Goal: Task Accomplishment & Management: Complete application form

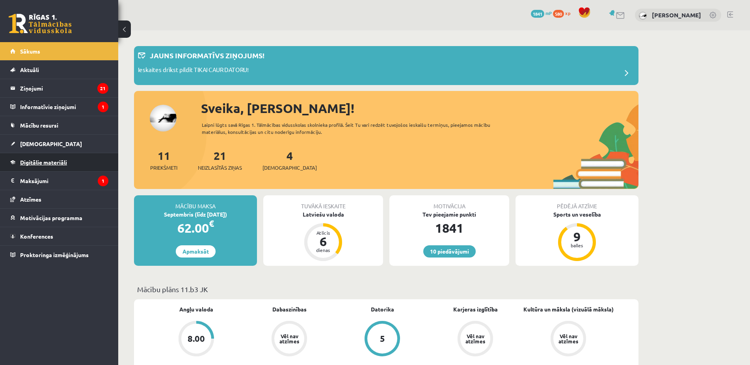
click at [60, 162] on span "Digitālie materiāli" at bounding box center [43, 162] width 47 height 7
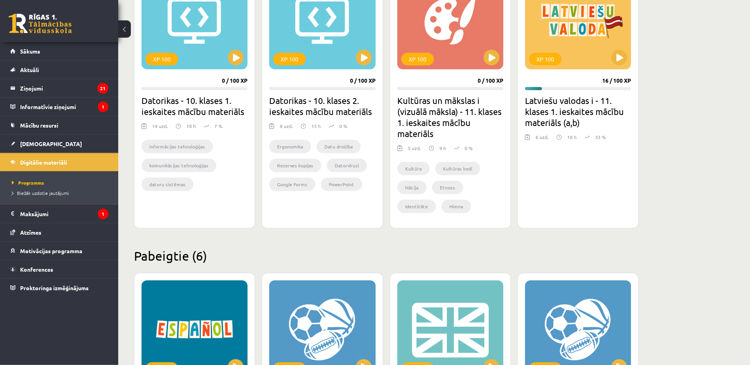
scroll to position [482, 0]
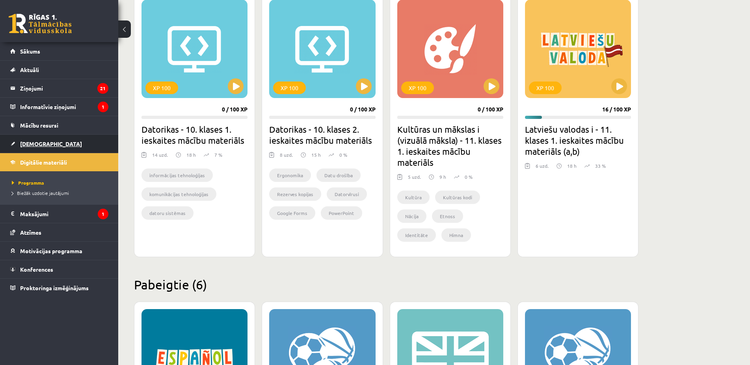
click at [22, 140] on link "[DEMOGRAPHIC_DATA]" at bounding box center [59, 144] width 98 height 18
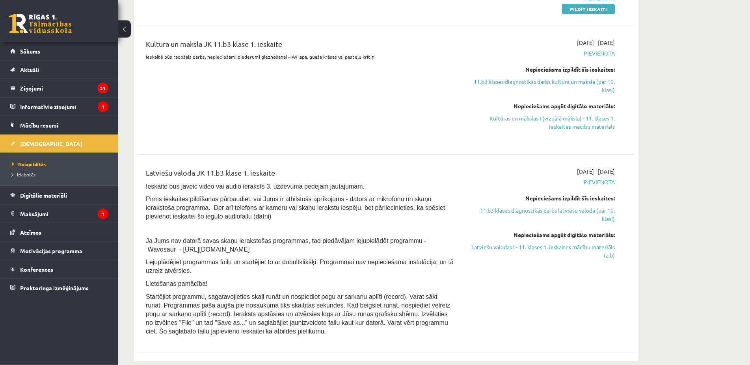
scroll to position [201, 0]
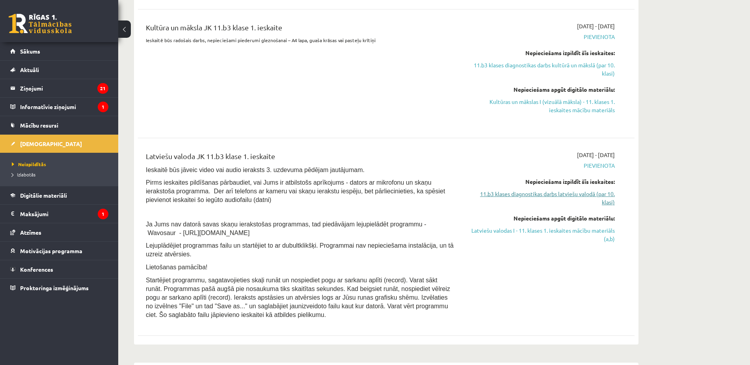
click at [579, 196] on link "11.b3 klases diagnostikas darbs latviešu valodā (par 10. klasi)" at bounding box center [540, 198] width 149 height 17
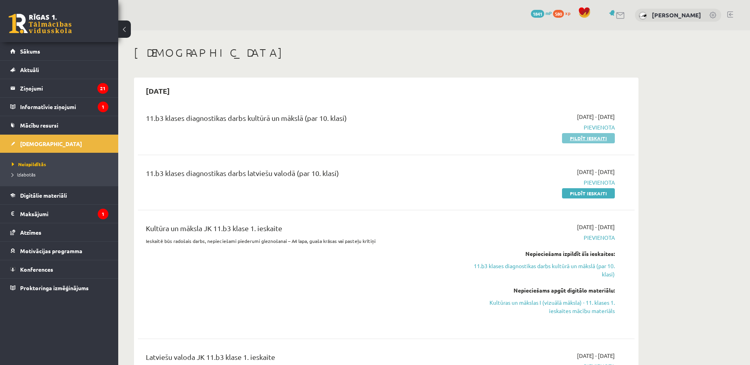
click at [603, 135] on link "Pildīt ieskaiti" at bounding box center [588, 138] width 53 height 10
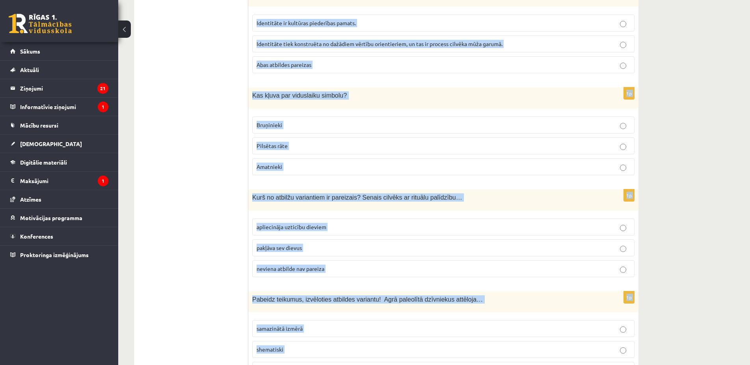
scroll to position [3090, 0]
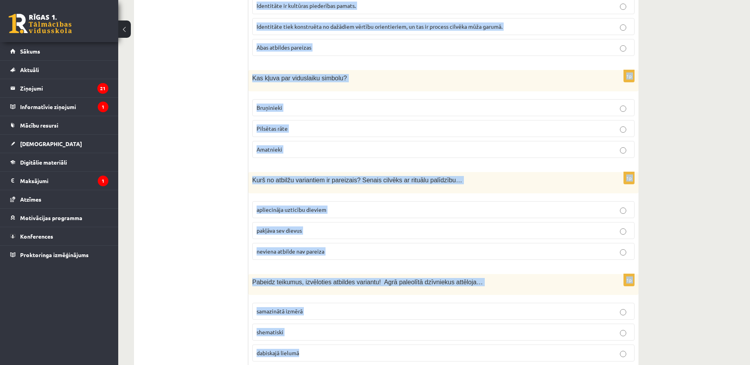
copy form "Pabeidz iesāktos teikumus, izvēloties pareizo atbildes variantu! Par civilizāci…"
click at [290, 349] on p "dabiskajā lielumā" at bounding box center [444, 353] width 374 height 8
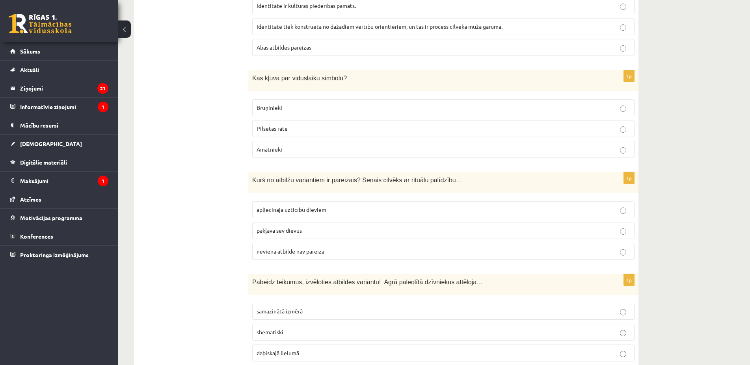
click at [319, 206] on span "apliecināja uzticību dieviem" at bounding box center [292, 209] width 70 height 7
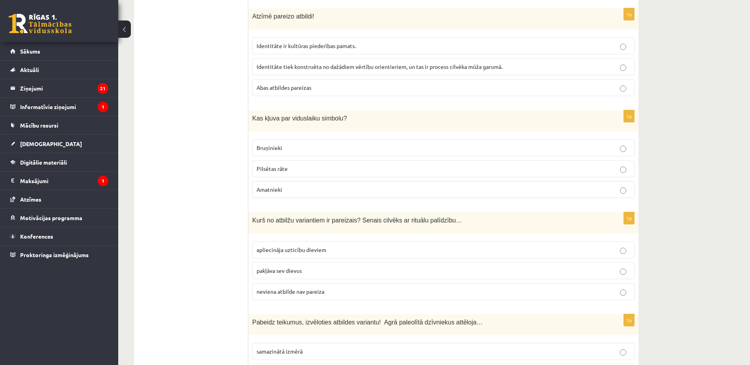
click at [279, 144] on span "Bruņinieki" at bounding box center [270, 147] width 26 height 7
click at [297, 84] on span "Abas atbildes pareizas" at bounding box center [284, 87] width 55 height 7
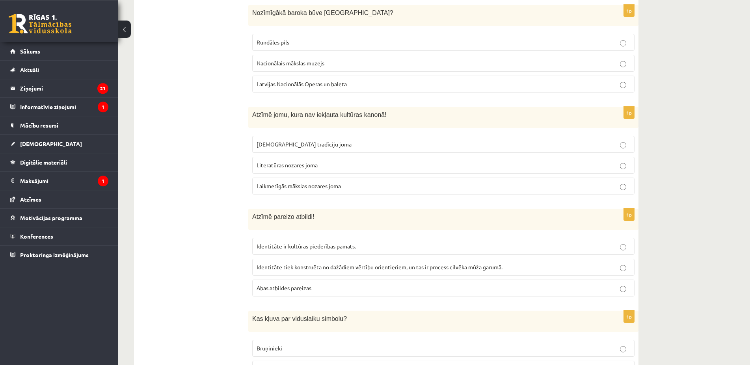
scroll to position [2849, 0]
click at [322, 183] on span "Laikmetīgās mākslas nozares joma" at bounding box center [299, 186] width 84 height 7
click at [326, 39] on p "Rundāles pils" at bounding box center [444, 43] width 374 height 8
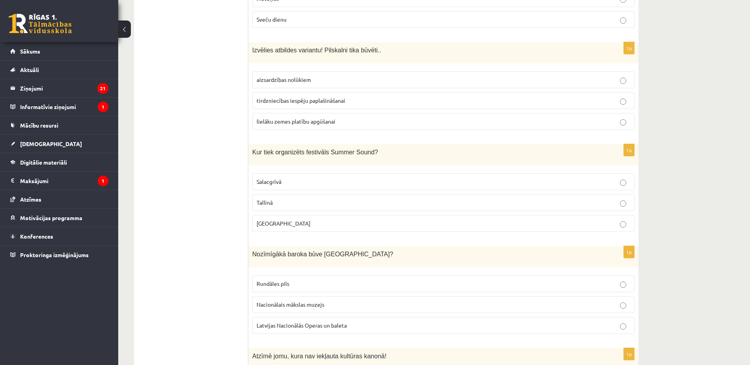
scroll to position [2567, 0]
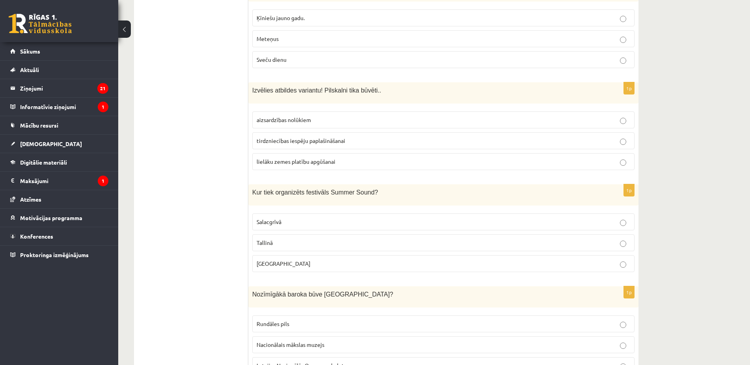
click at [301, 260] on p "Liepājā" at bounding box center [444, 264] width 374 height 8
click at [309, 116] on span "aizsardzības nolūkiem" at bounding box center [284, 119] width 54 height 7
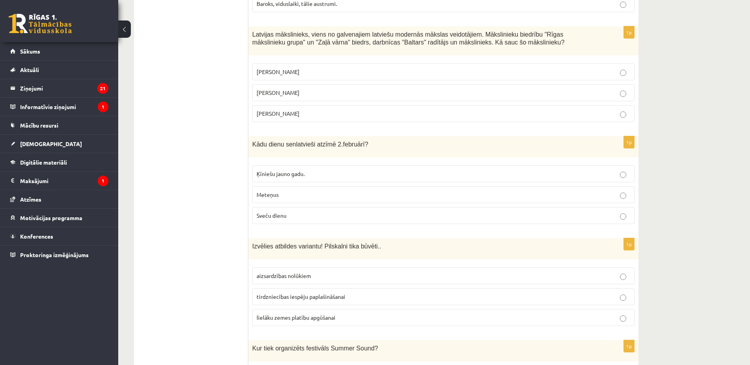
scroll to position [2406, 0]
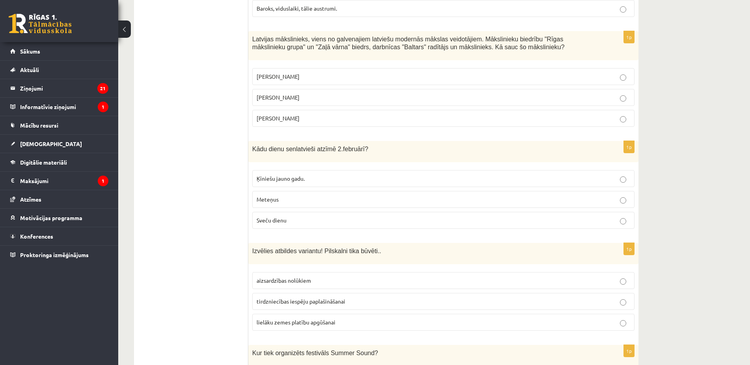
click at [307, 216] on p "Sveču dienu" at bounding box center [444, 220] width 374 height 8
click at [334, 93] on p "Romāns Suta" at bounding box center [444, 97] width 374 height 8
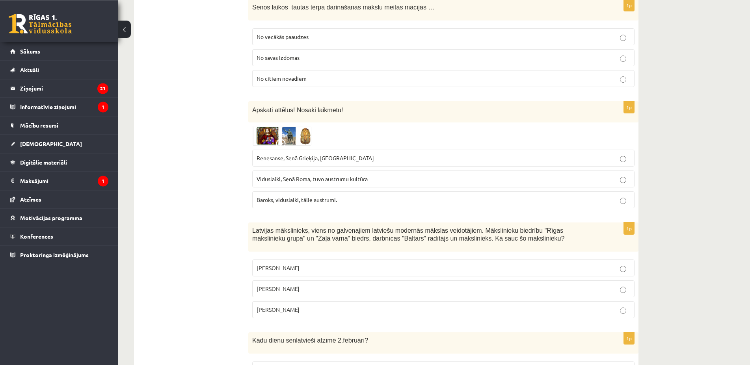
scroll to position [2205, 0]
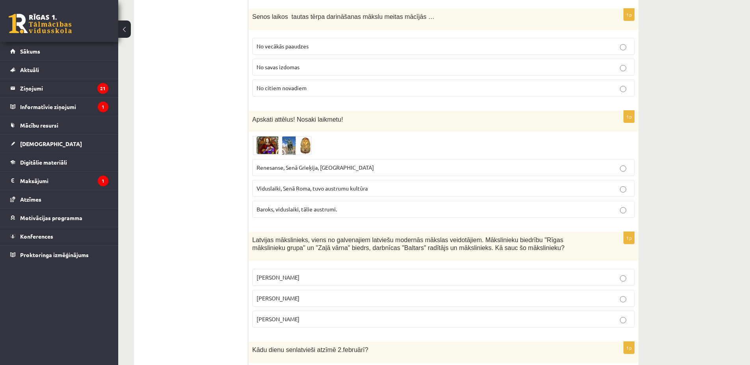
click at [314, 164] on span "Renesanse, Senā Grieķija, Ēģipte" at bounding box center [315, 167] width 117 height 7
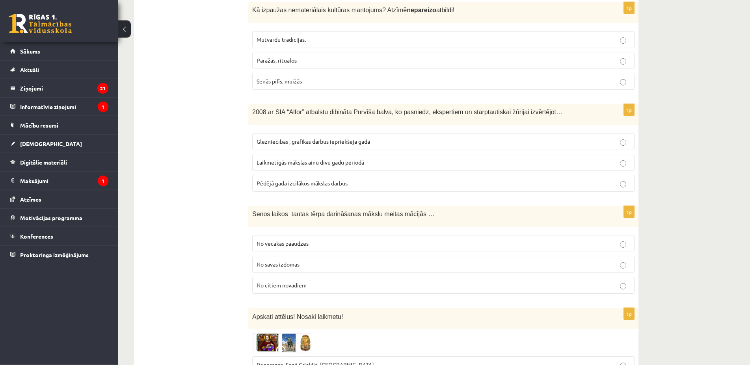
scroll to position [2004, 0]
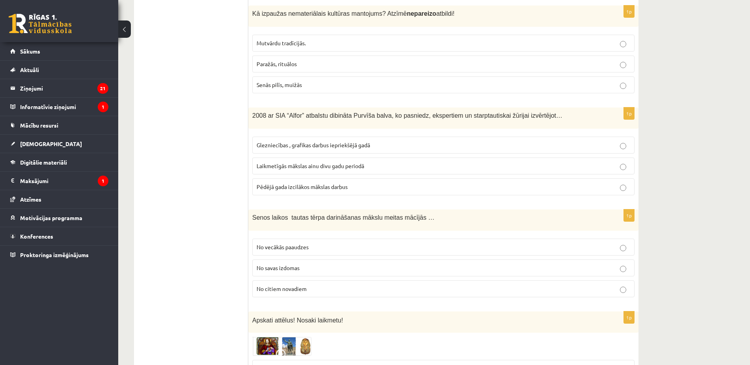
click at [309, 244] on span "No vecākās paaudzes" at bounding box center [283, 247] width 52 height 7
click at [270, 162] on span "Laikmetīgās mākslas ainu divu gadu periodā" at bounding box center [311, 165] width 108 height 7
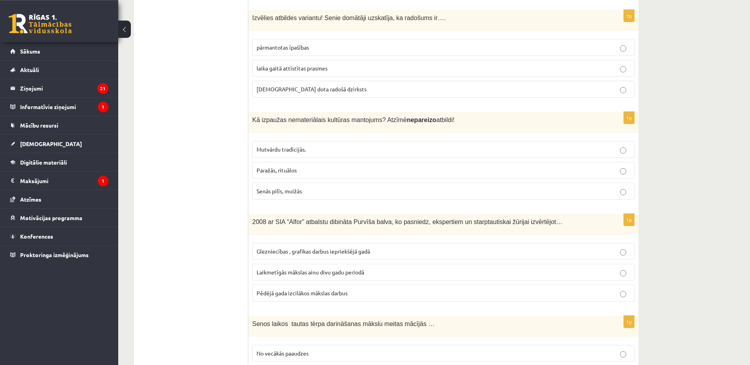
scroll to position [1884, 0]
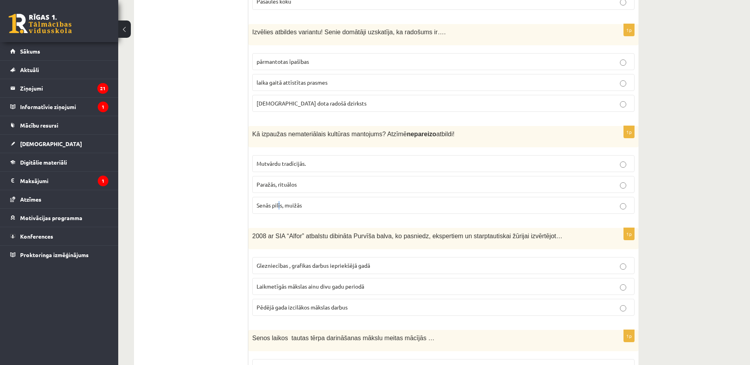
click at [279, 202] on span "Senās pilīs, muižās" at bounding box center [279, 205] width 45 height 7
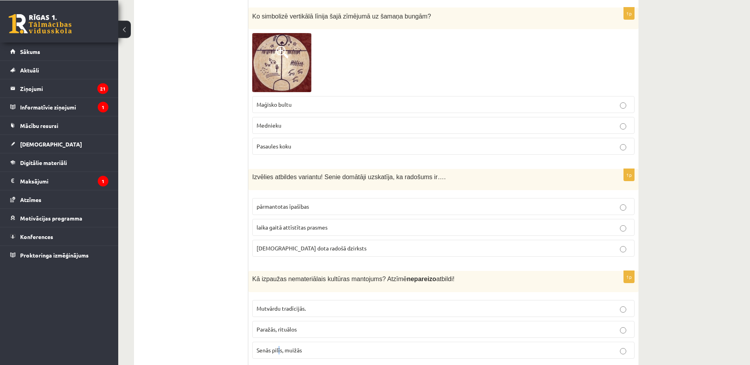
scroll to position [1763, 0]
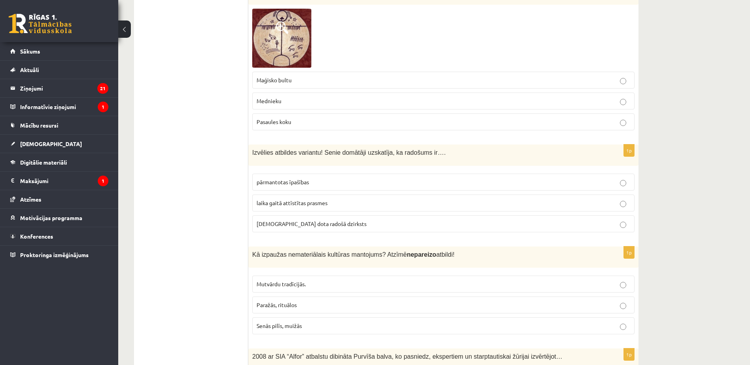
click at [276, 220] on span "dieva dota radošā dzirksts" at bounding box center [312, 223] width 110 height 7
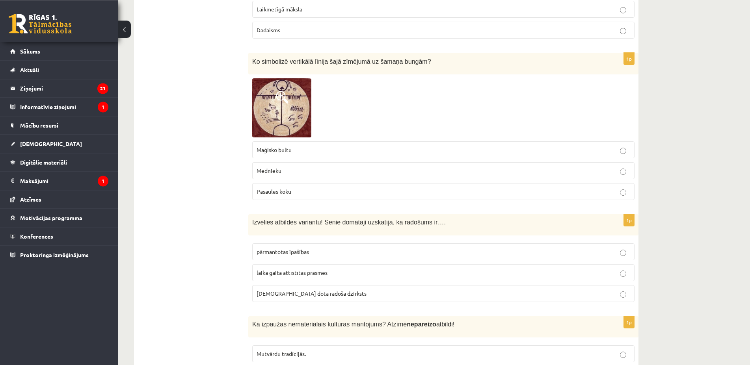
scroll to position [1683, 0]
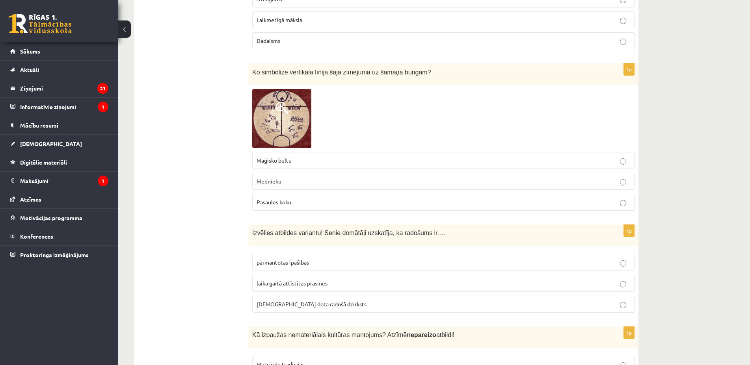
click at [260, 199] on span "Pasaules koku" at bounding box center [274, 202] width 35 height 7
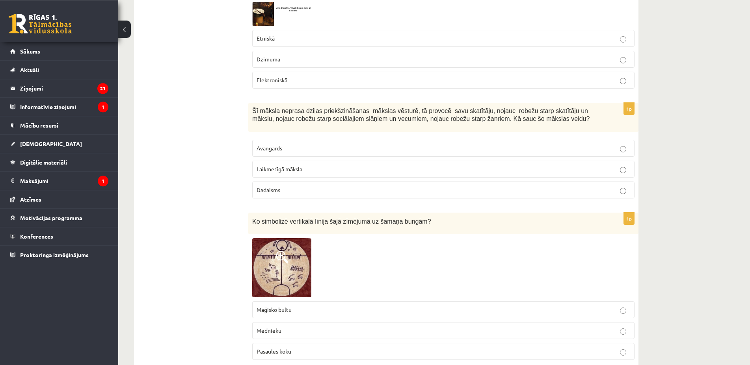
scroll to position [1522, 0]
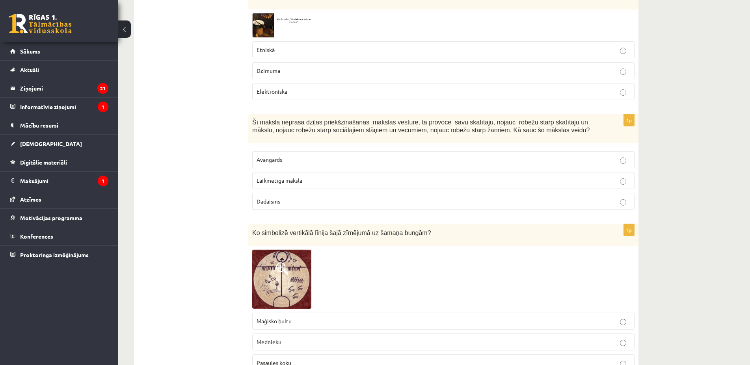
click at [318, 177] on p "Laikmetīgā māksla" at bounding box center [444, 181] width 374 height 8
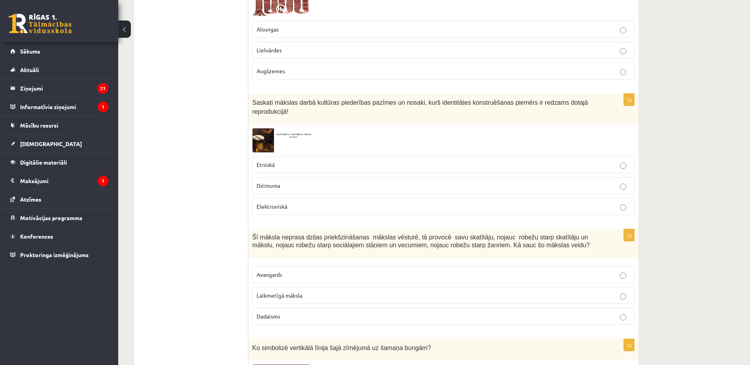
scroll to position [1367, 0]
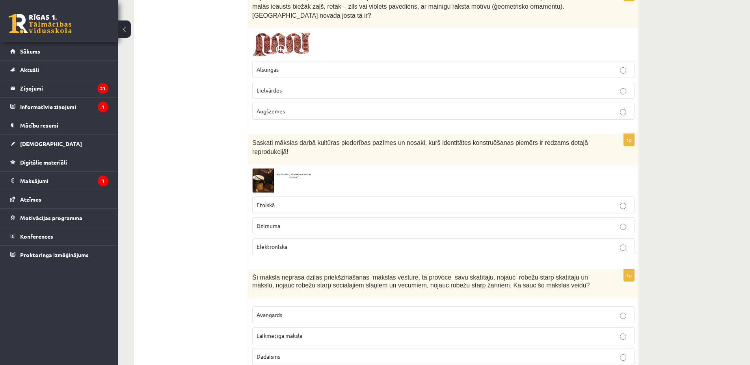
click at [283, 201] on p "Etniskā" at bounding box center [444, 205] width 374 height 8
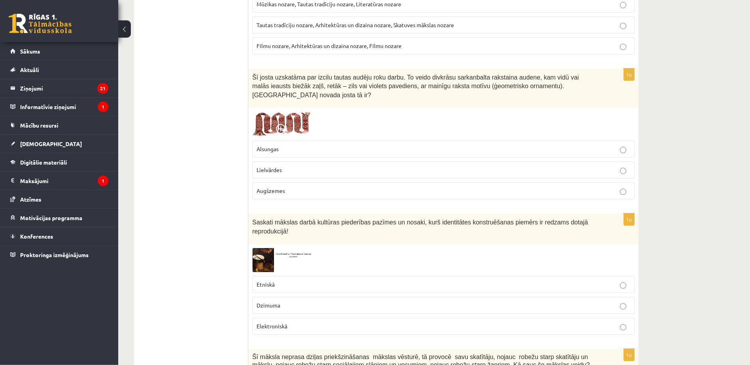
scroll to position [1286, 0]
click at [294, 167] on p "Lielvārdes" at bounding box center [444, 171] width 374 height 8
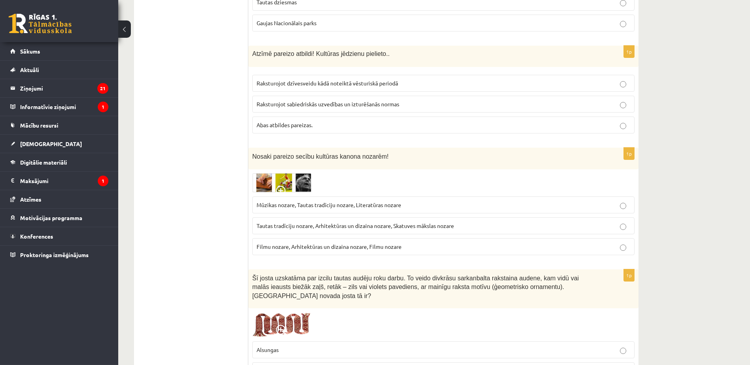
scroll to position [1085, 0]
click at [319, 223] on span "Tautas tradīciju nozare, Arhitektūras un dizaina nozare, Skatuves mākslas nozare" at bounding box center [355, 226] width 197 height 7
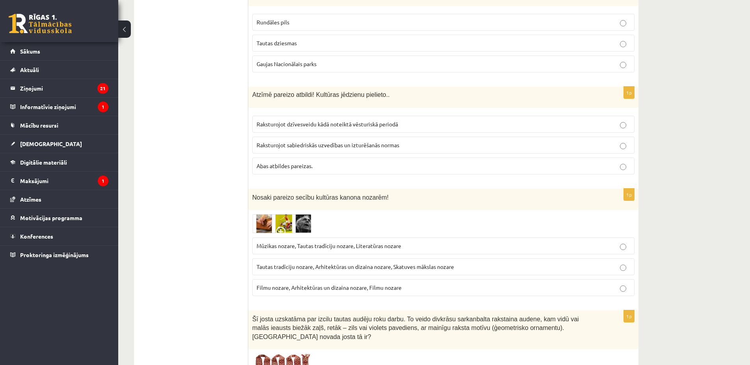
click at [290, 39] on span "Tautas dziesmas" at bounding box center [277, 42] width 40 height 7
click at [287, 162] on p "Abas atbildes pareizas." at bounding box center [444, 166] width 374 height 8
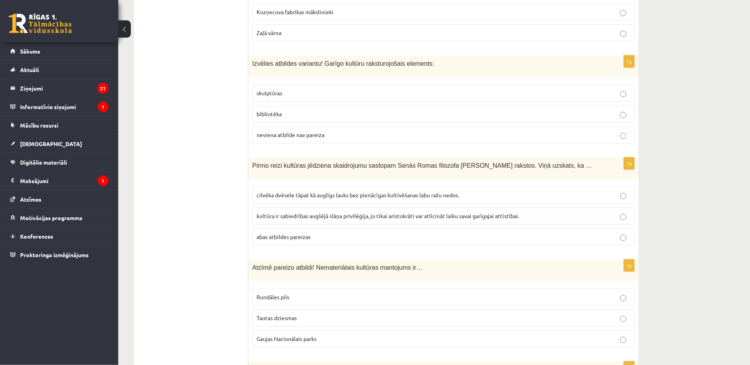
scroll to position [764, 0]
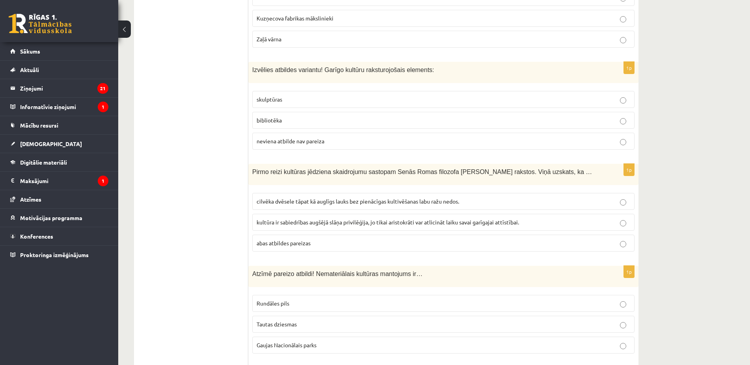
click at [305, 198] on span "cilvēka dvēsele tāpat kā auglīgs lauks bez pienācīgas kultivēšanas labu ražu ne…" at bounding box center [358, 201] width 203 height 7
click at [280, 117] on span "bibliotēka" at bounding box center [269, 120] width 25 height 7
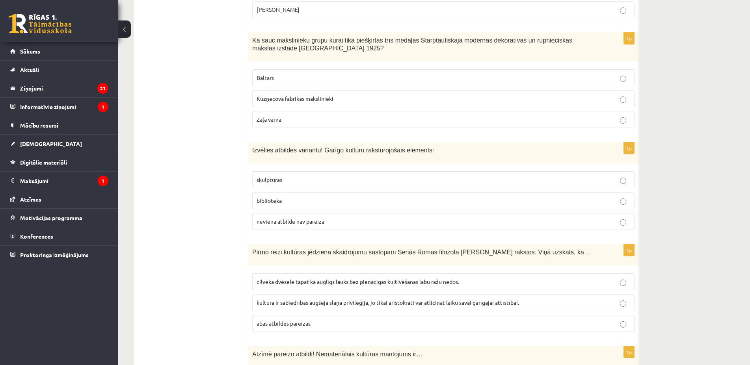
click at [283, 74] on p "Baltars" at bounding box center [444, 78] width 374 height 8
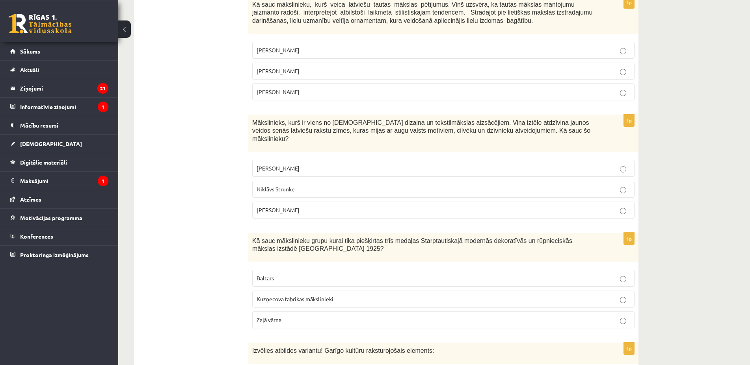
scroll to position [482, 0]
click at [285, 53] on span "Ansis Cīrulis" at bounding box center [278, 50] width 43 height 7
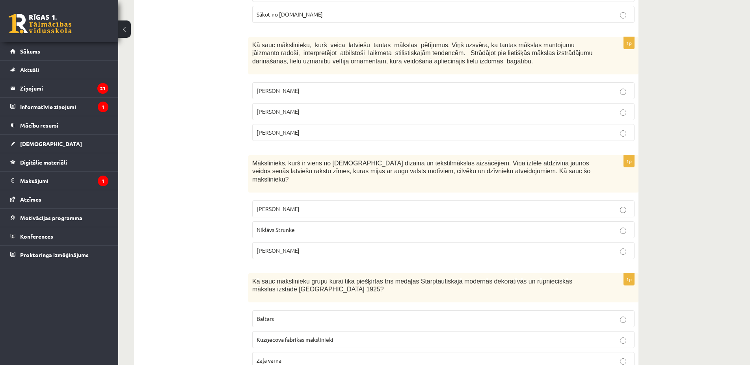
click at [296, 205] on p "Ansis Cīrulis" at bounding box center [444, 209] width 374 height 8
click at [296, 114] on span "Jūlijs Madernieks" at bounding box center [278, 111] width 43 height 7
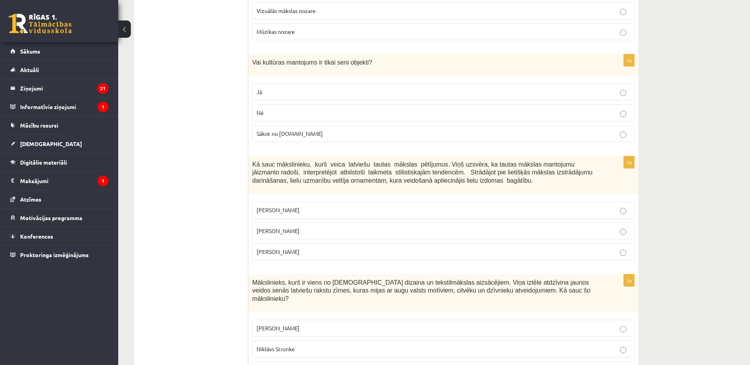
scroll to position [281, 0]
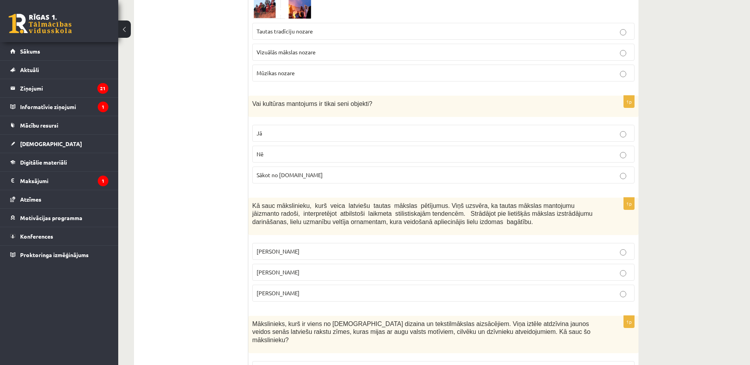
click at [274, 154] on p "Nē" at bounding box center [444, 154] width 374 height 8
click at [290, 50] on span "Vizuālās mākslas nozare" at bounding box center [286, 51] width 59 height 7
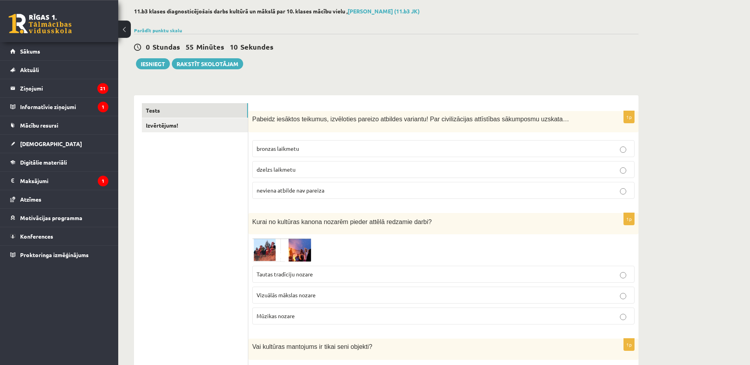
scroll to position [0, 0]
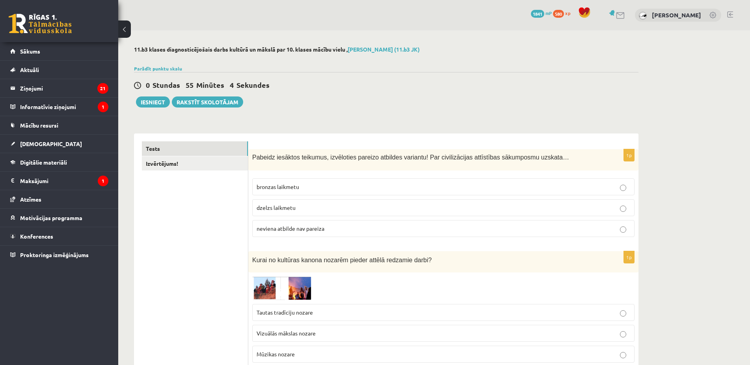
click at [312, 228] on span "neviena atbilde nav pareiza" at bounding box center [291, 228] width 68 height 7
click at [184, 166] on link "Izvērtējums!" at bounding box center [195, 163] width 106 height 15
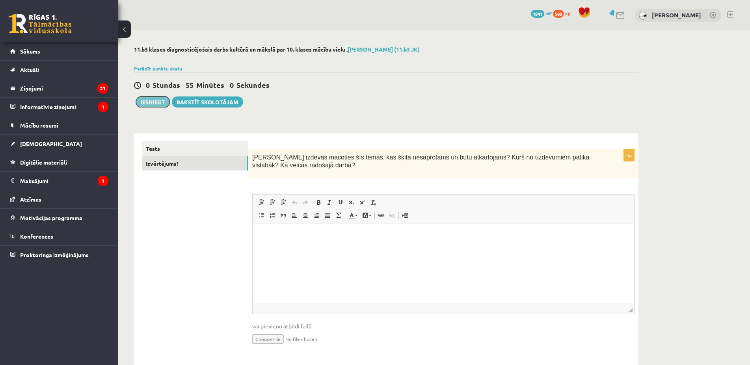
click at [147, 101] on button "Iesniegt" at bounding box center [153, 102] width 34 height 11
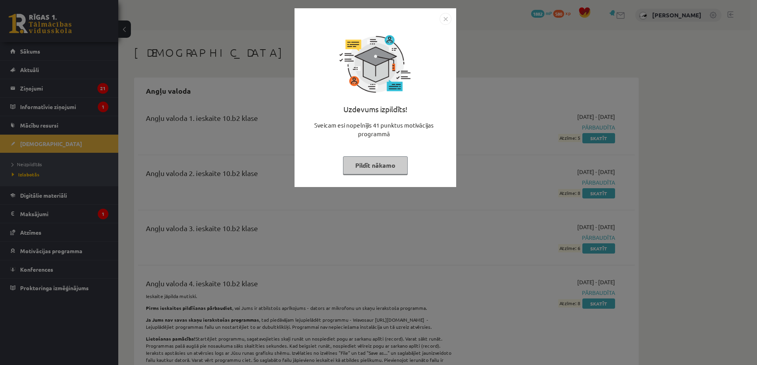
click at [376, 173] on button "Pildīt nākamo" at bounding box center [375, 165] width 65 height 18
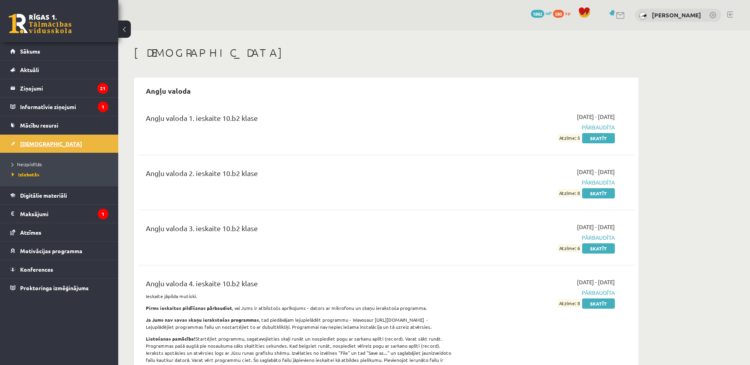
click at [24, 141] on span "[DEMOGRAPHIC_DATA]" at bounding box center [51, 143] width 62 height 7
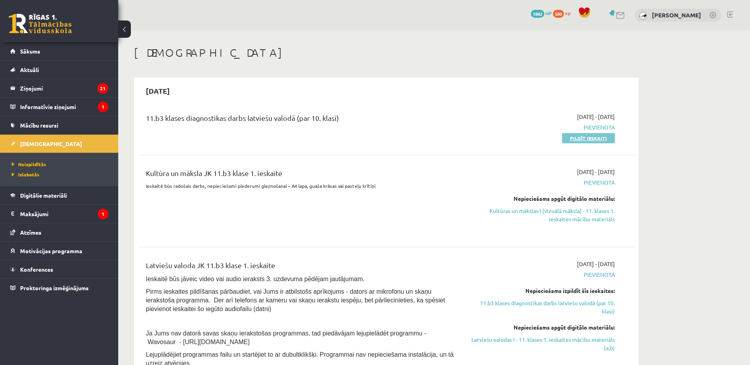
click at [571, 139] on link "Pildīt ieskaiti" at bounding box center [588, 138] width 53 height 10
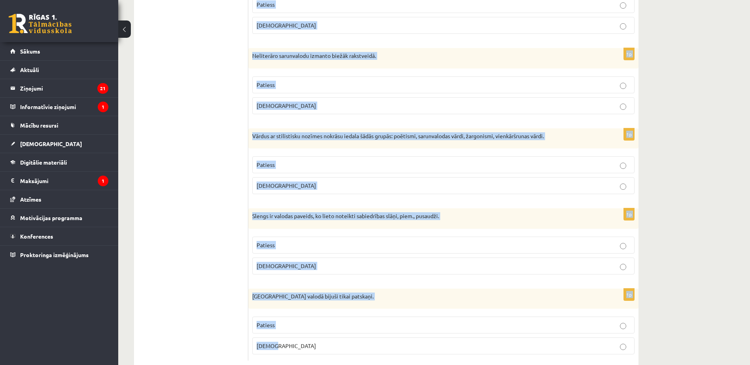
scroll to position [2244, 0]
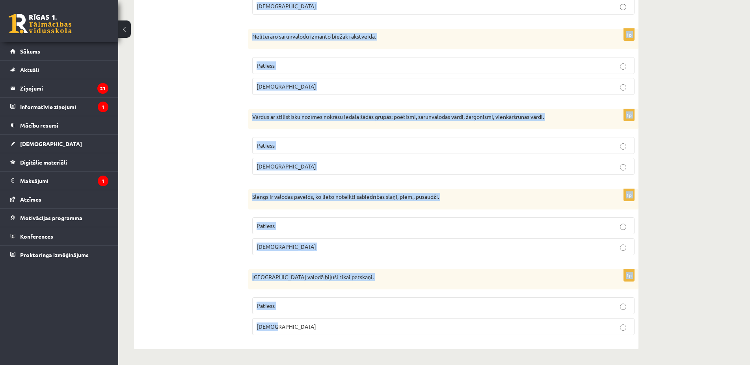
copy form "Vārdi zīmols, mēstule, pašbilde ir jaunvārdi jeb neoloģismi. Patiess Aplams 1p …"
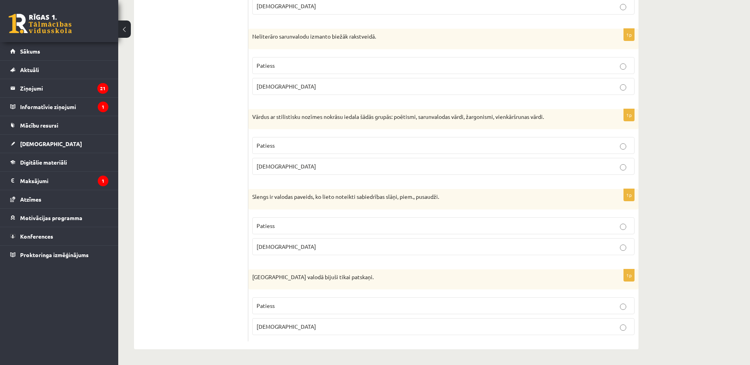
drag, startPoint x: 222, startPoint y: 173, endPoint x: 387, endPoint y: 305, distance: 211.1
drag, startPoint x: 339, startPoint y: 303, endPoint x: 310, endPoint y: 253, distance: 57.9
click at [339, 303] on p "Patiess" at bounding box center [444, 306] width 374 height 8
click at [281, 222] on p "Patiess" at bounding box center [444, 226] width 374 height 8
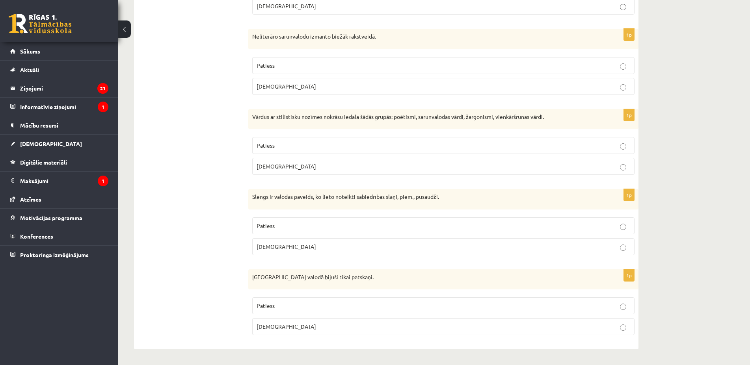
drag, startPoint x: 289, startPoint y: 142, endPoint x: 285, endPoint y: 144, distance: 4.1
click at [287, 143] on p "Patiess" at bounding box center [444, 145] width 374 height 8
click at [286, 145] on p "Patiess" at bounding box center [444, 145] width 374 height 8
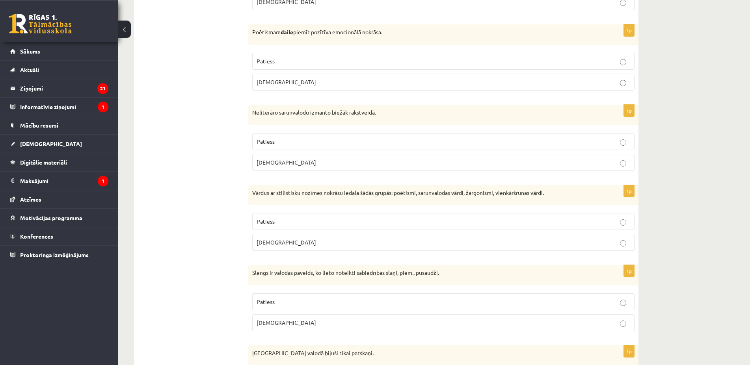
scroll to position [2164, 0]
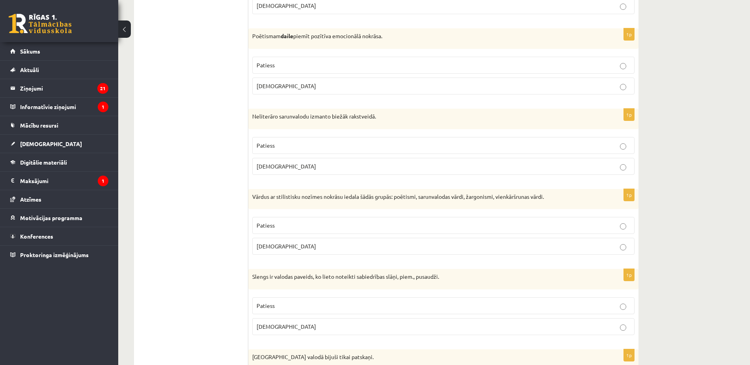
click at [285, 167] on p "Aplams" at bounding box center [444, 166] width 374 height 8
click at [291, 59] on label "Patiess" at bounding box center [443, 65] width 382 height 17
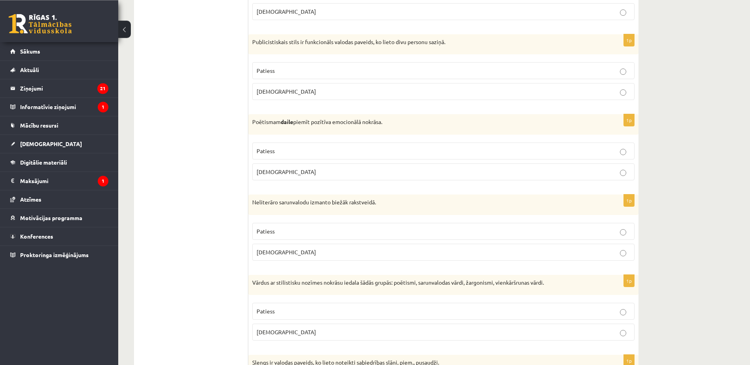
scroll to position [2043, 0]
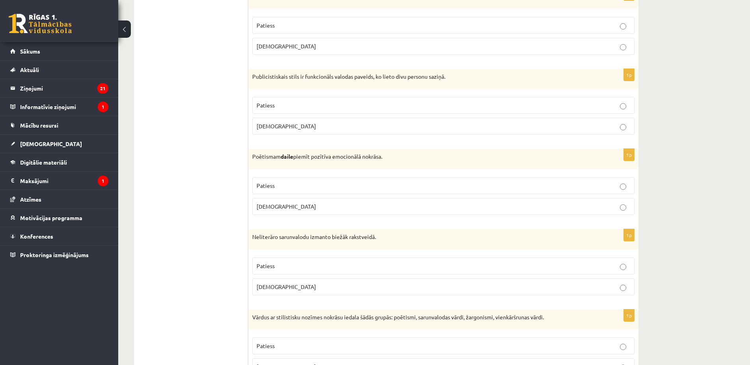
click at [278, 127] on p "Aplams" at bounding box center [444, 126] width 374 height 8
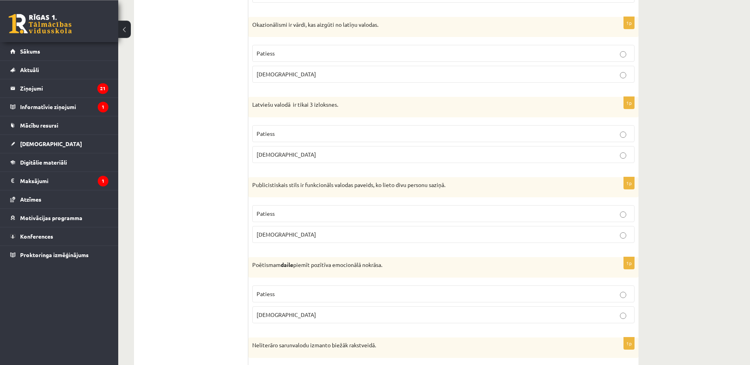
scroll to position [1923, 0]
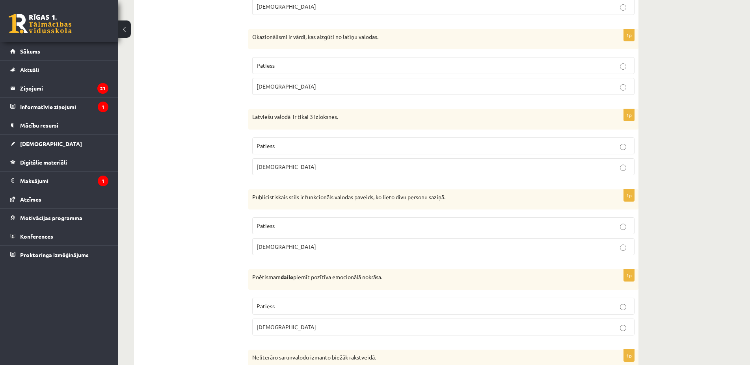
click at [321, 164] on p "Aplams" at bounding box center [444, 167] width 374 height 8
click at [300, 66] on p "Patiess" at bounding box center [444, 65] width 374 height 8
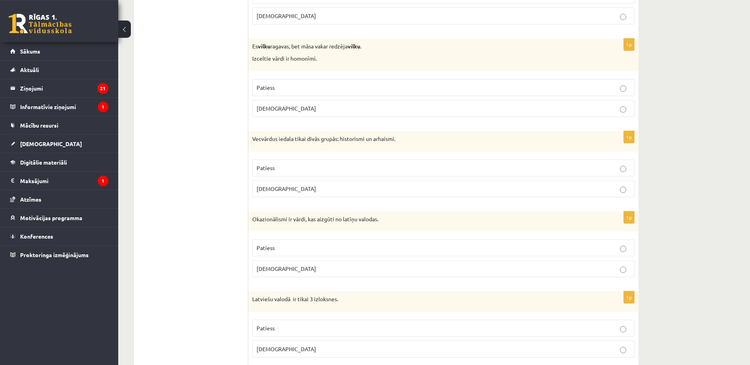
scroll to position [1722, 0]
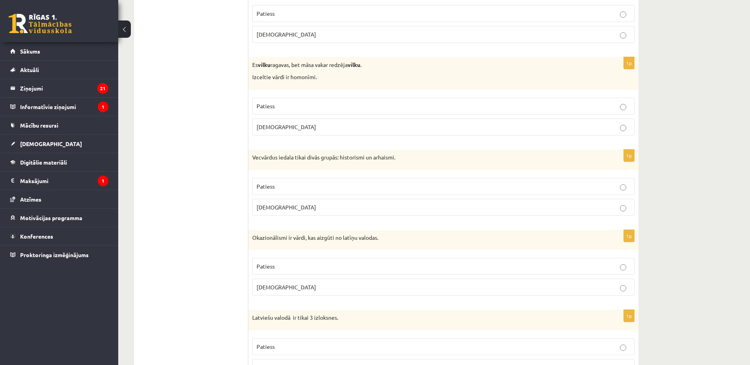
drag, startPoint x: 298, startPoint y: 179, endPoint x: 296, endPoint y: 182, distance: 4.1
click at [296, 182] on label "Patiess" at bounding box center [443, 186] width 382 height 17
click at [278, 104] on p "Patiess" at bounding box center [444, 106] width 374 height 8
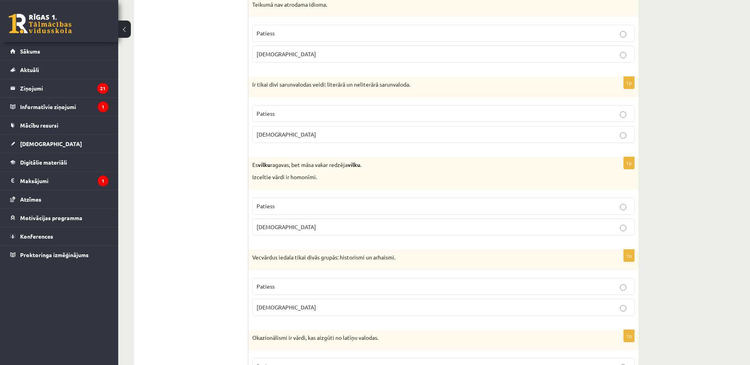
scroll to position [1601, 0]
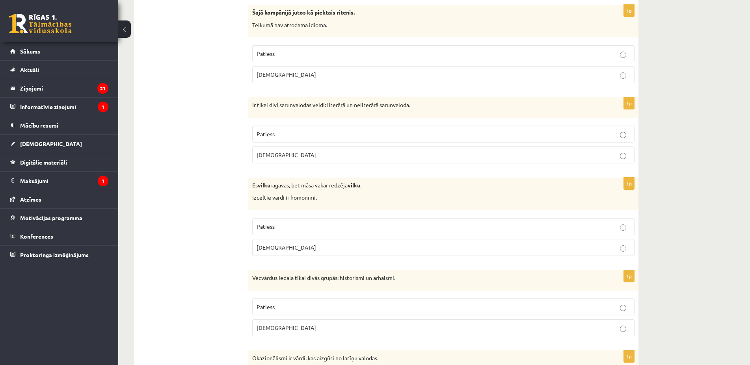
click at [284, 135] on p "Patiess" at bounding box center [444, 134] width 374 height 8
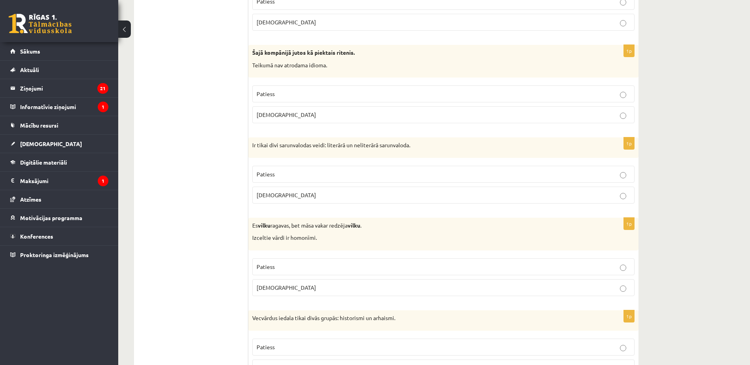
click at [274, 116] on span "Aplams" at bounding box center [287, 114] width 60 height 7
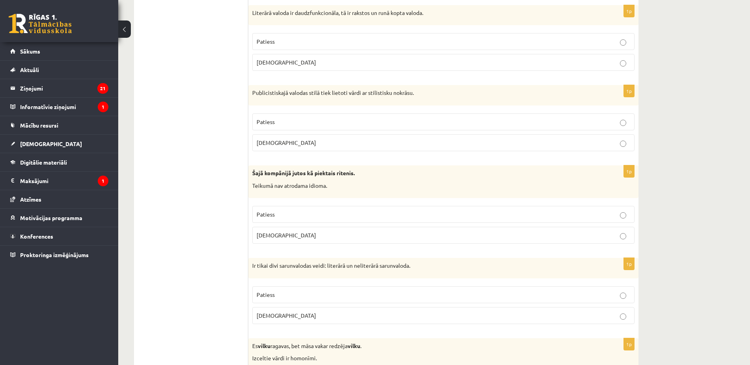
scroll to position [1400, 0]
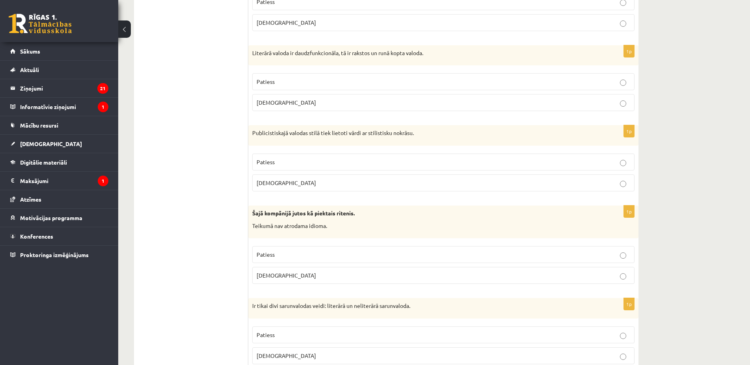
click at [391, 164] on p "Patiess" at bounding box center [444, 162] width 374 height 8
click at [376, 83] on p "Patiess" at bounding box center [444, 82] width 374 height 8
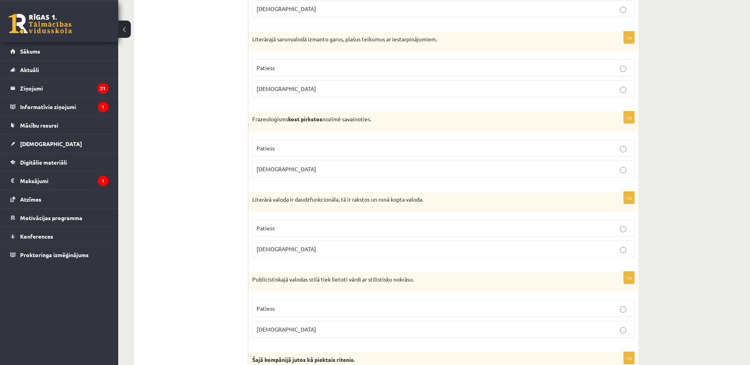
scroll to position [1199, 0]
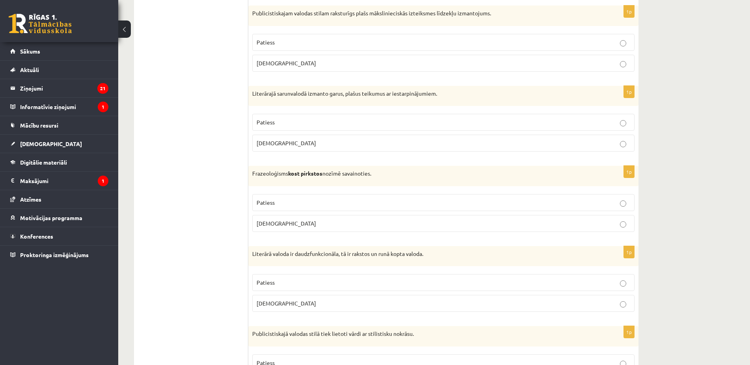
click at [320, 221] on p "Aplams" at bounding box center [444, 224] width 374 height 8
click at [285, 139] on label "Aplams" at bounding box center [443, 143] width 382 height 17
click at [313, 220] on label "Aplams" at bounding box center [443, 223] width 382 height 17
click at [313, 222] on p "Aplams" at bounding box center [444, 224] width 374 height 8
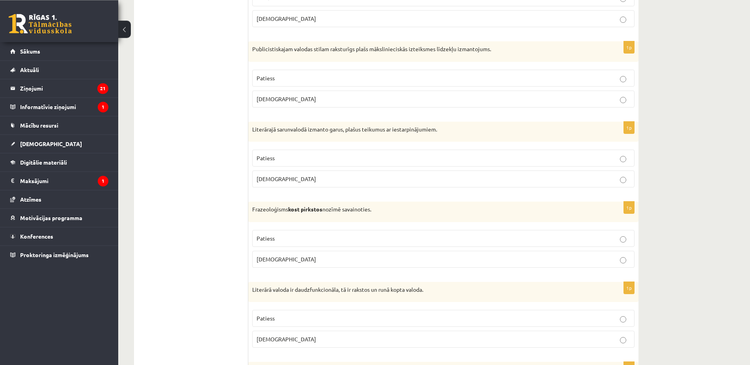
scroll to position [1119, 0]
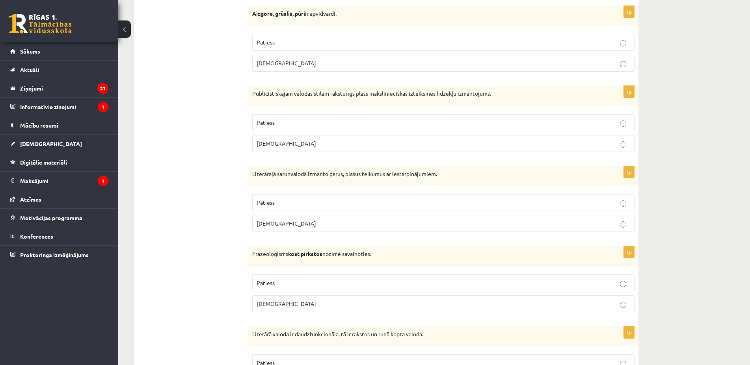
click at [302, 145] on p "Aplams" at bounding box center [444, 144] width 374 height 8
drag, startPoint x: 326, startPoint y: 125, endPoint x: 322, endPoint y: 99, distance: 26.3
click at [325, 123] on p "Patiess" at bounding box center [444, 123] width 374 height 8
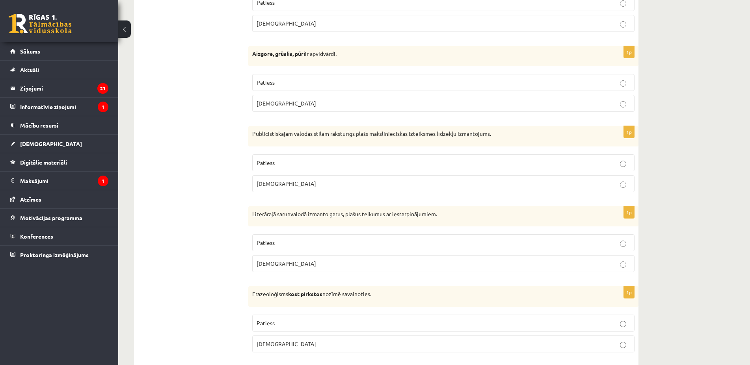
scroll to position [998, 0]
click at [296, 164] on p "Patiess" at bounding box center [444, 163] width 374 height 8
click at [293, 79] on p "Patiess" at bounding box center [444, 83] width 374 height 8
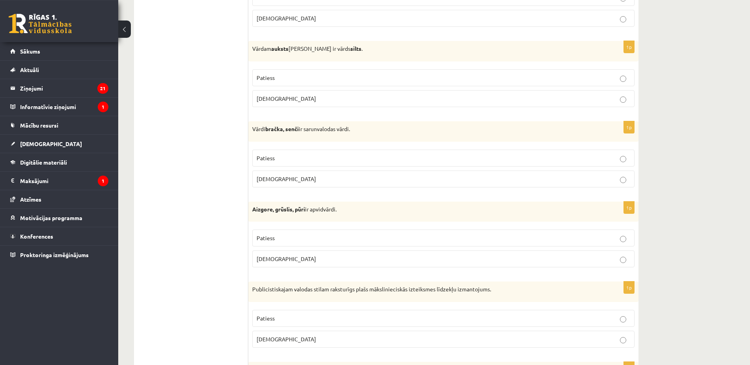
scroll to position [918, 0]
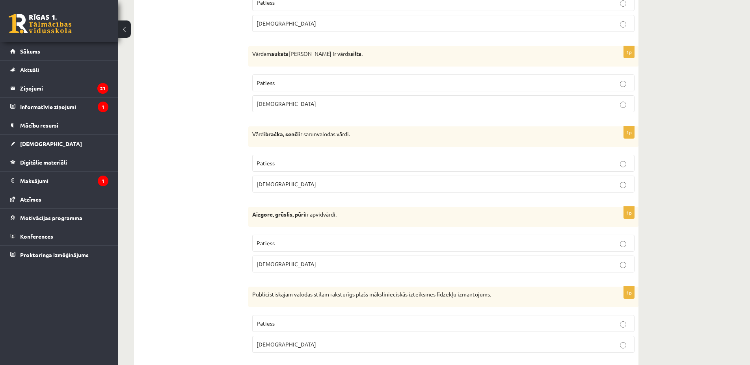
click at [298, 87] on p "Patiess" at bounding box center [444, 83] width 374 height 8
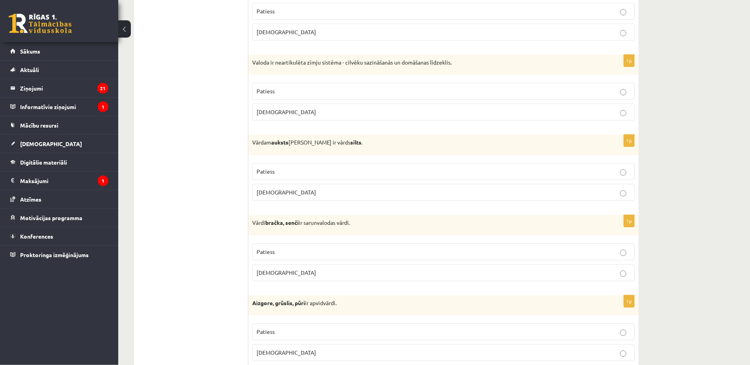
scroll to position [797, 0]
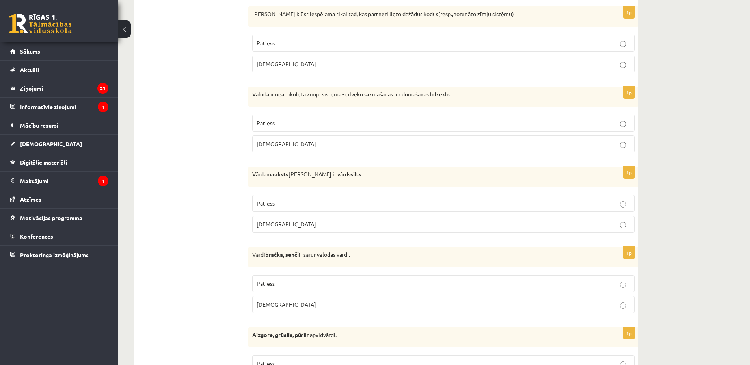
click at [274, 144] on span "Aplams" at bounding box center [287, 143] width 60 height 7
click at [275, 62] on p "Aplams" at bounding box center [444, 64] width 374 height 8
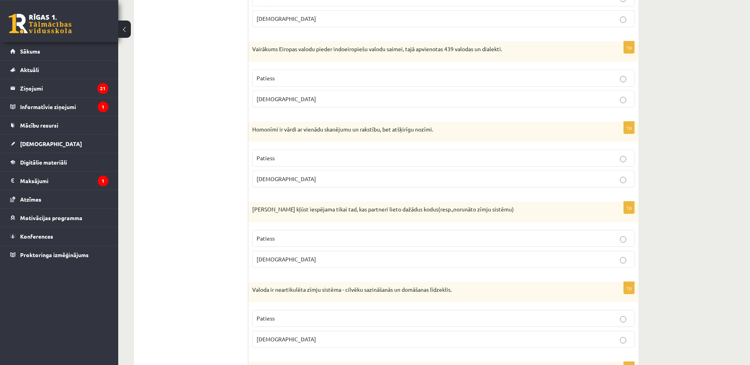
scroll to position [556, 0]
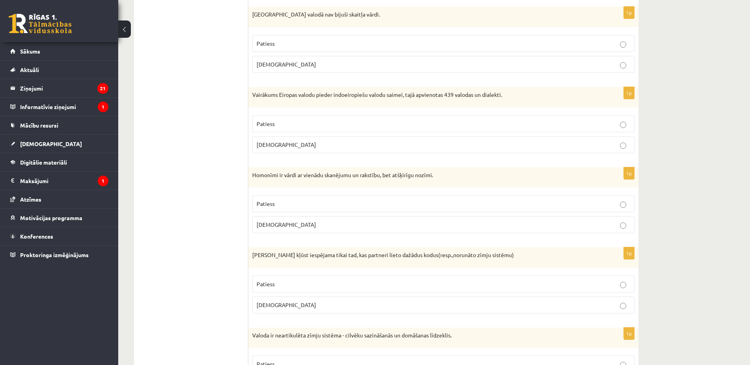
click at [286, 203] on p "Patiess" at bounding box center [444, 204] width 374 height 8
click at [285, 125] on p "Patiess" at bounding box center [444, 124] width 374 height 8
click at [313, 45] on p "Patiess" at bounding box center [444, 43] width 374 height 8
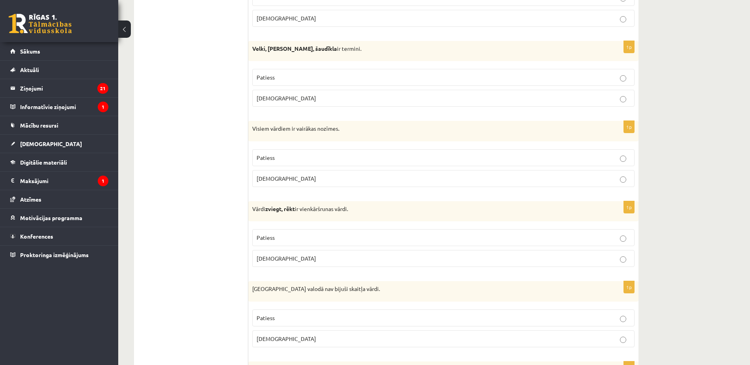
scroll to position [322, 0]
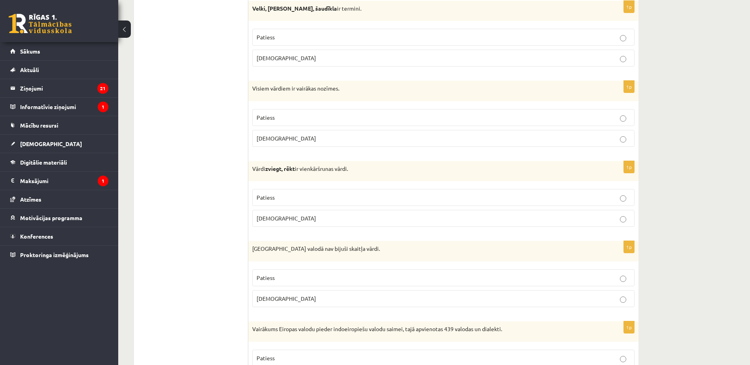
click at [304, 218] on p "Aplams" at bounding box center [444, 218] width 374 height 8
click at [281, 134] on label "Aplams" at bounding box center [443, 138] width 382 height 17
click at [268, 59] on span "Aplams" at bounding box center [287, 57] width 60 height 7
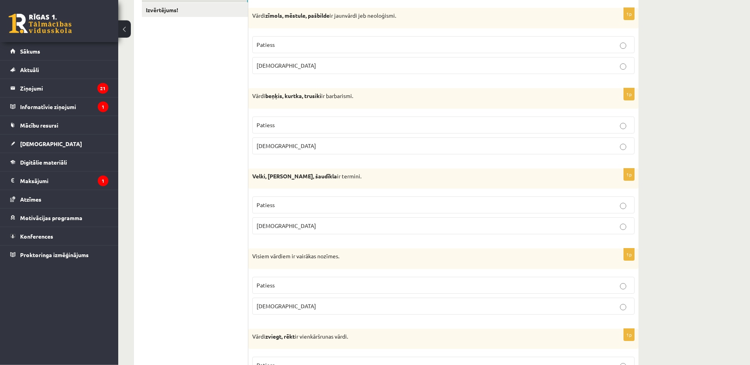
scroll to position [80, 0]
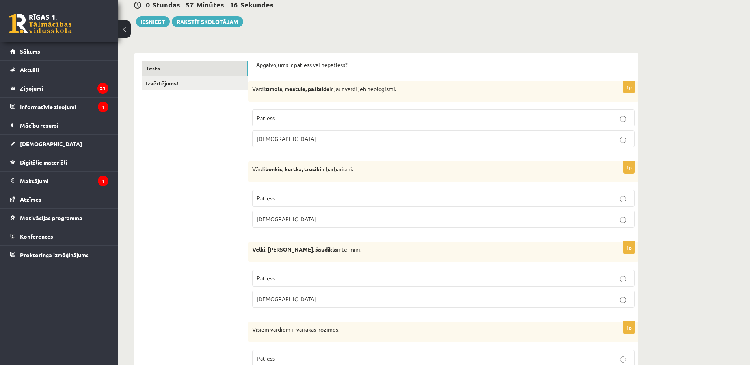
click at [281, 120] on p "Patiess" at bounding box center [444, 118] width 374 height 8
click at [300, 200] on p "Patiess" at bounding box center [444, 198] width 374 height 8
click at [146, 83] on link "Izvērtējums!" at bounding box center [195, 83] width 106 height 15
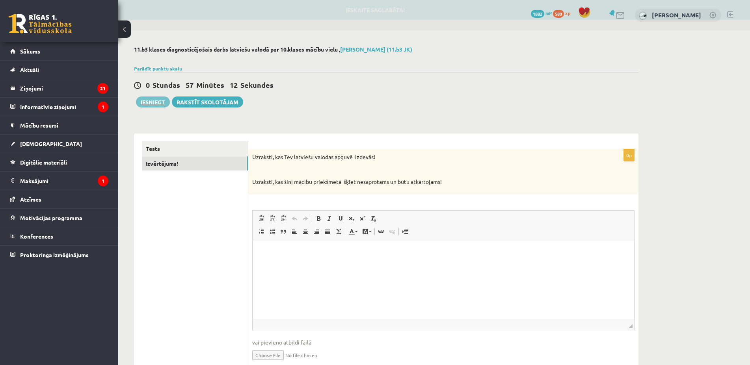
scroll to position [0, 0]
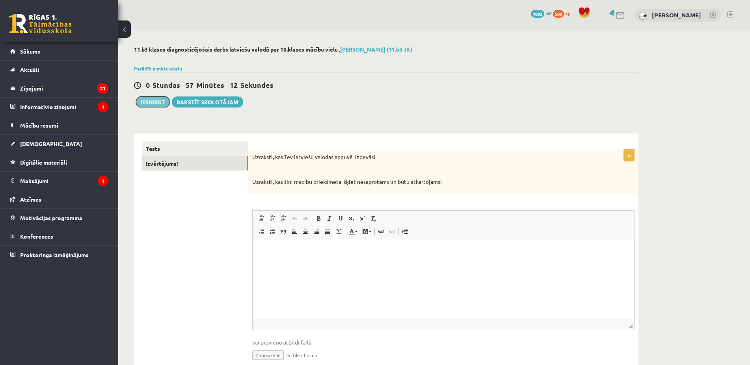
click at [153, 100] on button "Iesniegt" at bounding box center [153, 102] width 34 height 11
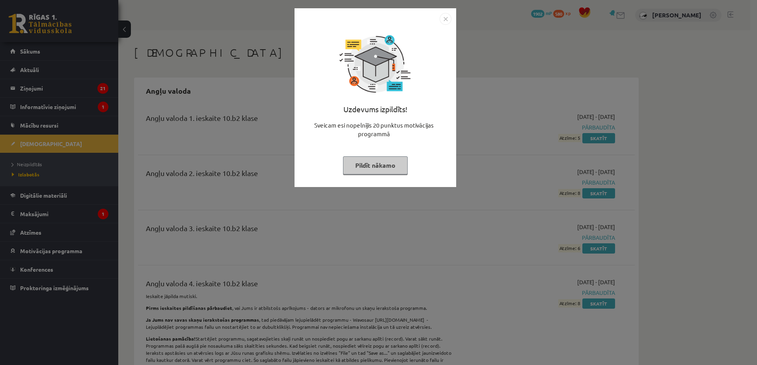
click at [376, 169] on button "Pildīt nākamo" at bounding box center [375, 165] width 65 height 18
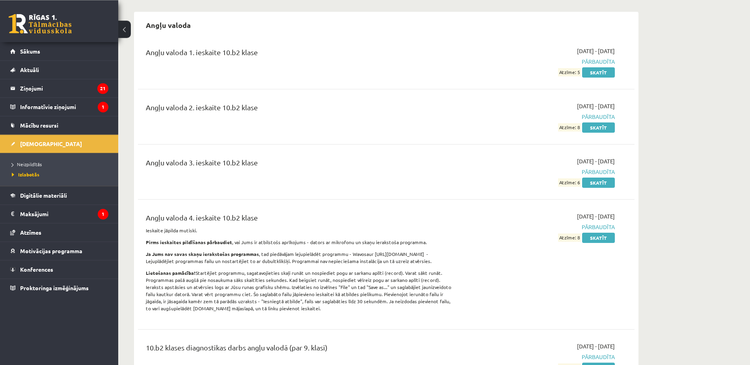
scroll to position [80, 0]
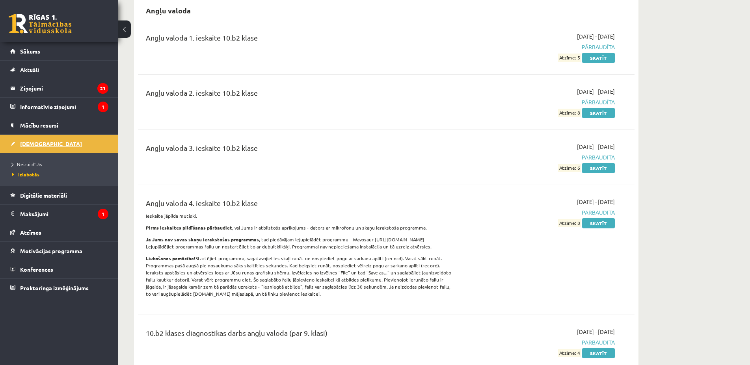
click at [31, 143] on span "[DEMOGRAPHIC_DATA]" at bounding box center [51, 143] width 62 height 7
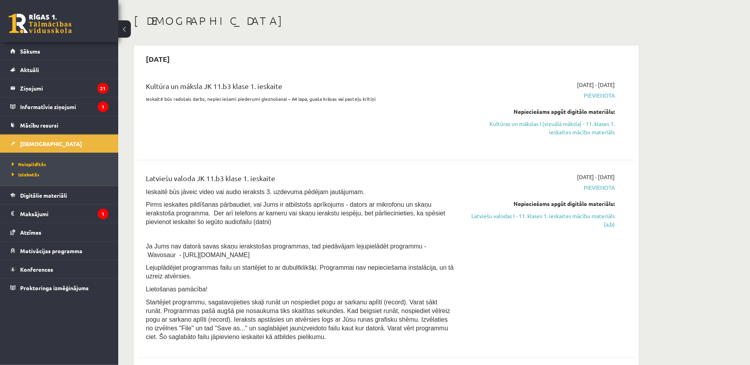
scroll to position [40, 0]
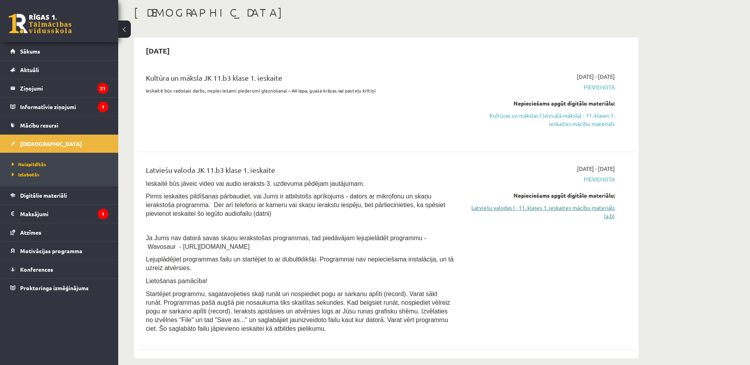
click at [556, 208] on link "Latviešu valodas I - 11. klases 1. ieskaites mācību materiāls (a,b)" at bounding box center [540, 212] width 149 height 17
click at [82, 195] on link "Digitālie materiāli" at bounding box center [59, 195] width 98 height 18
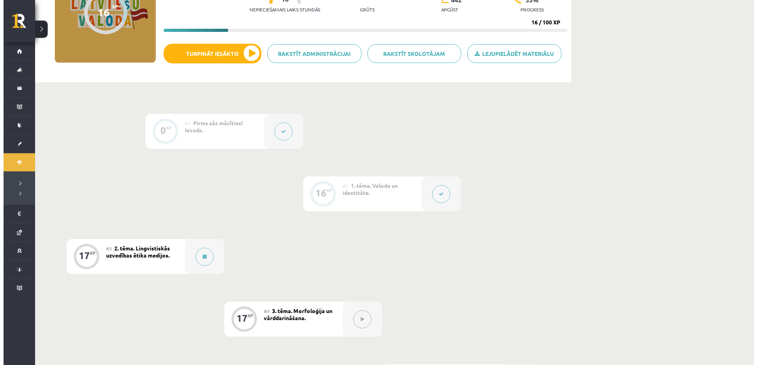
scroll to position [121, 0]
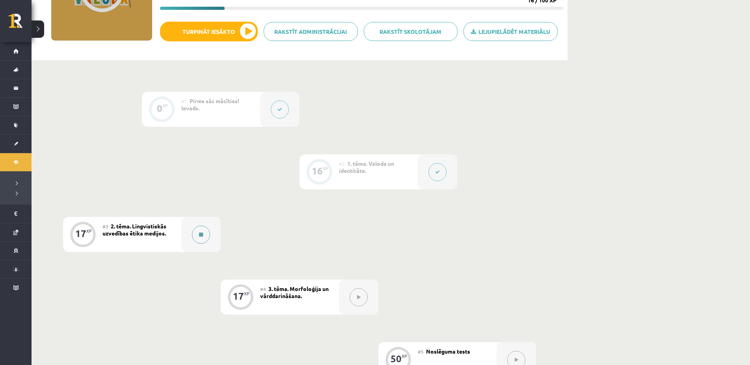
click at [199, 229] on button at bounding box center [201, 235] width 18 height 18
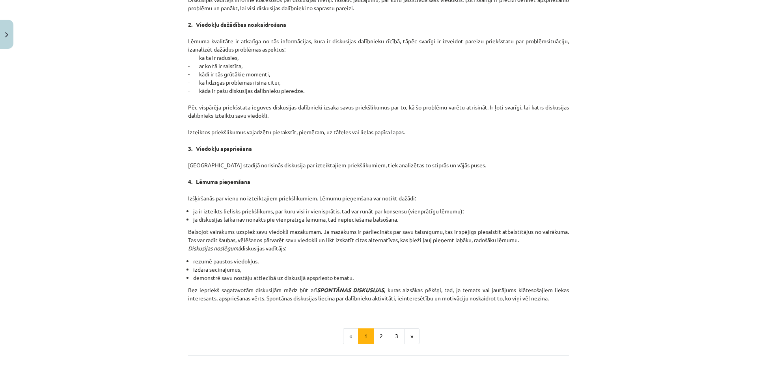
scroll to position [637, 0]
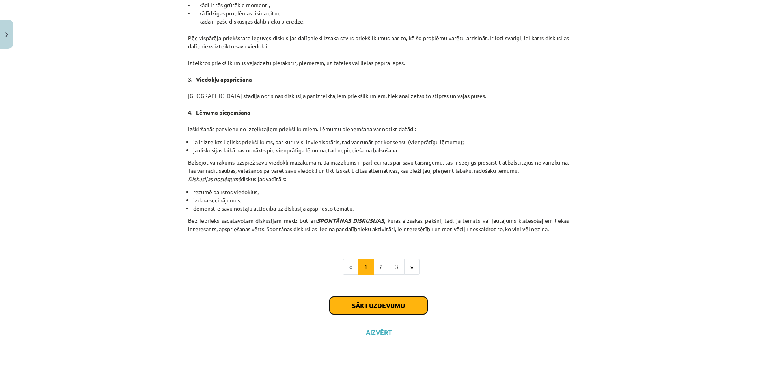
click at [352, 305] on button "Sākt uzdevumu" at bounding box center [378, 305] width 98 height 17
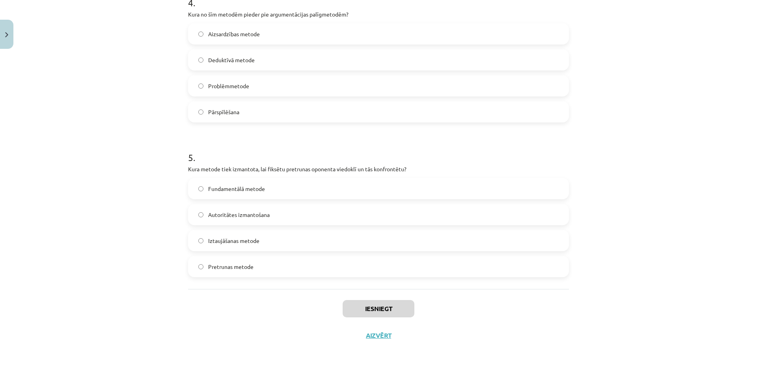
scroll to position [642, 0]
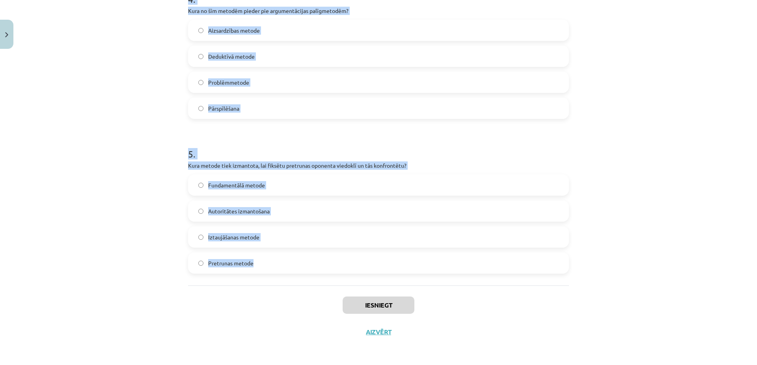
click at [269, 281] on div "Mācību tēma: Latviešu valodas i - 11. klases 1. ieskaites mācību materiāls (a,b…" at bounding box center [378, 182] width 757 height 365
copy form "5 . Lor ip dolorsita? Conse adipisc elitsedd Eiusmod tempor incid utlabo etdolo…"
click at [248, 261] on span "Pretrunas metode" at bounding box center [230, 263] width 45 height 8
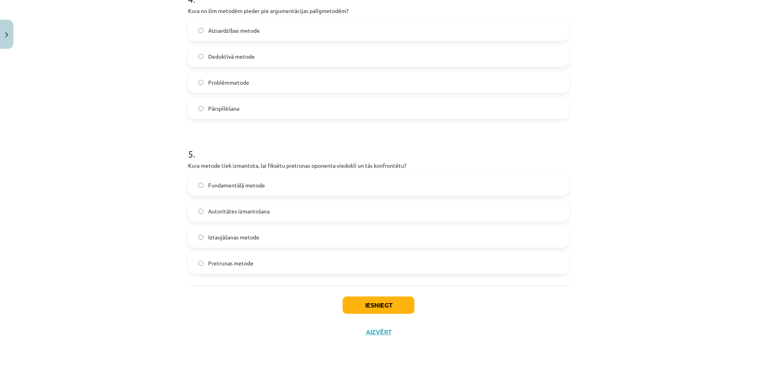
scroll to position [566, 0]
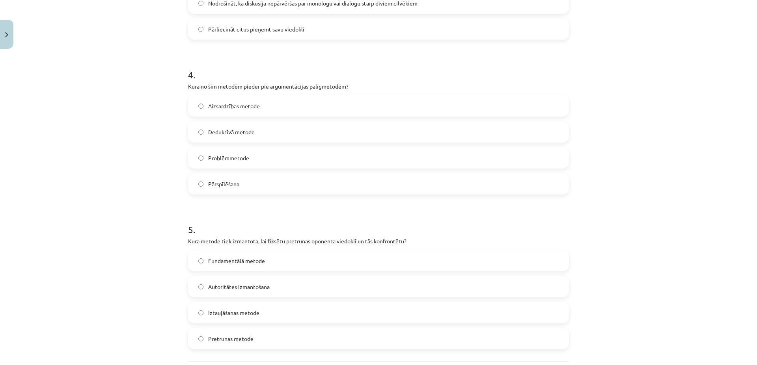
click at [233, 185] on span "Pārspīlēšana" at bounding box center [223, 184] width 31 height 8
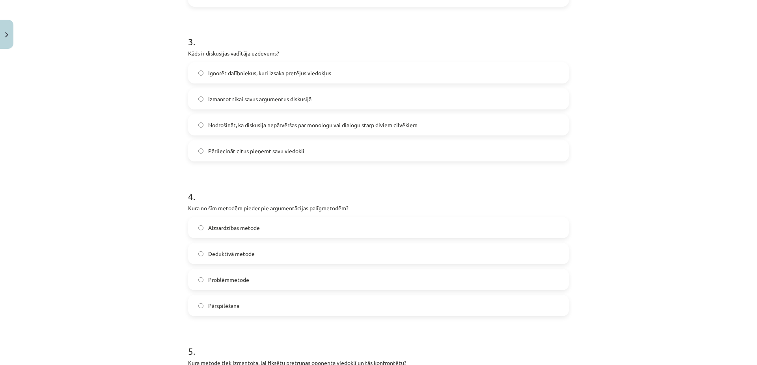
scroll to position [415, 0]
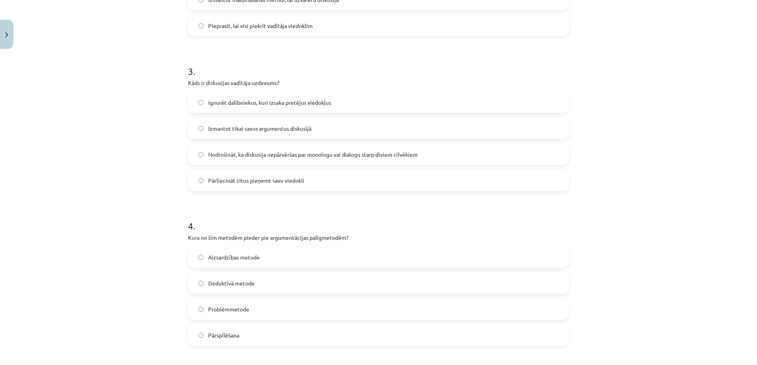
click at [240, 151] on span "Nodrošināt, ka diskusija nepārvēršas par monologu vai dialogu starp diviem cilv…" at bounding box center [312, 155] width 209 height 8
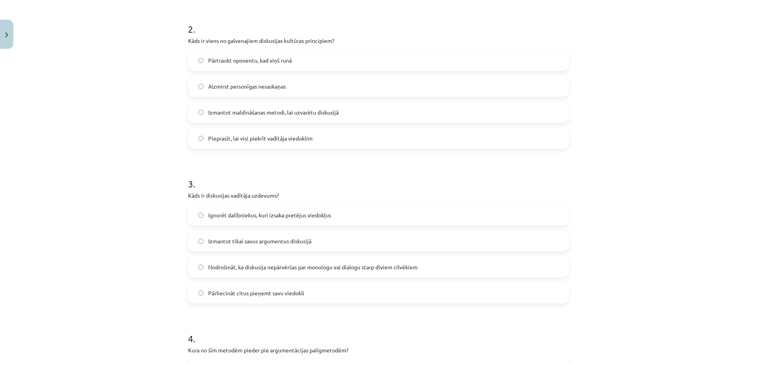
scroll to position [301, 0]
click at [252, 86] on span "Aizmirst personīgas nesaskaņas" at bounding box center [247, 87] width 78 height 8
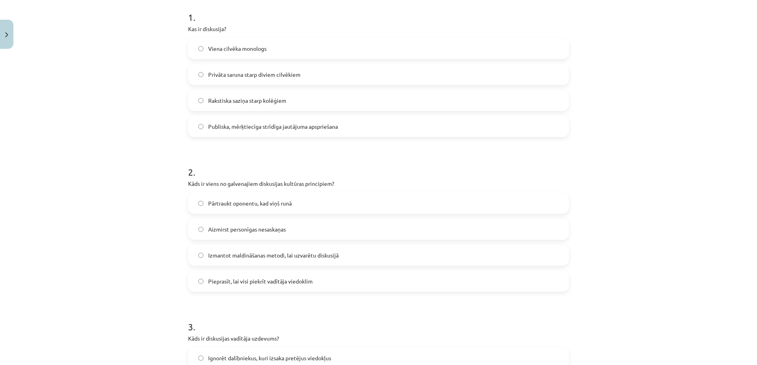
scroll to position [150, 0]
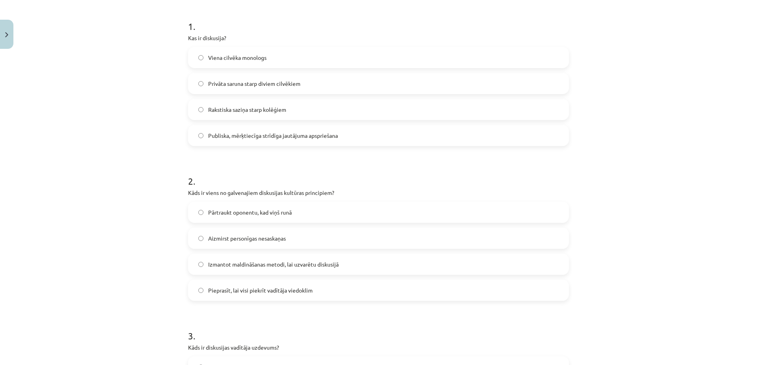
click at [256, 137] on span "Publiska, mērķtiecīga strīdīga jautājuma apspriešana" at bounding box center [273, 136] width 130 height 8
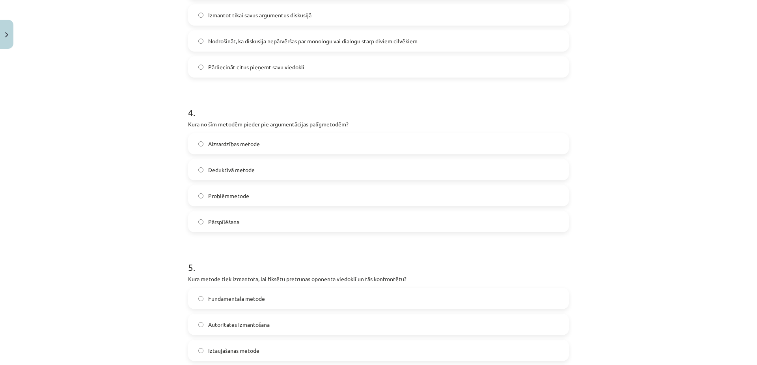
scroll to position [642, 0]
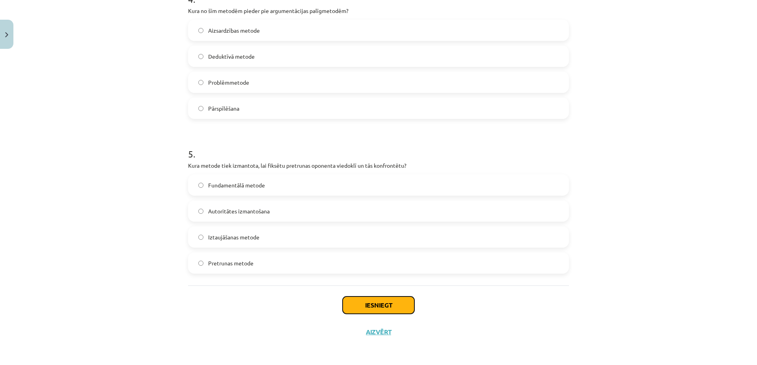
click at [365, 307] on button "Iesniegt" at bounding box center [378, 305] width 72 height 17
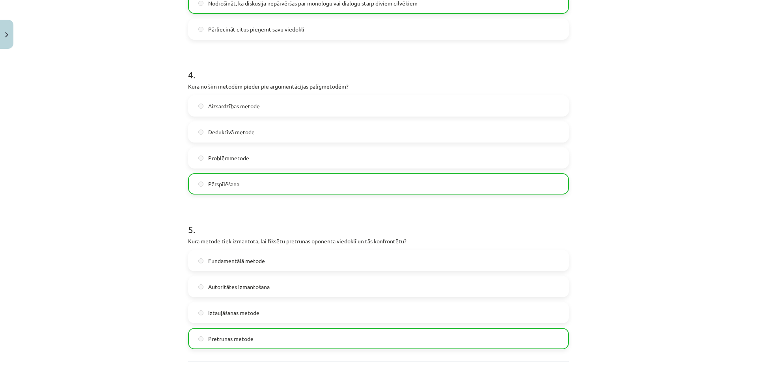
scroll to position [667, 0]
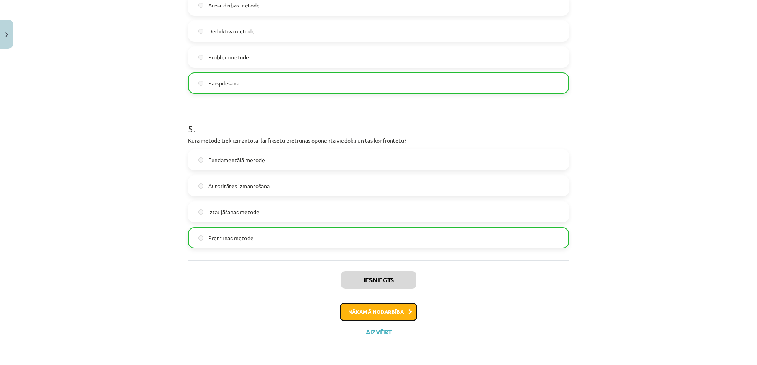
click at [389, 316] on button "Nākamā nodarbība" at bounding box center [378, 312] width 77 height 18
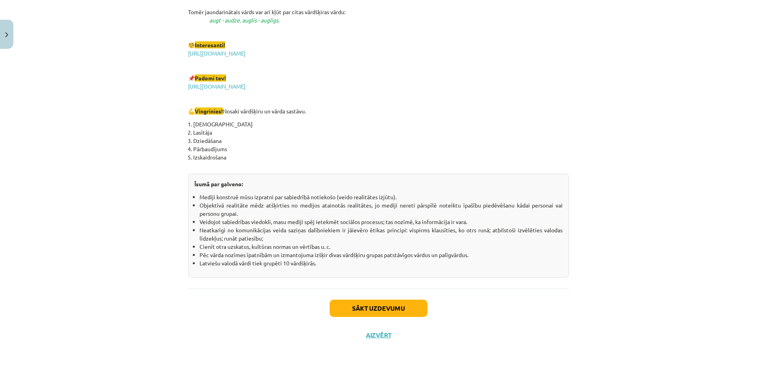
scroll to position [1319, 0]
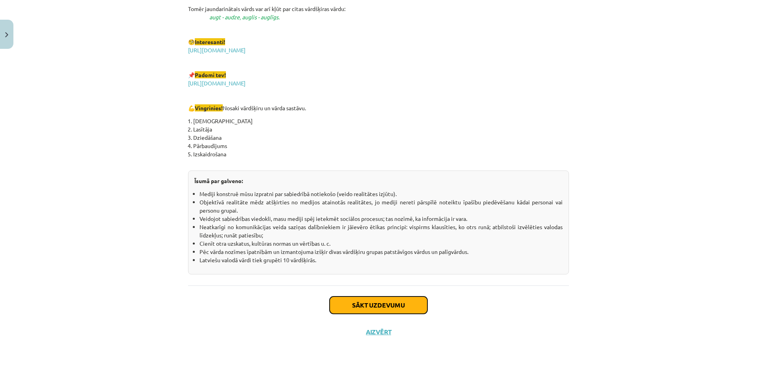
click at [349, 302] on button "Sākt uzdevumu" at bounding box center [378, 305] width 98 height 17
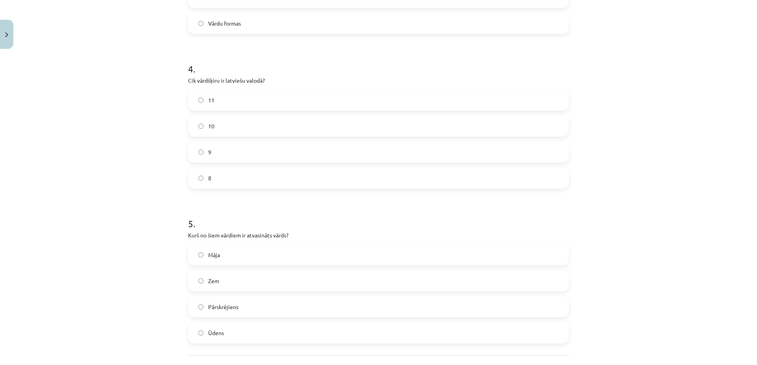
scroll to position [642, 0]
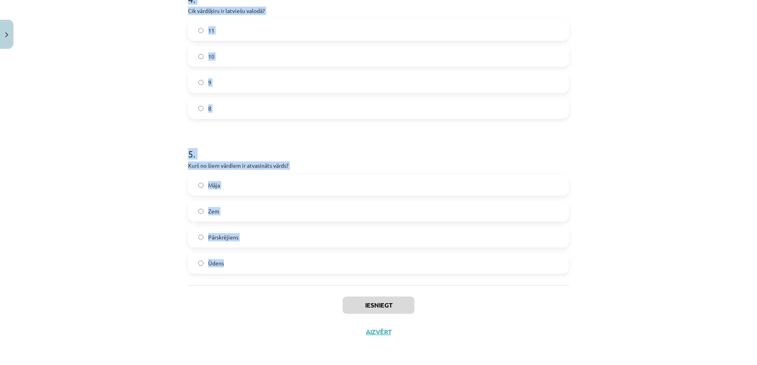
click at [293, 278] on div "Mācību tēma: Latviešu valodas i - 11. klases 1. ieskaites mācību materiāls (a,b…" at bounding box center [378, 182] width 757 height 365
copy form "Kurš no šiem ir pirmatnīgs vārds? Ziedošs Ieziedēt Ziedonis Zieds 2 . Kas ir vā…"
click at [298, 234] on label "Pārskrējiens" at bounding box center [378, 237] width 379 height 20
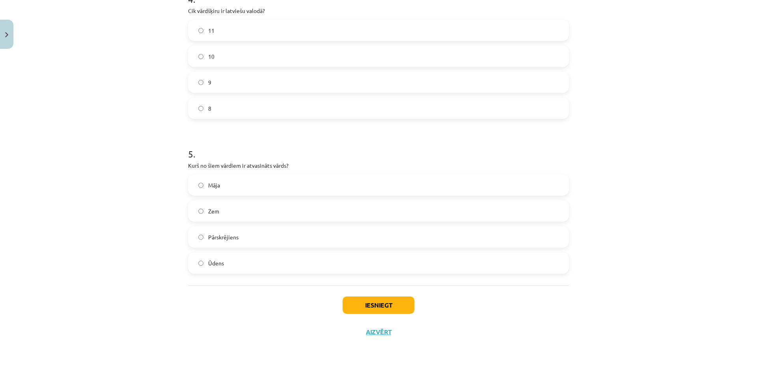
click at [221, 56] on label "10" at bounding box center [378, 57] width 379 height 20
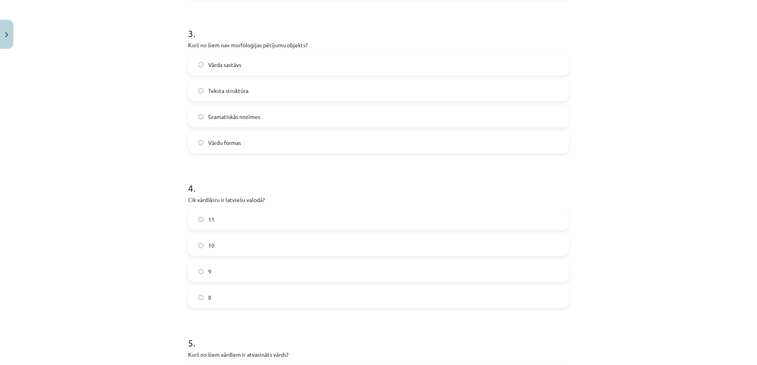
click at [257, 93] on label "Teksta struktūra" at bounding box center [378, 91] width 379 height 20
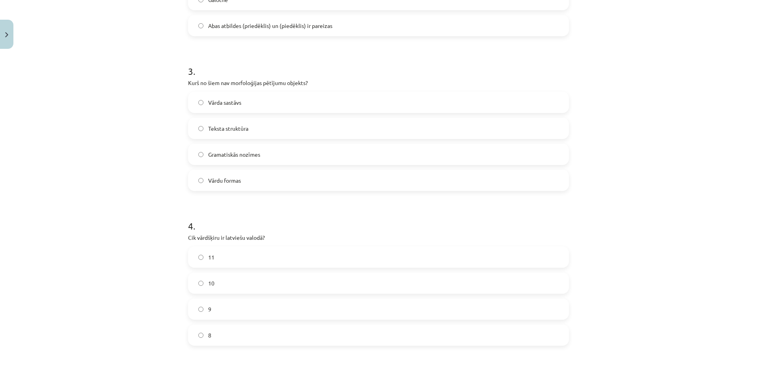
scroll to position [301, 0]
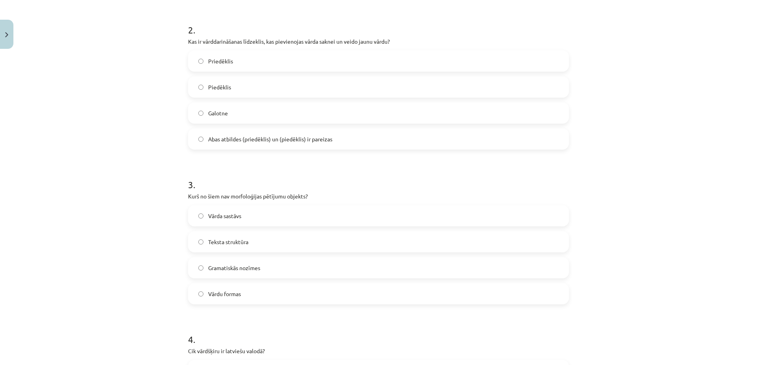
click at [294, 146] on label "Abas atbildes (priedēklis) un (piedēklis) ir pareizas" at bounding box center [378, 139] width 379 height 20
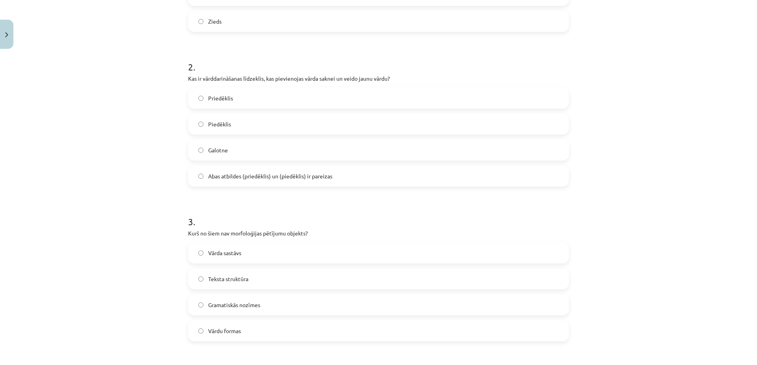
scroll to position [150, 0]
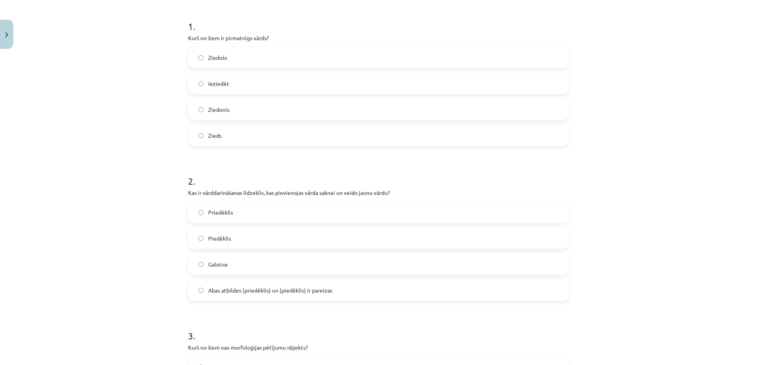
click at [239, 130] on label "Zieds" at bounding box center [378, 136] width 379 height 20
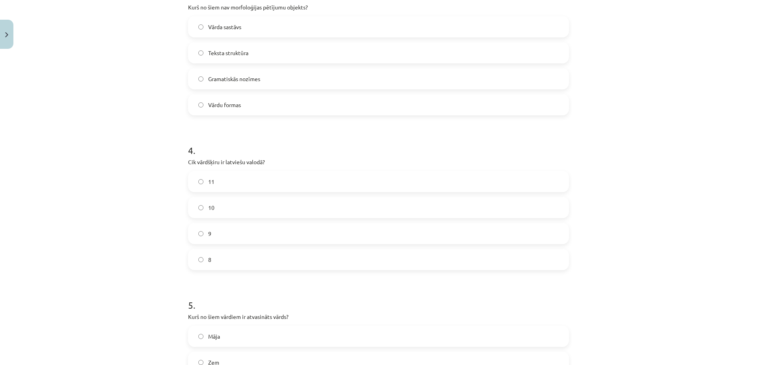
scroll to position [642, 0]
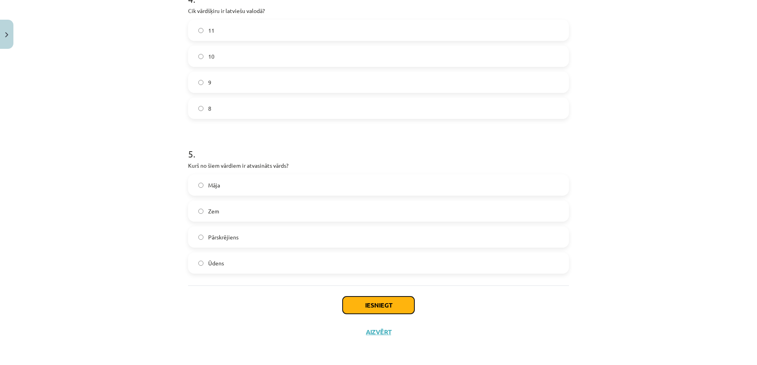
click at [368, 306] on button "Iesniegt" at bounding box center [378, 305] width 72 height 17
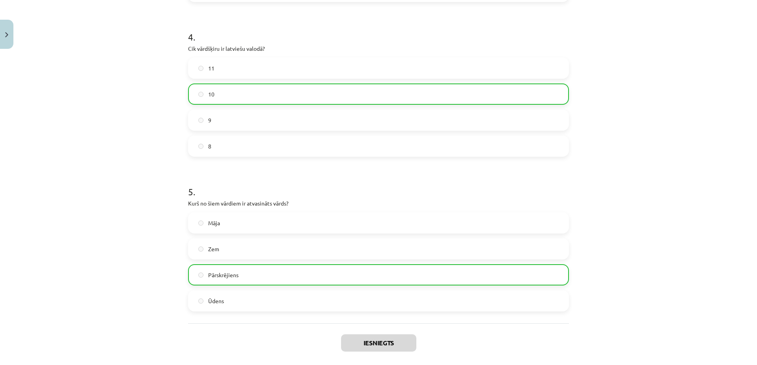
scroll to position [667, 0]
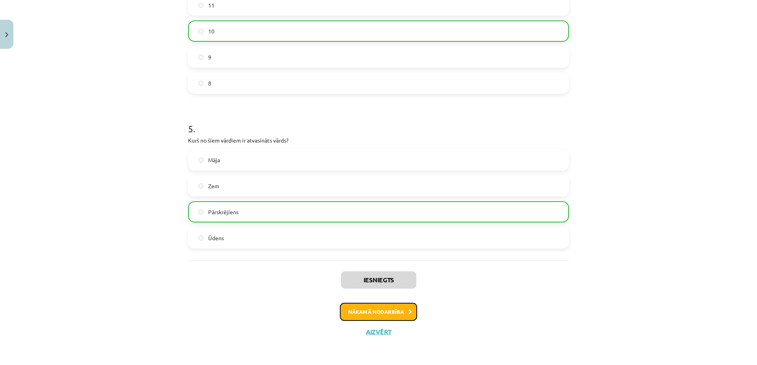
click at [380, 316] on button "Nākamā nodarbība" at bounding box center [378, 312] width 77 height 18
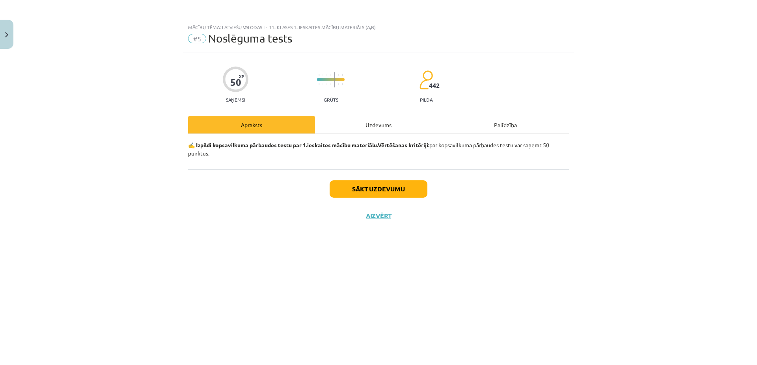
scroll to position [0, 0]
click at [375, 190] on button "Sākt uzdevumu" at bounding box center [378, 188] width 98 height 17
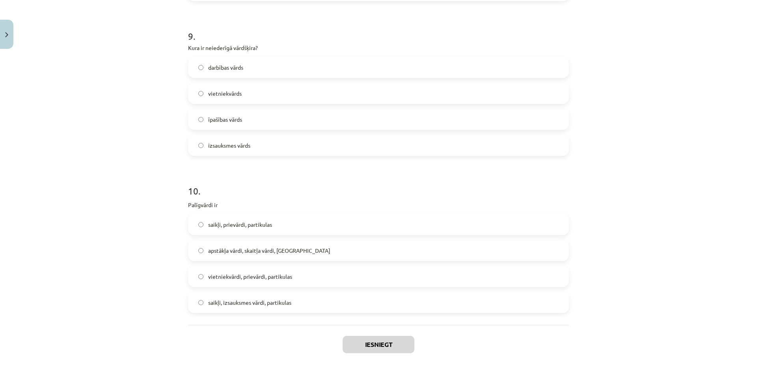
scroll to position [1293, 0]
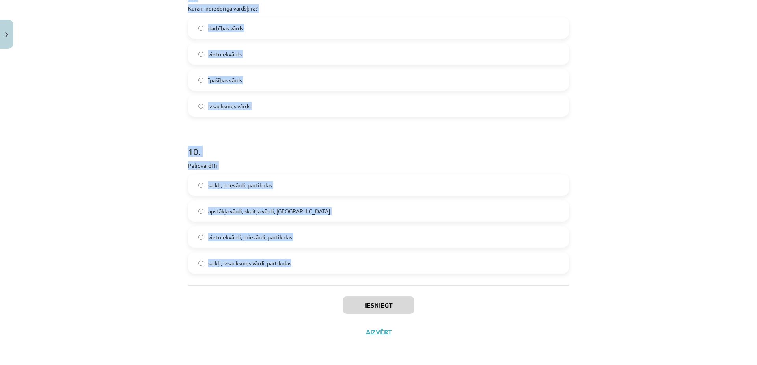
click at [324, 284] on div "Mācību tēma: Latviešu valodas i - 11. klases 1. ieskaites mācību materiāls (a,b…" at bounding box center [378, 182] width 757 height 365
copy form "1 . Teksts rakstīts pareizā literārā valodā Viltus Patiesa 2 . “Jaunieši mūsdie…"
click at [246, 154] on h1 "10 ." at bounding box center [378, 144] width 381 height 24
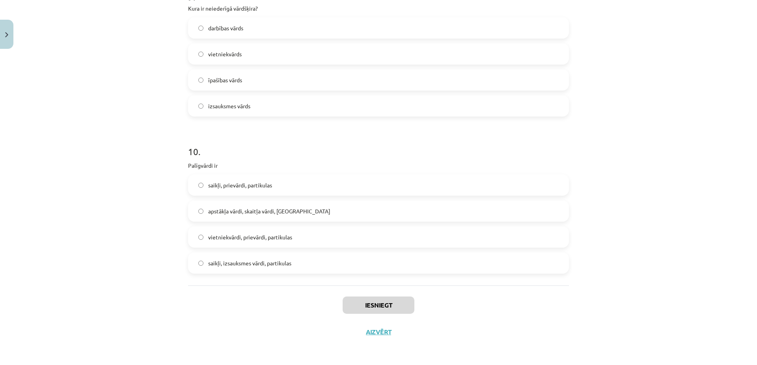
click at [253, 184] on span "saikļi, prievārdi, partikulas" at bounding box center [240, 185] width 64 height 8
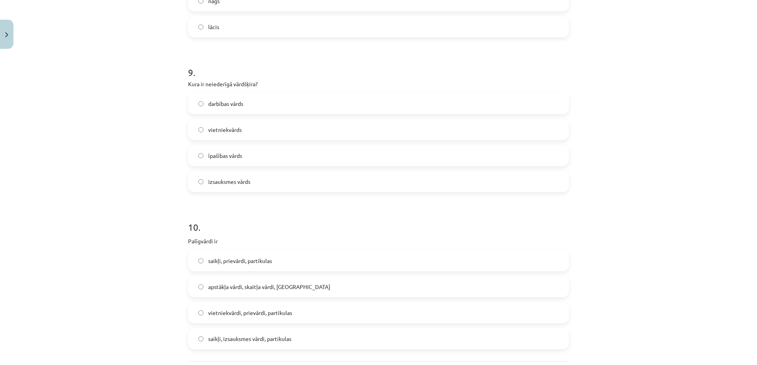
click at [247, 182] on span "izsauksmes vārds" at bounding box center [229, 182] width 42 height 8
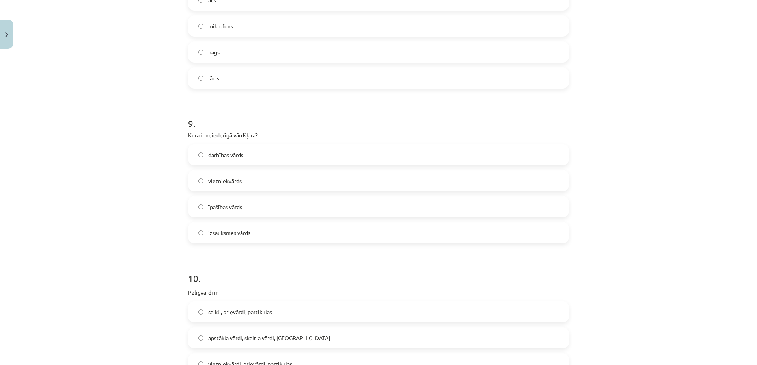
scroll to position [1142, 0]
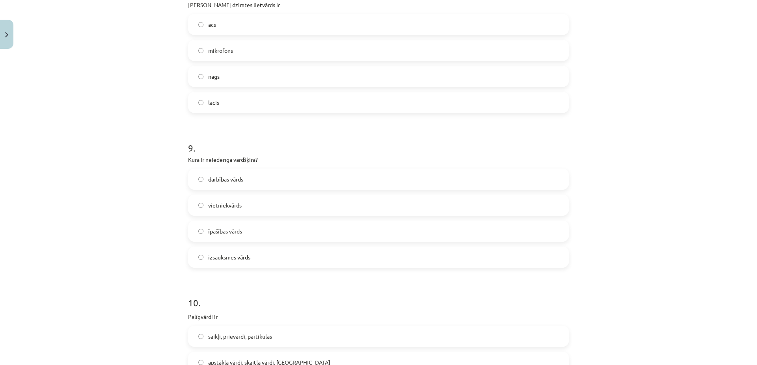
click at [214, 26] on label "acs" at bounding box center [378, 25] width 379 height 20
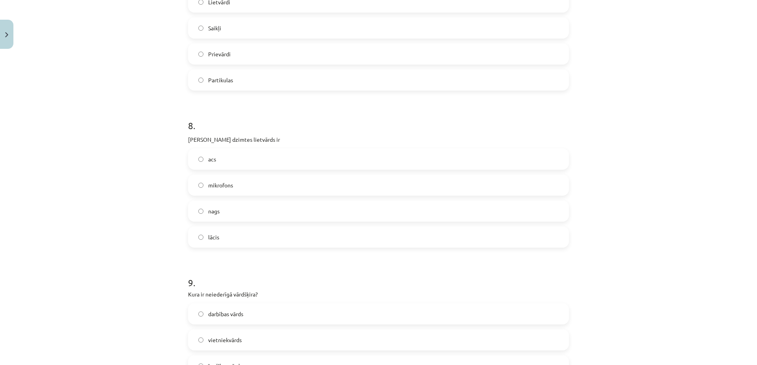
scroll to position [953, 0]
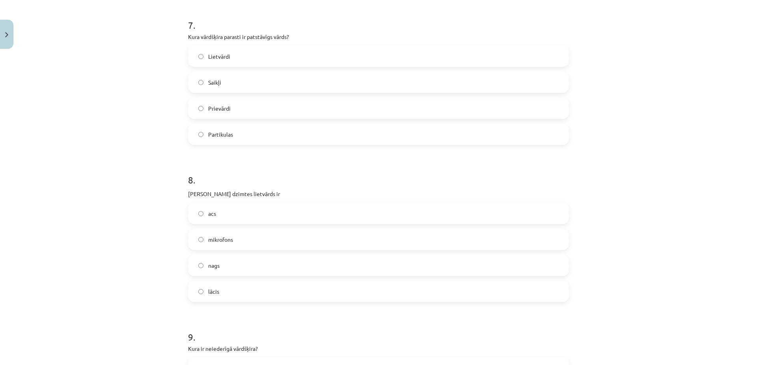
click at [223, 55] on span "Lietvārdi" at bounding box center [219, 56] width 22 height 8
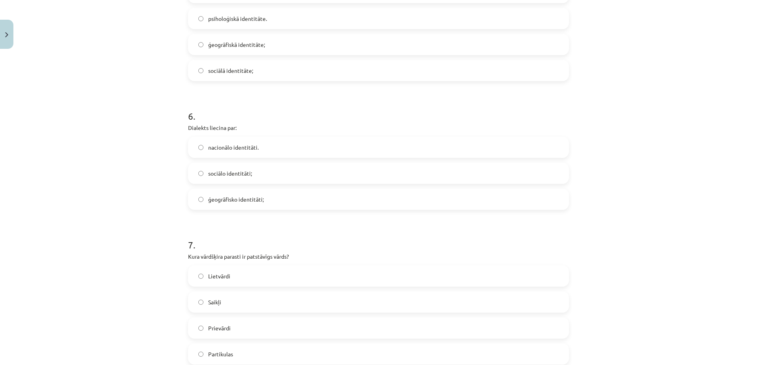
scroll to position [726, 0]
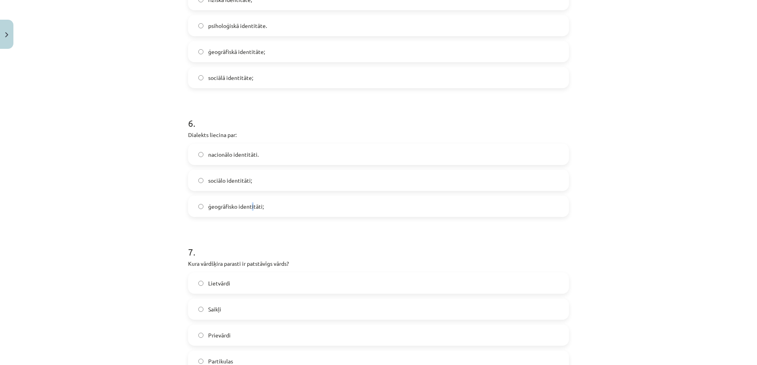
click at [250, 203] on span "ģeogrāfisko identitāti;" at bounding box center [236, 207] width 56 height 8
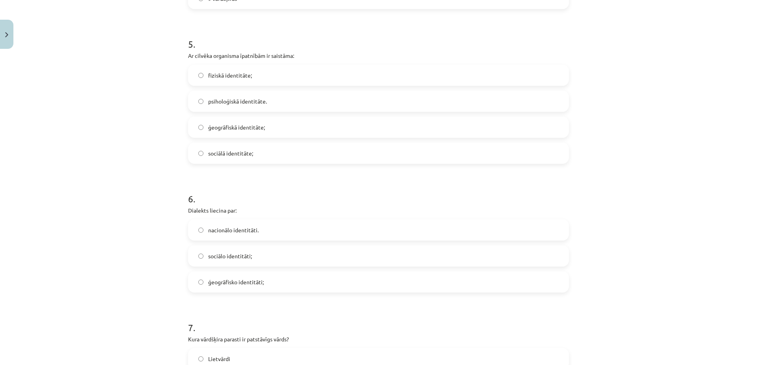
click at [249, 159] on label "sociālā identitāte;" at bounding box center [378, 153] width 379 height 20
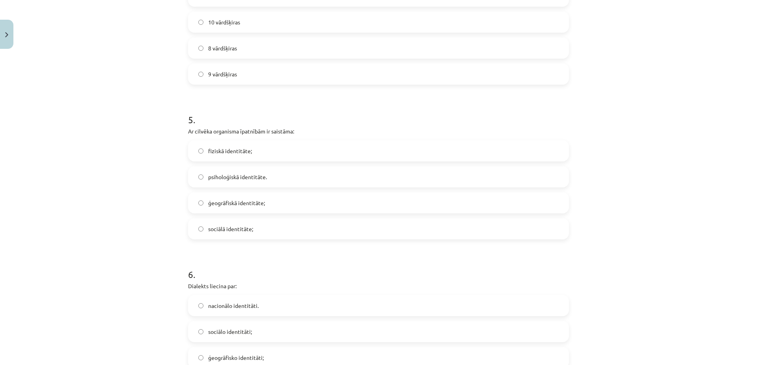
scroll to position [461, 0]
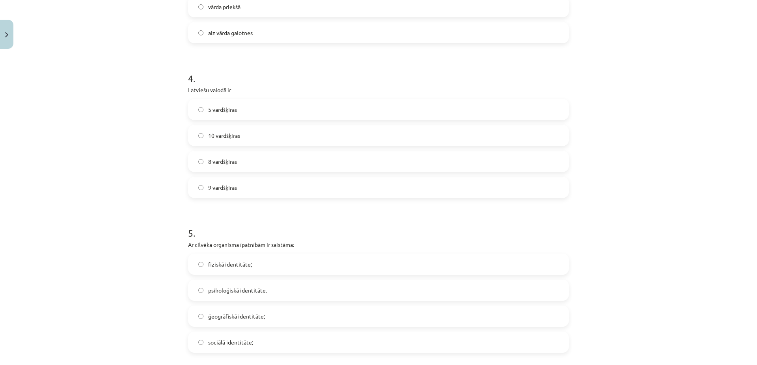
click at [227, 137] on span "10 vārdšķiras" at bounding box center [224, 136] width 32 height 8
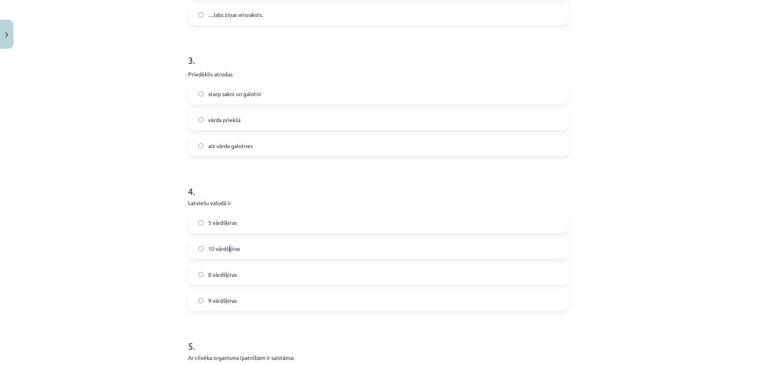
scroll to position [347, 0]
click at [270, 246] on label "10 vārdšķiras" at bounding box center [378, 249] width 379 height 20
click at [245, 121] on label "vārda priekšā" at bounding box center [378, 120] width 379 height 20
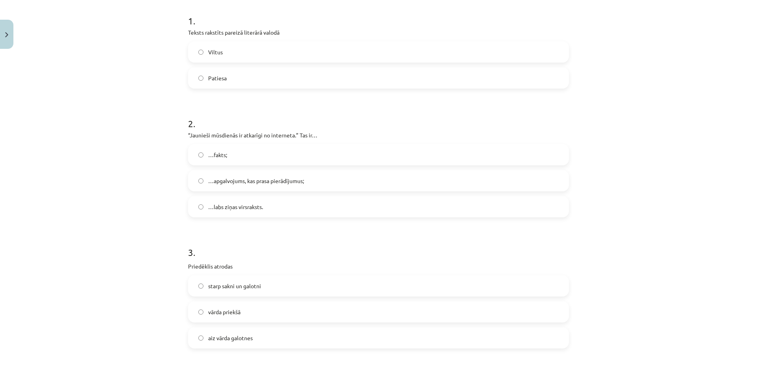
scroll to position [120, 0]
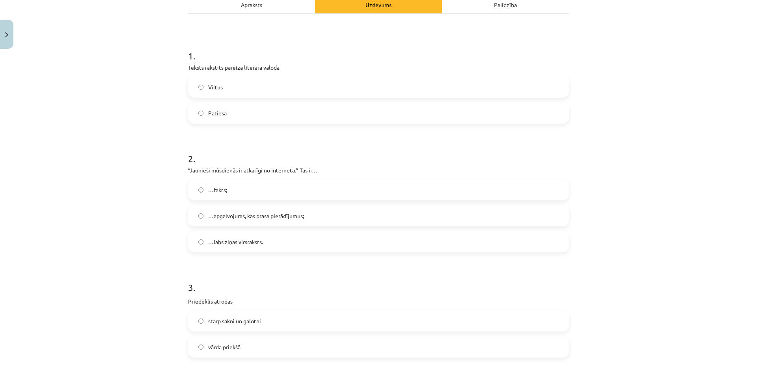
drag, startPoint x: 264, startPoint y: 213, endPoint x: 253, endPoint y: 178, distance: 37.1
click at [264, 212] on label "…apgalvojums, kas prasa pierādījumus;" at bounding box center [378, 216] width 379 height 20
click at [249, 214] on span "…apgalvojums, kas prasa pierādījumus;" at bounding box center [256, 216] width 96 height 8
click at [223, 113] on label "Patiesa" at bounding box center [378, 113] width 379 height 20
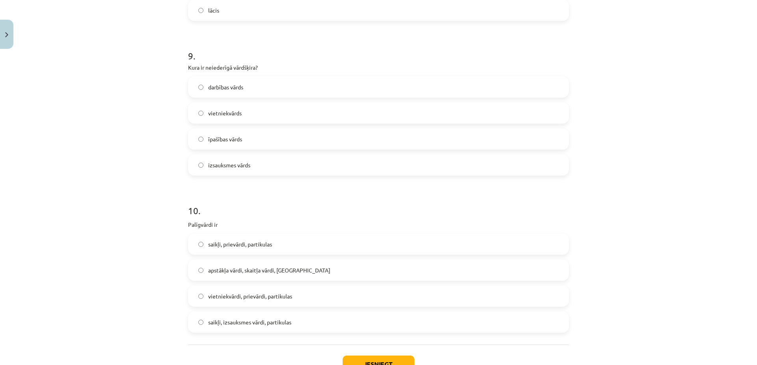
scroll to position [1293, 0]
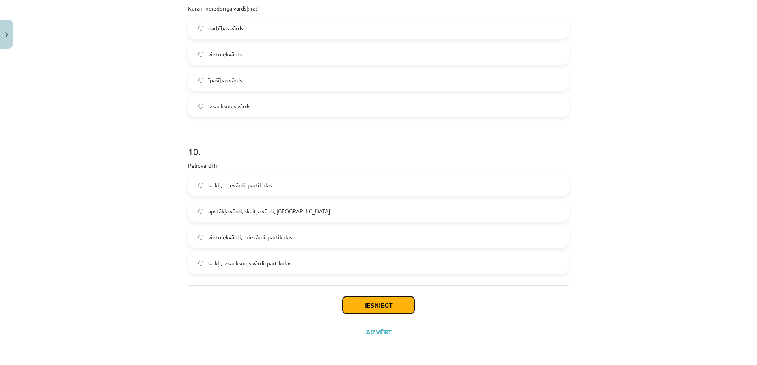
click at [381, 303] on button "Iesniegt" at bounding box center [378, 305] width 72 height 17
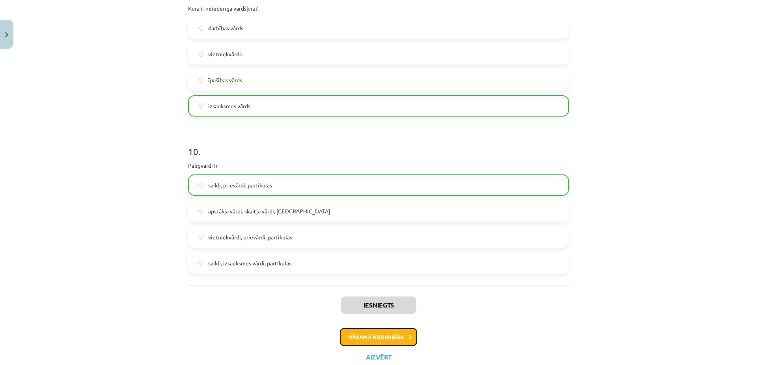
click at [374, 335] on button "Nākamā nodarbība" at bounding box center [378, 337] width 77 height 18
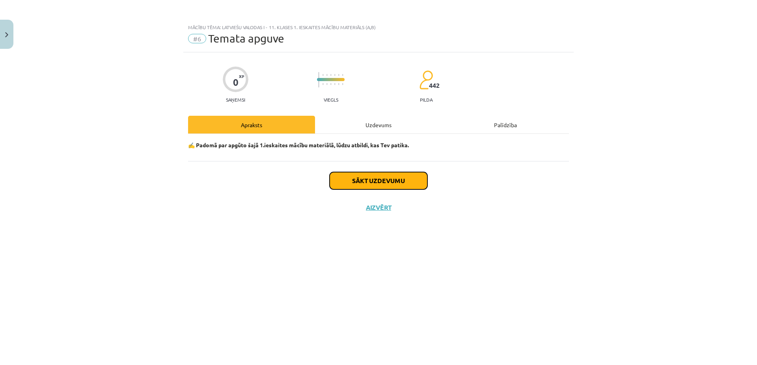
click at [381, 184] on button "Sākt uzdevumu" at bounding box center [378, 180] width 98 height 17
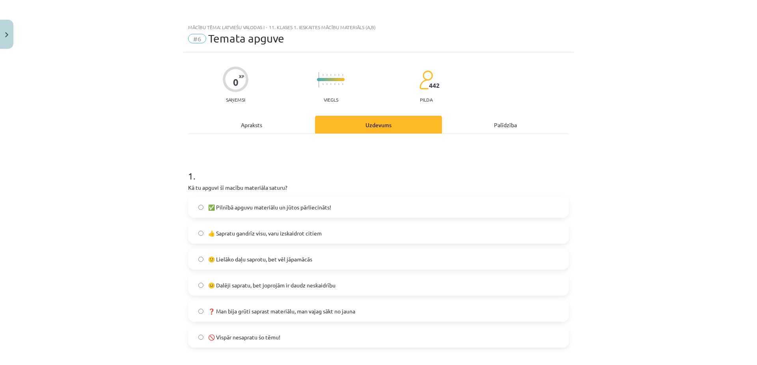
click at [325, 212] on label "✅ Pilnībā apguvu materiālu un jūtos pārliecināts!" at bounding box center [378, 207] width 379 height 20
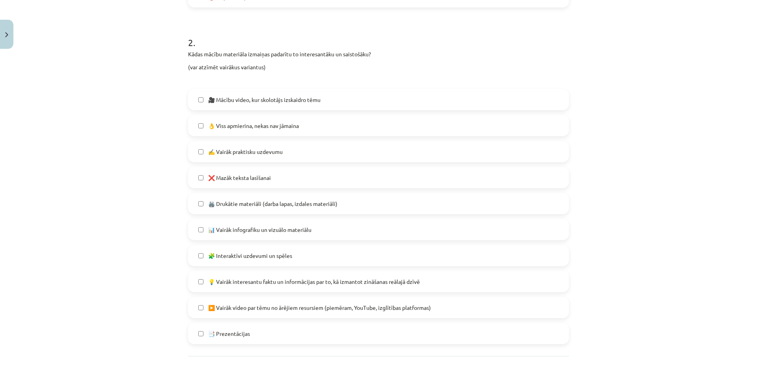
scroll to position [378, 0]
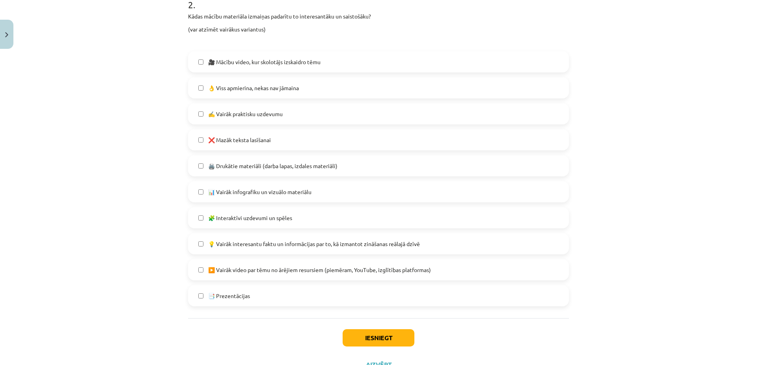
click at [290, 165] on span "🖨️ Drukātie materiāli (darba lapas, izdales materiāli)" at bounding box center [272, 166] width 129 height 8
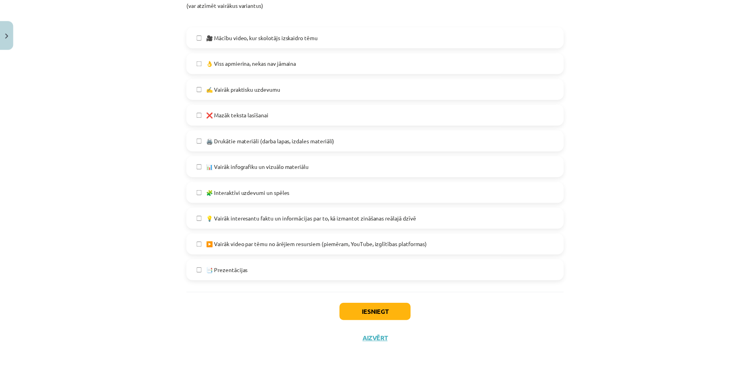
scroll to position [411, 0]
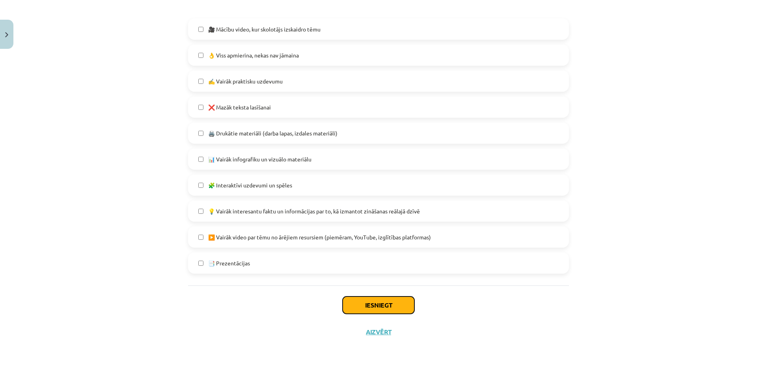
click at [386, 308] on button "Iesniegt" at bounding box center [378, 305] width 72 height 17
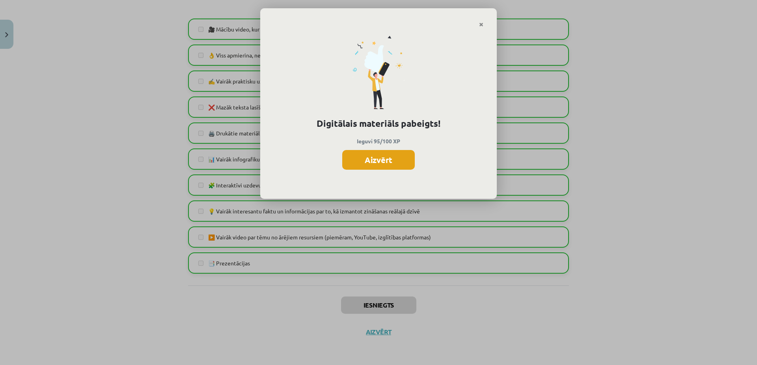
click at [376, 159] on button "Aizvērt" at bounding box center [378, 160] width 73 height 20
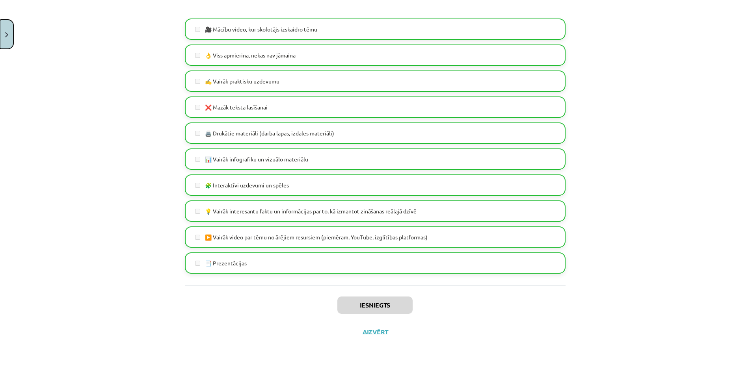
click at [7, 35] on img "Close" at bounding box center [6, 34] width 3 height 5
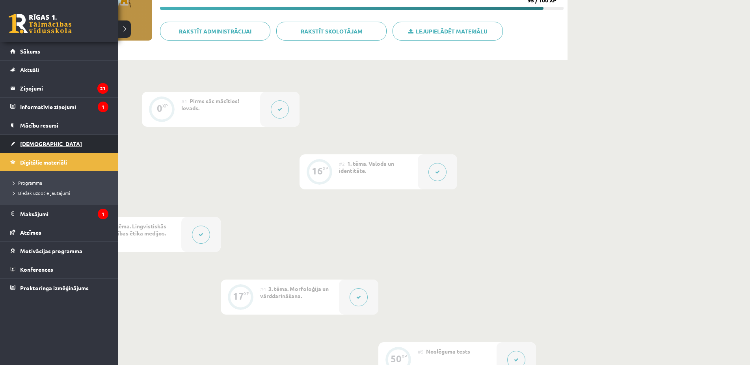
click at [44, 142] on span "[DEMOGRAPHIC_DATA]" at bounding box center [51, 143] width 62 height 7
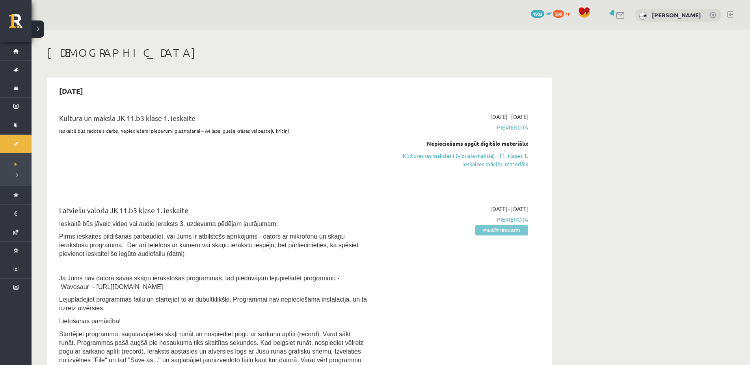
click at [486, 231] on link "Pildīt ieskaiti" at bounding box center [501, 230] width 53 height 10
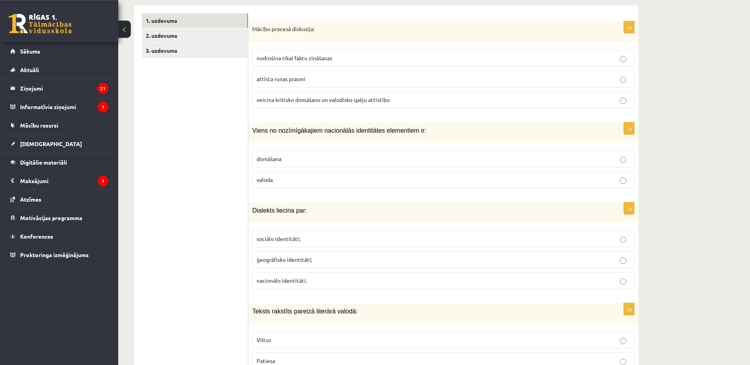
scroll to position [201, 0]
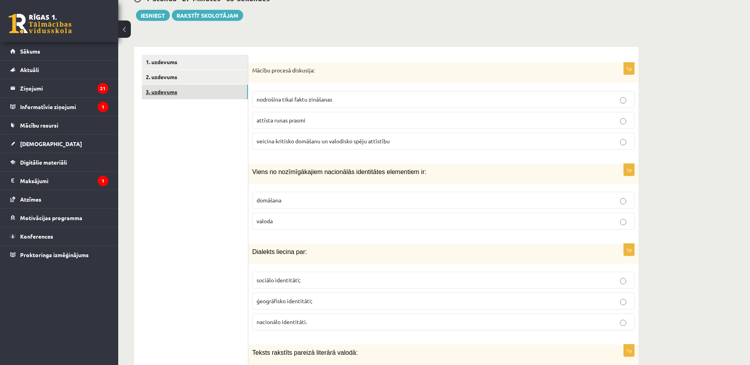
click at [147, 89] on link "3. uzdevums" at bounding box center [195, 92] width 106 height 15
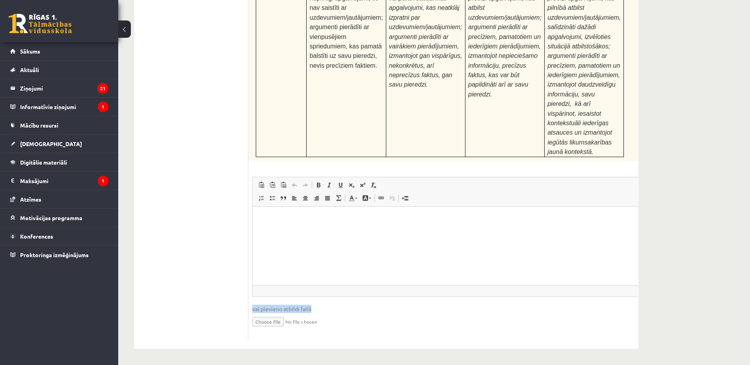
scroll to position [2600, 0]
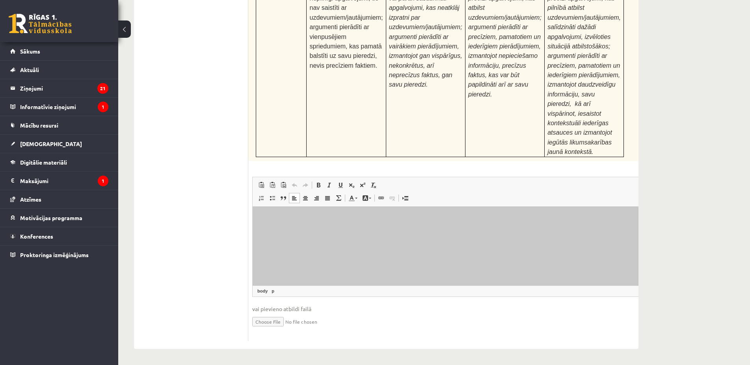
click at [494, 224] on html at bounding box center [460, 246] width 414 height 79
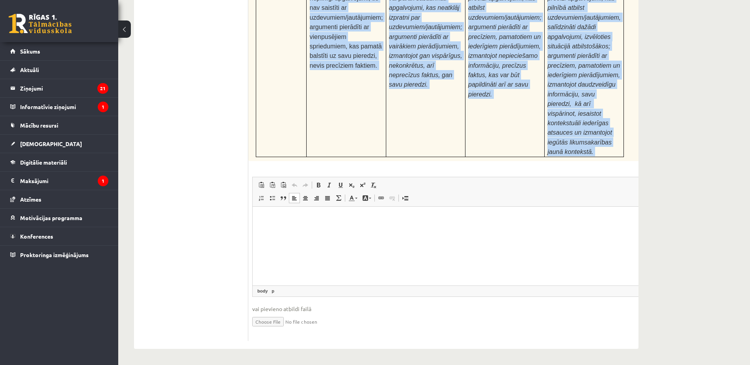
drag, startPoint x: 519, startPoint y: 149, endPoint x: 323, endPoint y: 130, distance: 196.4
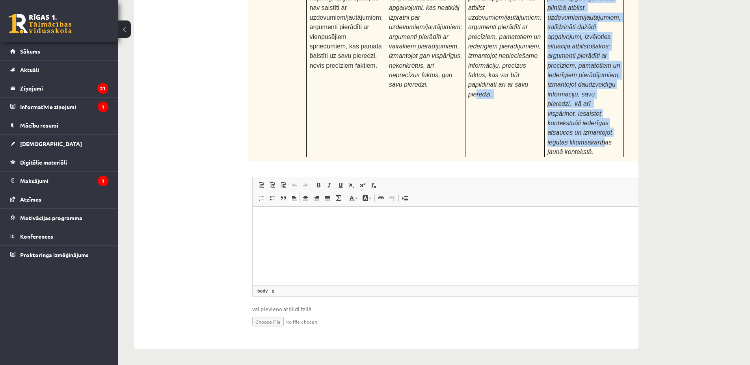
drag, startPoint x: 450, startPoint y: 140, endPoint x: 499, endPoint y: 141, distance: 48.5
click at [497, 141] on tr "Argumentēšana Formulēti neskaidri vai nepilnīgi apgalvojumi, tie nav saistīti a…" at bounding box center [440, 69] width 368 height 173
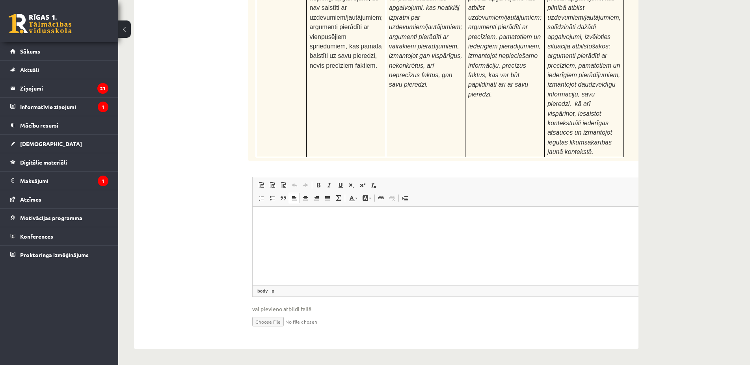
drag, startPoint x: 513, startPoint y: 155, endPoint x: 505, endPoint y: 158, distance: 8.1
drag, startPoint x: 505, startPoint y: 158, endPoint x: 506, endPoint y: 154, distance: 4.2
click at [547, 155] on p "Formulēti skaidri un precīzi apgalvojumi, kas pilnībā atbilst uzdevumiem/jautāj…" at bounding box center [583, 70] width 73 height 173
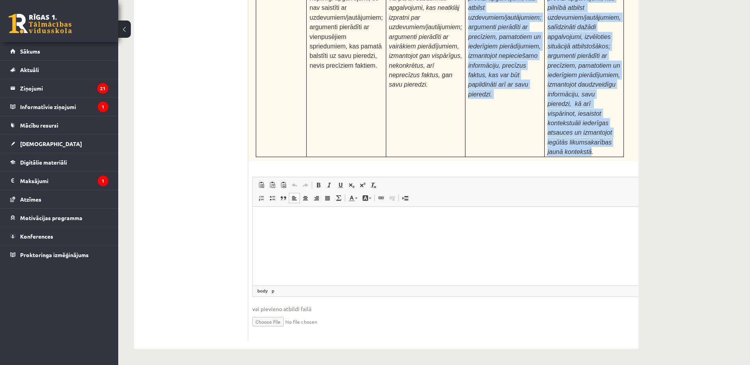
drag, startPoint x: 507, startPoint y: 153, endPoint x: 395, endPoint y: 93, distance: 127.3
click at [395, 93] on tr "Argumentēšana Formulēti neskaidri vai nepilnīgi apgalvojumi, tie nav saistīti a…" at bounding box center [440, 69] width 368 height 173
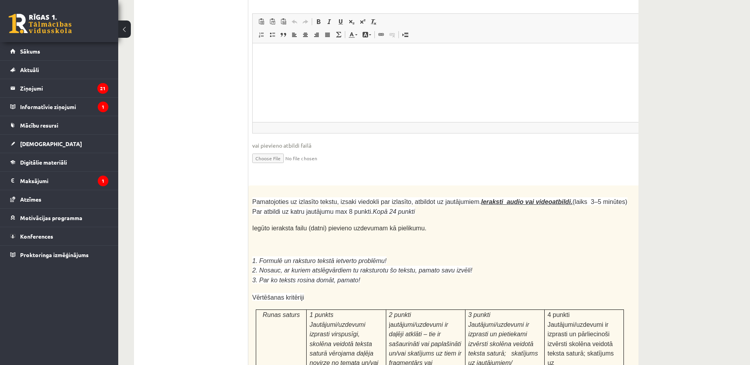
click at [509, 122] on span "◢ Elementa ceļš" at bounding box center [460, 127] width 414 height 11
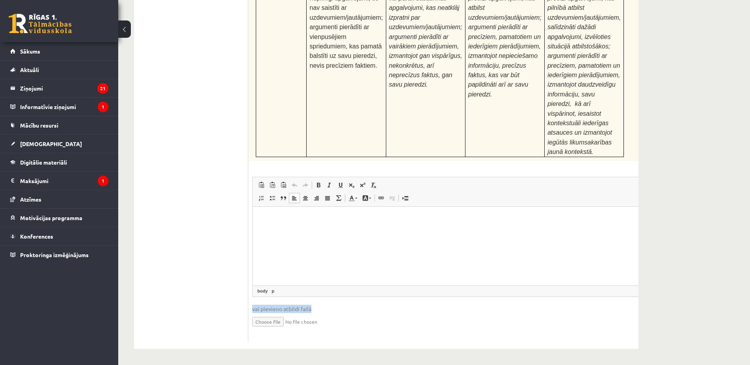
copy fieldset "vai pievieno atbildi failā"
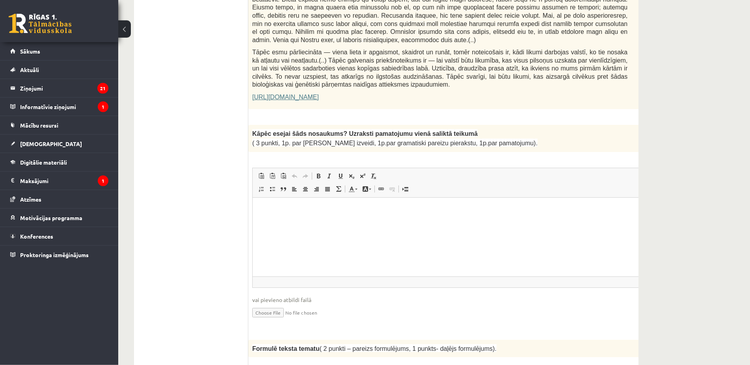
scroll to position [590, 0]
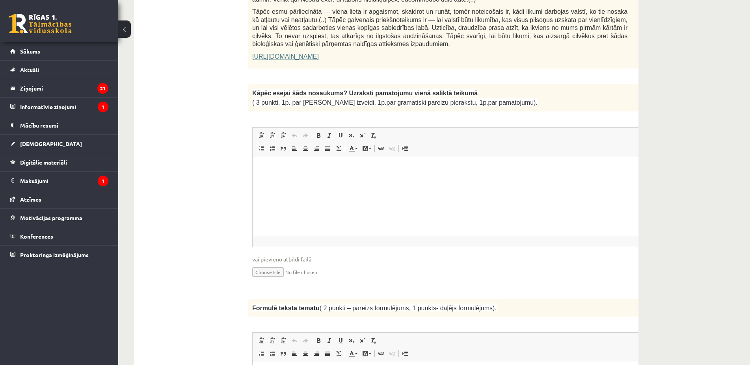
click at [301, 174] on html at bounding box center [460, 196] width 414 height 79
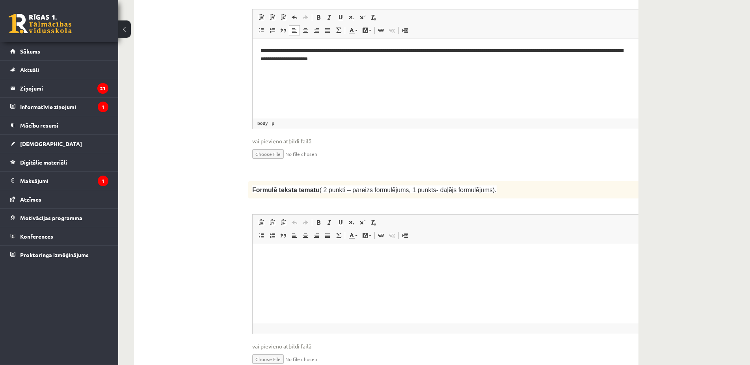
scroll to position [711, 0]
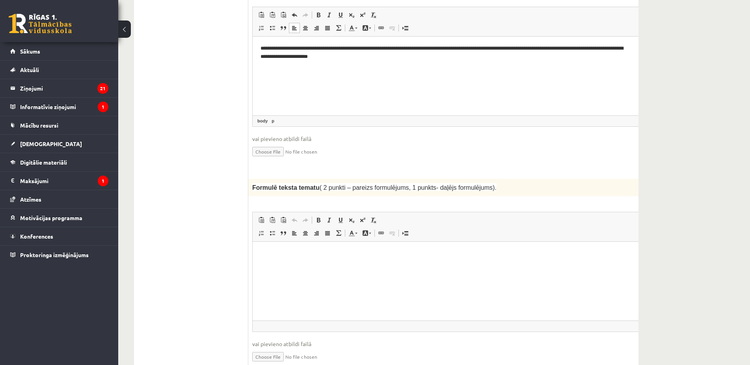
click at [269, 260] on html at bounding box center [460, 281] width 414 height 79
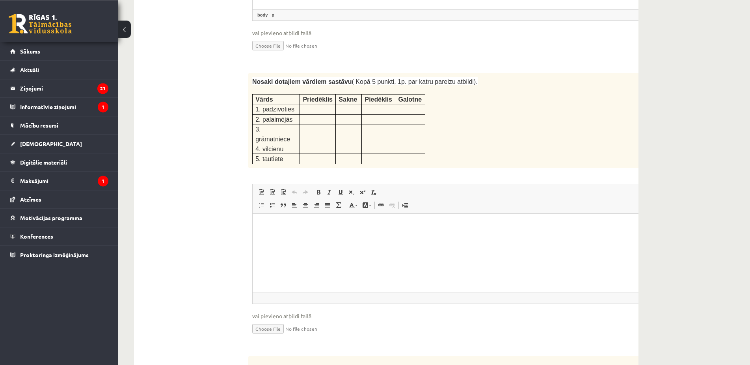
scroll to position [1032, 0]
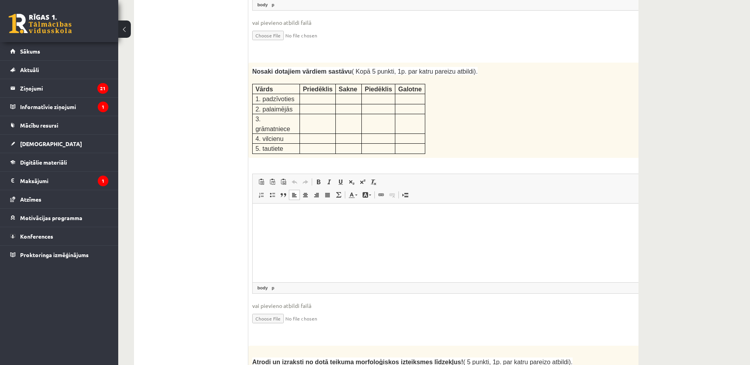
click at [263, 220] on html at bounding box center [460, 242] width 414 height 79
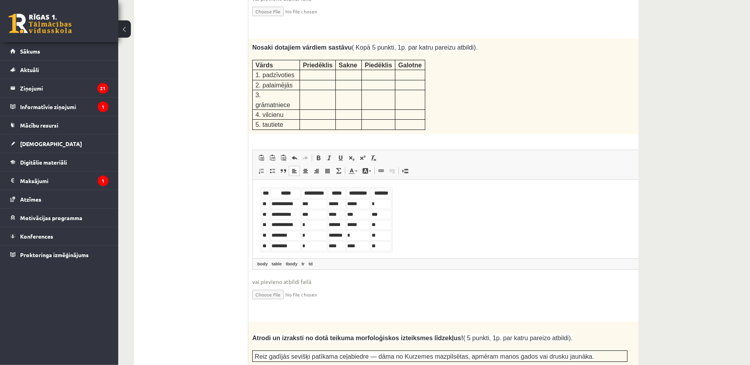
scroll to position [1072, 0]
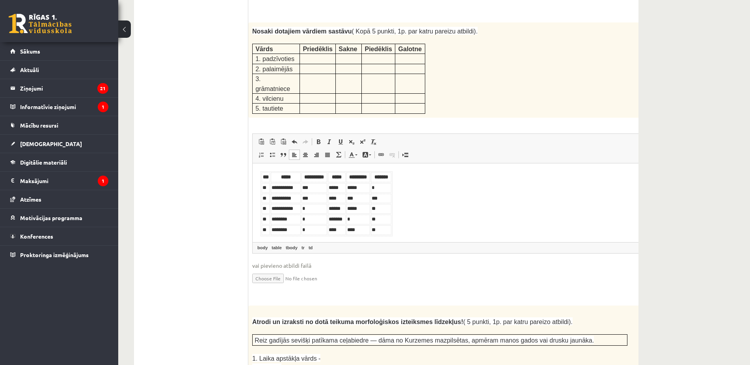
drag, startPoint x: 385, startPoint y: 231, endPoint x: 265, endPoint y: 175, distance: 132.6
click at [265, 173] on body "**********" at bounding box center [460, 203] width 398 height 65
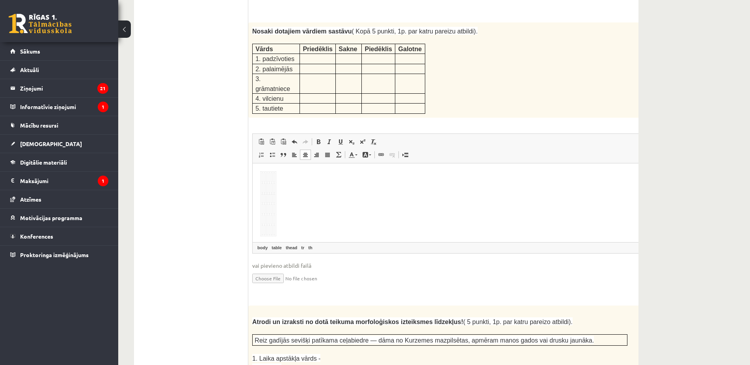
click at [278, 194] on body "Bagātinātā teksta redaktors, wiswyg-editor-user-answer-47433750282420" at bounding box center [460, 203] width 398 height 65
click at [272, 178] on table "Bagātinātā teksta redaktors, wiswyg-editor-user-answer-47433750282420" at bounding box center [269, 203] width 16 height 65
click at [275, 172] on body "*" at bounding box center [460, 203] width 398 height 65
drag, startPoint x: 275, startPoint y: 172, endPoint x: 268, endPoint y: 198, distance: 27.6
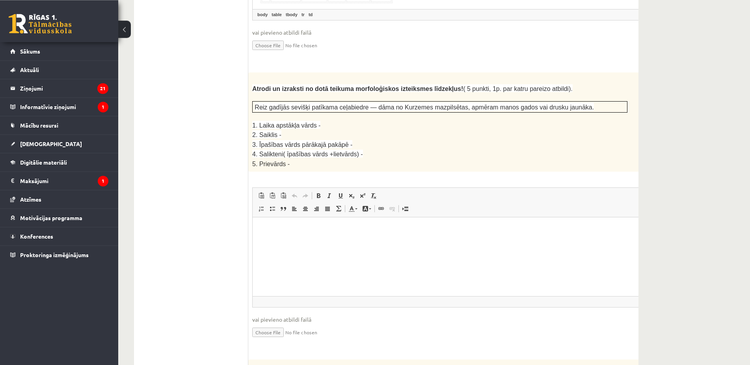
scroll to position [1314, 0]
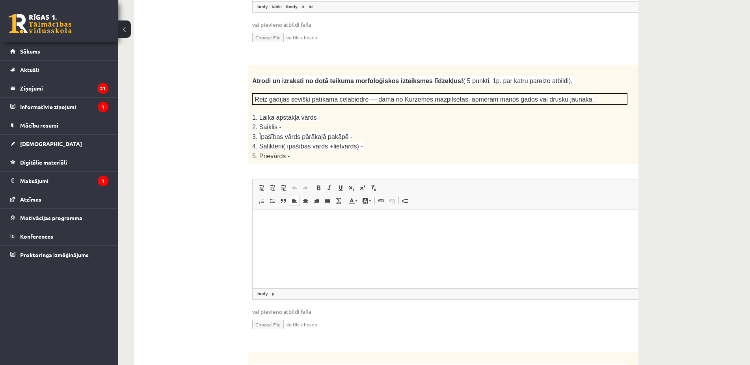
click at [272, 227] on html at bounding box center [460, 249] width 414 height 79
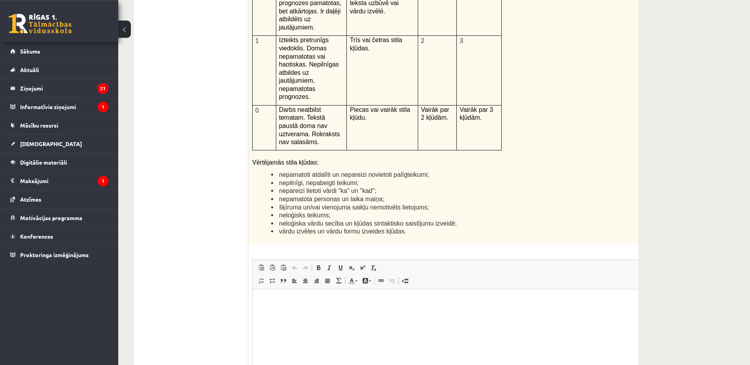
scroll to position [1876, 0]
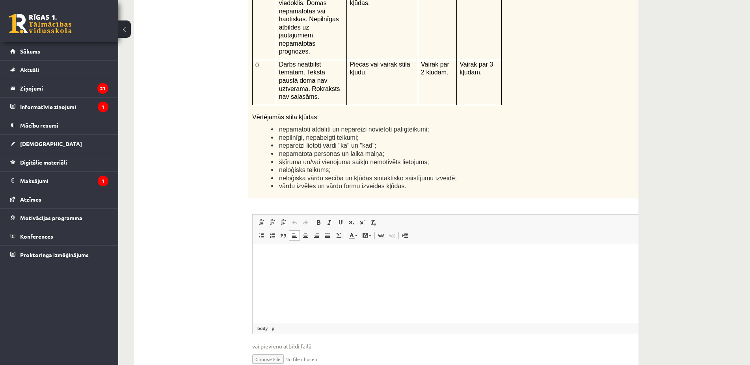
click at [268, 254] on p "Bagātinātā teksta redaktors, wiswyg-editor-user-answer-47433952838440" at bounding box center [460, 256] width 398 height 8
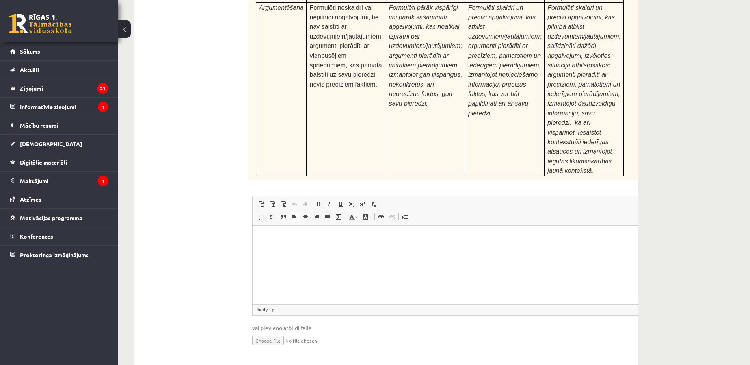
scroll to position [2600, 0]
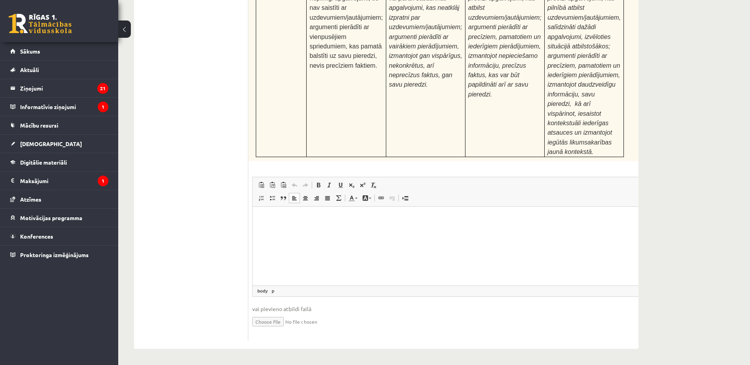
click at [277, 216] on p "Bagātinātā teksta redaktors, wiswyg-editor-user-answer-47434063345000" at bounding box center [460, 218] width 398 height 8
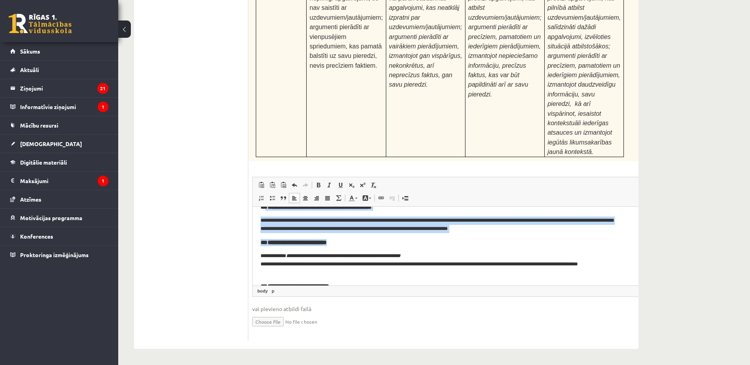
scroll to position [0, 0]
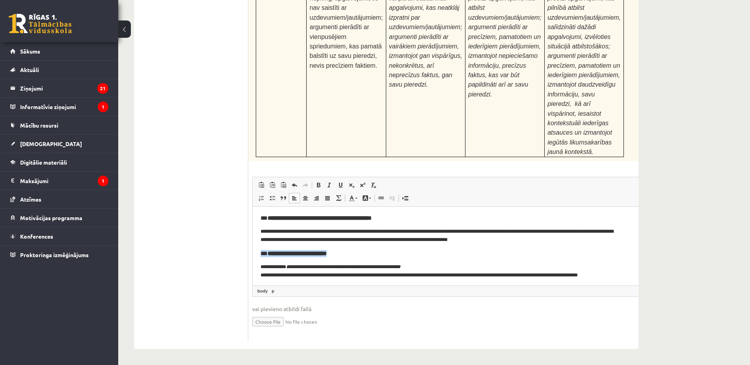
drag, startPoint x: 349, startPoint y: 216, endPoint x: 257, endPoint y: 249, distance: 98.2
click at [257, 249] on html "**********" at bounding box center [460, 246] width 414 height 79
drag, startPoint x: 257, startPoint y: 218, endPoint x: 396, endPoint y: 219, distance: 138.7
click at [396, 219] on html "**********" at bounding box center [460, 246] width 414 height 79
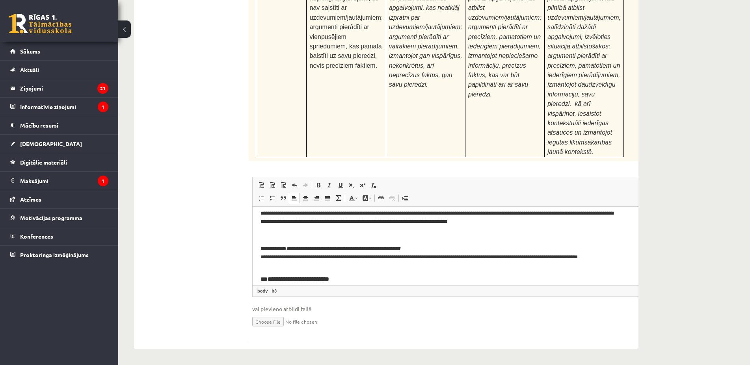
scroll to position [38, 0]
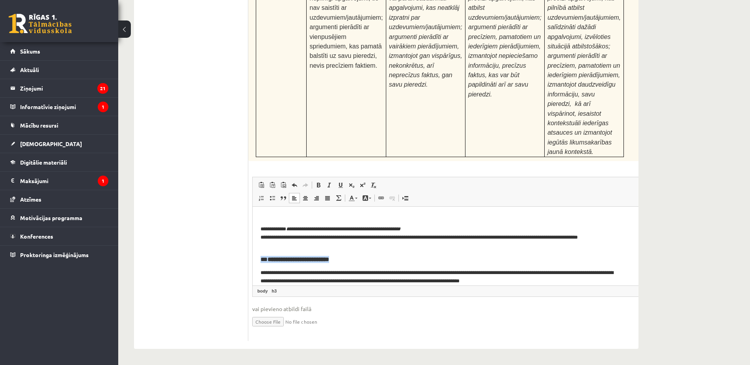
drag, startPoint x: 345, startPoint y: 257, endPoint x: 252, endPoint y: 254, distance: 93.0
click at [253, 247] on html "**********" at bounding box center [460, 208] width 414 height 79
click at [264, 270] on p "**********" at bounding box center [440, 277] width 359 height 17
click at [262, 228] on p "**********" at bounding box center [440, 237] width 359 height 24
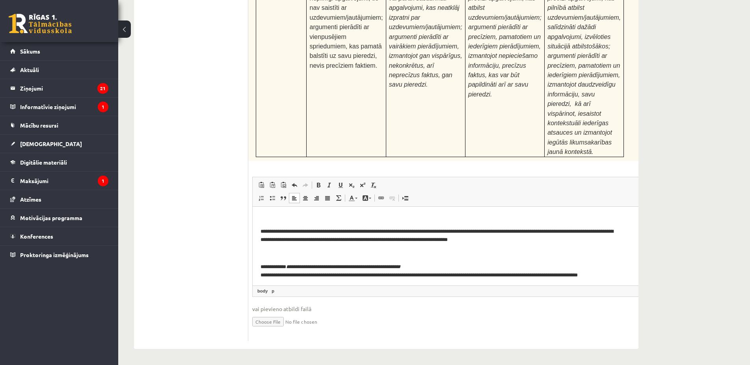
click at [263, 231] on p "**********" at bounding box center [440, 235] width 359 height 17
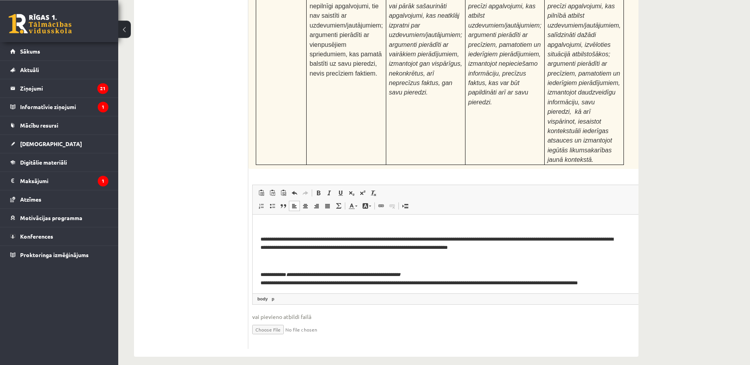
scroll to position [2560, 0]
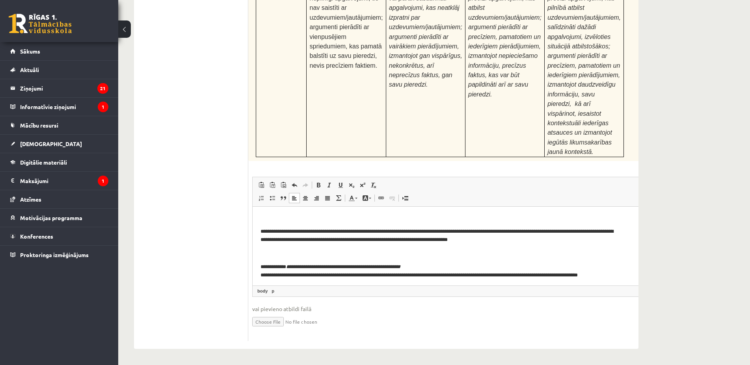
click at [253, 234] on html "**********" at bounding box center [460, 246] width 414 height 79
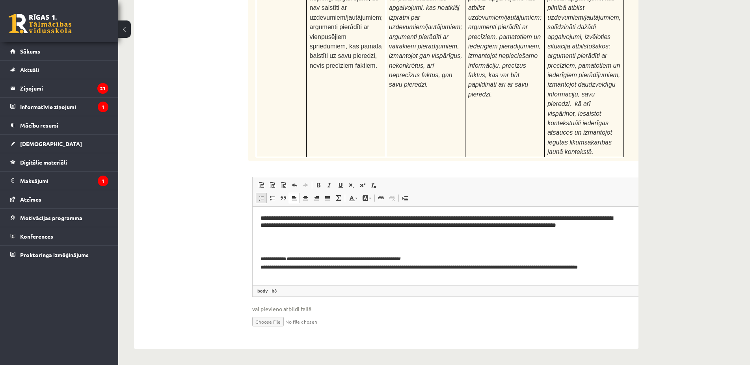
click at [258, 201] on span at bounding box center [261, 198] width 6 height 6
click at [257, 259] on html "**********" at bounding box center [460, 246] width 414 height 79
click at [260, 201] on span at bounding box center [261, 198] width 6 height 6
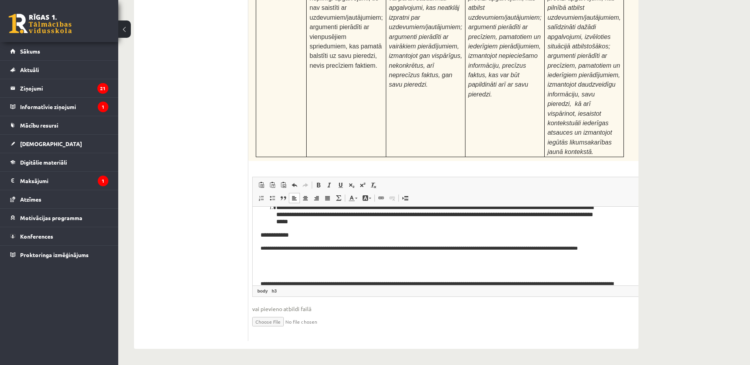
scroll to position [22, 0]
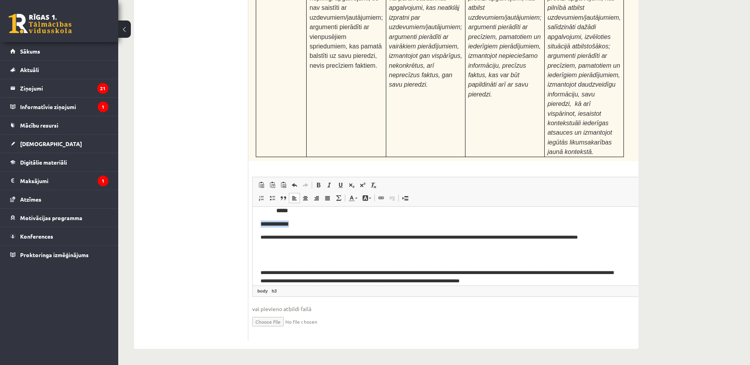
drag, startPoint x: 273, startPoint y: 225, endPoint x: 257, endPoint y: 225, distance: 15.8
click at [257, 225] on html "**********" at bounding box center [460, 224] width 414 height 79
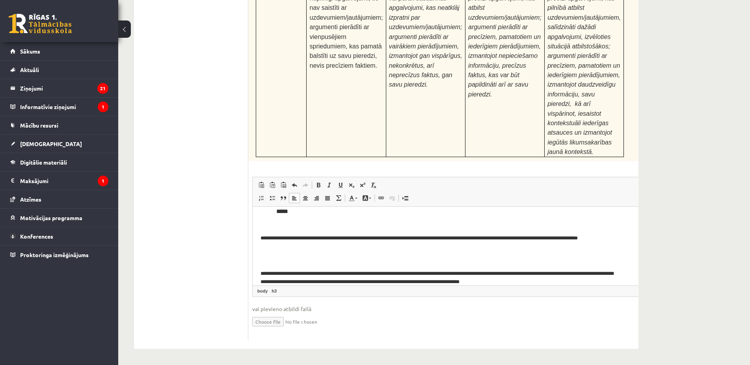
scroll to position [0, 0]
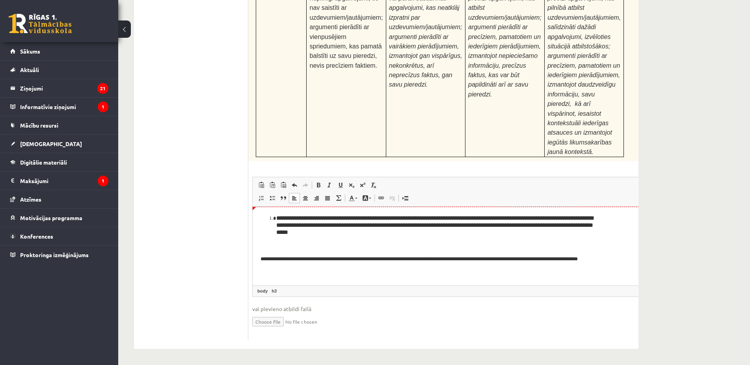
click at [276, 218] on li "**********" at bounding box center [459, 225] width 367 height 22
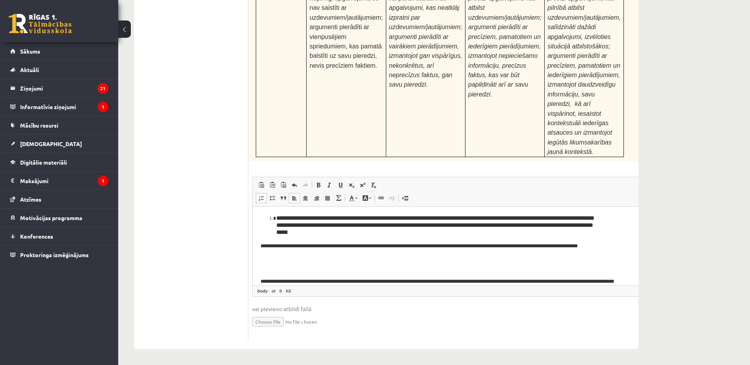
click at [260, 201] on span at bounding box center [261, 198] width 6 height 6
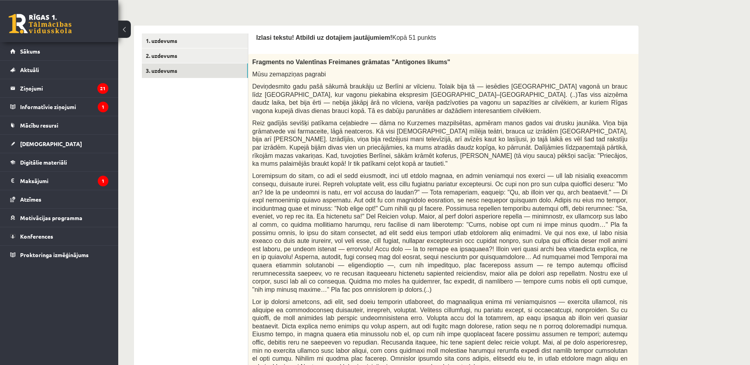
scroll to position [67, 0]
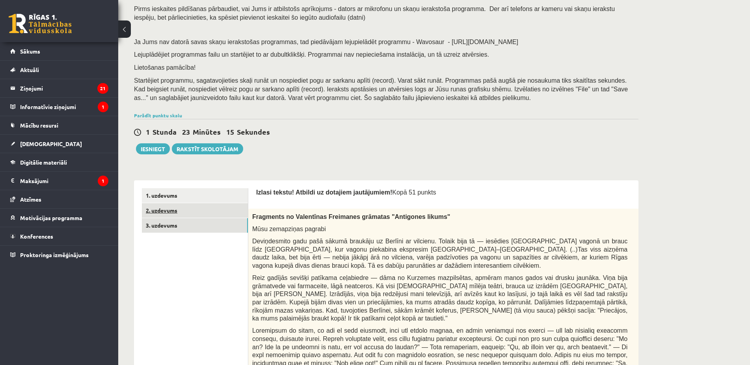
click at [172, 214] on link "2. uzdevums" at bounding box center [195, 210] width 106 height 15
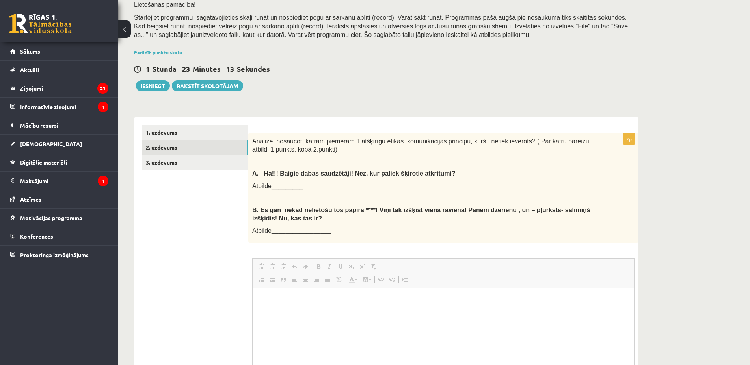
scroll to position [0, 0]
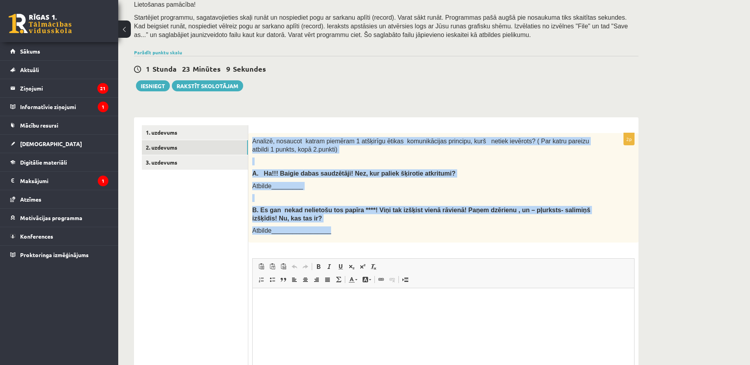
click at [435, 233] on div "Analizē, nosaucot katram piemēram 1 atšķirīgu ētikas komunikācijas principu, ku…" at bounding box center [443, 188] width 390 height 110
copy div "Analizē, nosaucot katram piemēram 1 atšķirīgu ētikas komunikācijas principu, ku…"
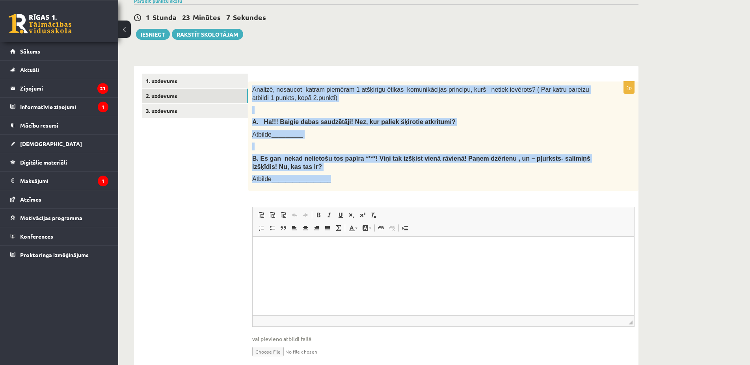
scroll to position [211, 0]
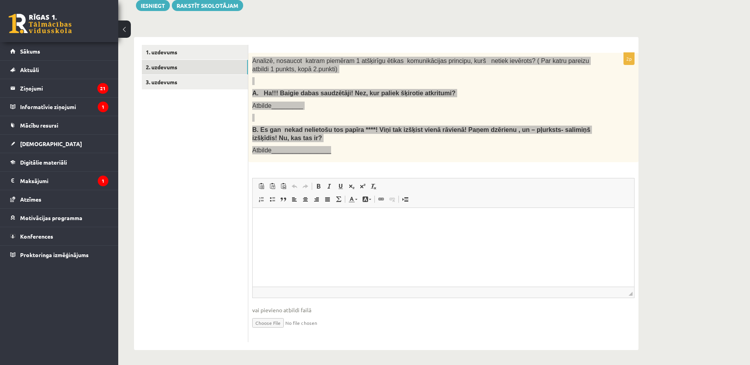
click at [335, 236] on html at bounding box center [443, 247] width 381 height 79
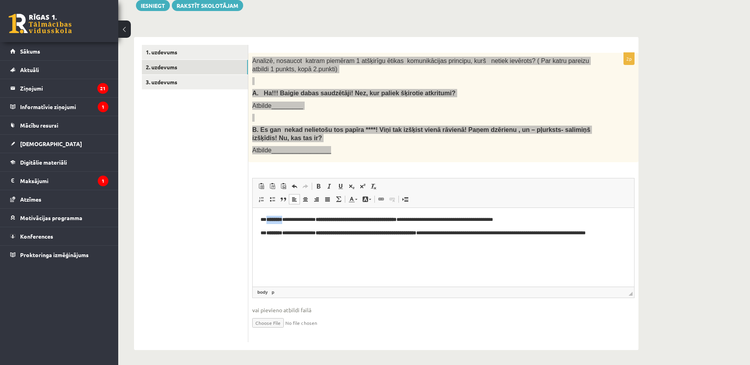
drag, startPoint x: 287, startPoint y: 219, endPoint x: 267, endPoint y: 221, distance: 19.5
click at [267, 221] on p "**********" at bounding box center [444, 220] width 366 height 8
drag, startPoint x: 286, startPoint y: 232, endPoint x: 267, endPoint y: 234, distance: 19.1
click at [267, 234] on strong "********" at bounding box center [274, 233] width 16 height 5
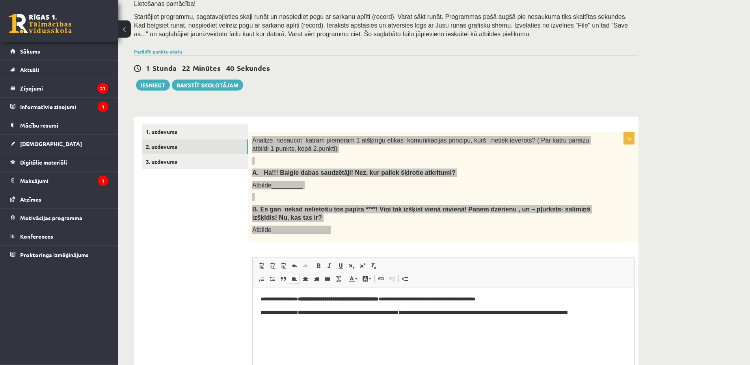
scroll to position [130, 0]
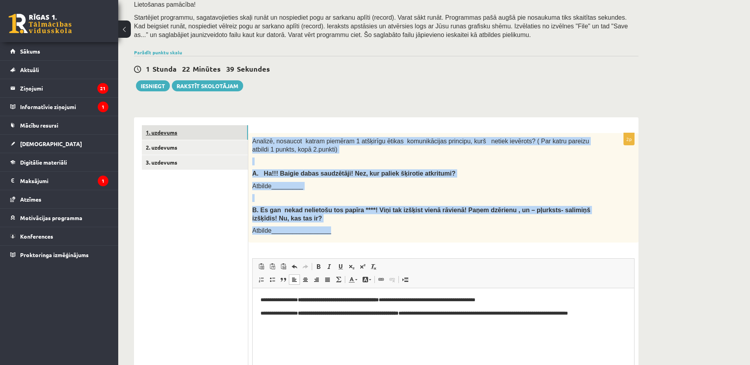
click at [158, 137] on link "1. uzdevums" at bounding box center [195, 132] width 106 height 15
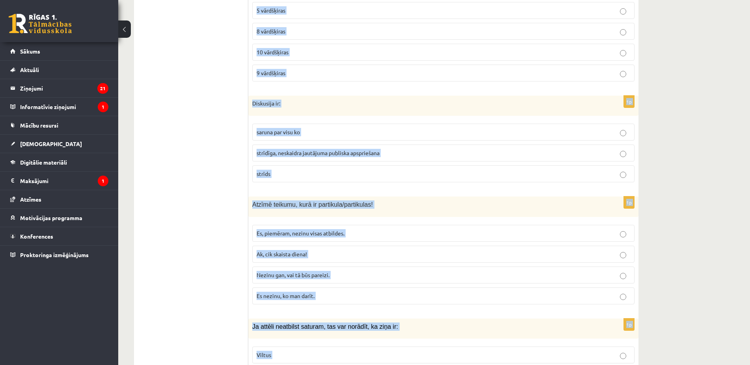
scroll to position [3717, 0]
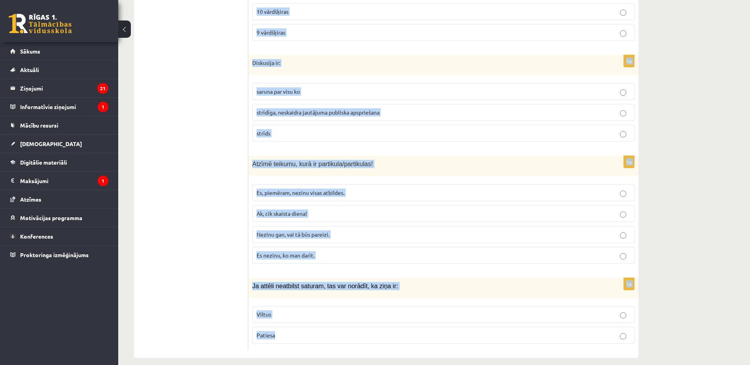
copy form "Mācību procesā diskusija: nodrošina tikai faktu zināšanas attīsta runas prasmi …"
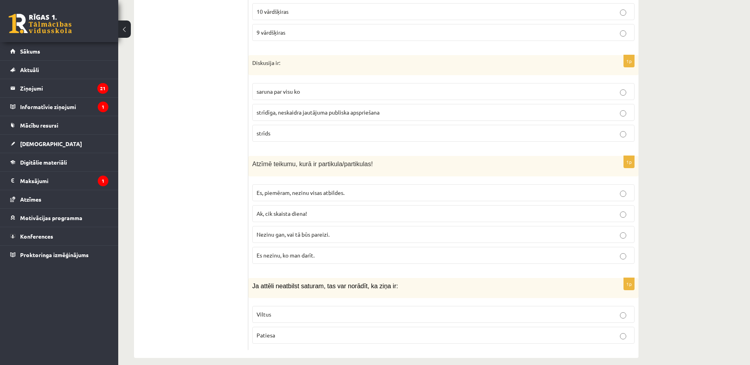
drag, startPoint x: 164, startPoint y: 208, endPoint x: 186, endPoint y: 213, distance: 21.9
click at [297, 231] on label "Nezinu gan, vai tā būs pareizi." at bounding box center [443, 234] width 382 height 17
click at [287, 311] on p "Viltus" at bounding box center [444, 315] width 374 height 8
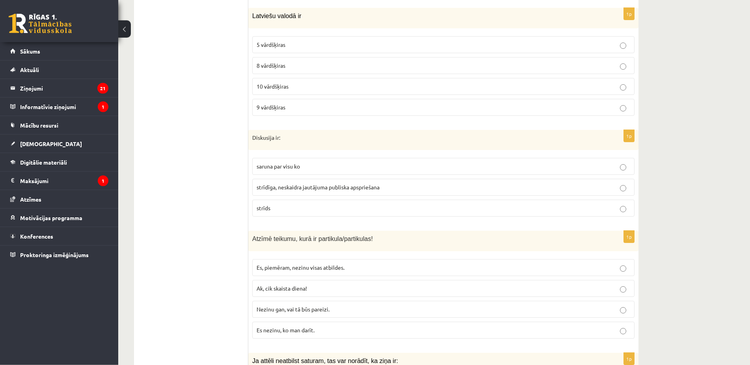
scroll to position [3636, 0]
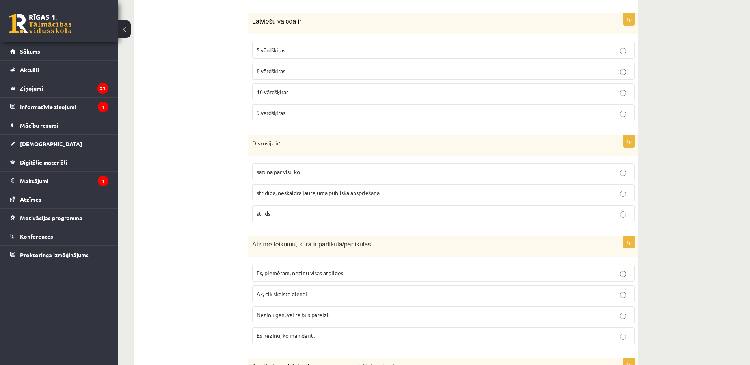
click at [284, 189] on span "strīdīga, neskaidra jautājuma publiska apspriešana" at bounding box center [318, 192] width 123 height 7
click at [273, 88] on span "10 vārdšķiras" at bounding box center [273, 91] width 32 height 7
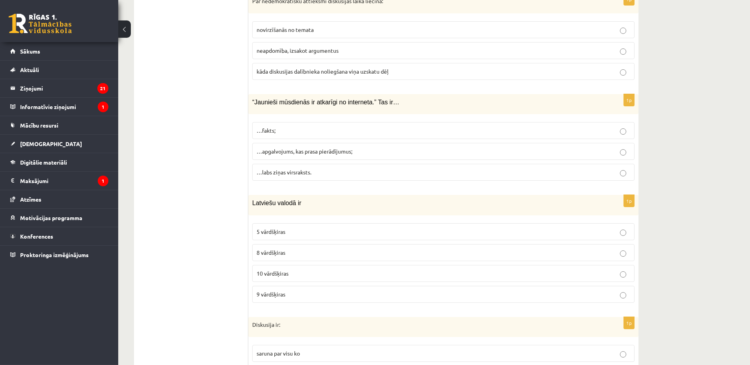
scroll to position [3435, 0]
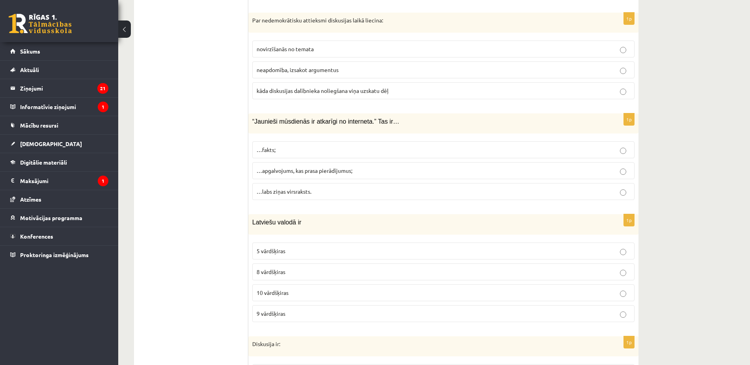
click at [310, 167] on span "…apgalvojums, kas prasa pierādījumus;" at bounding box center [305, 170] width 96 height 7
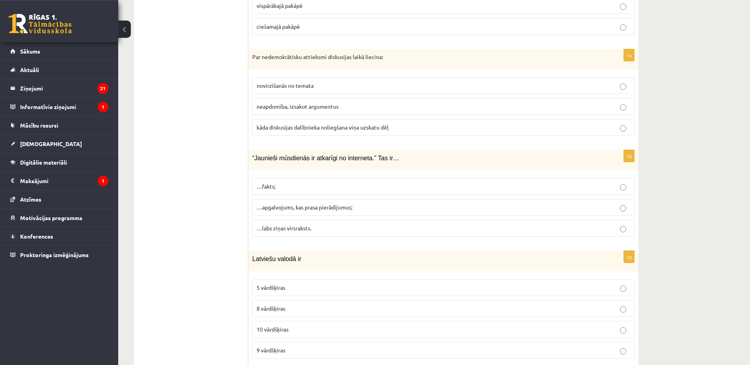
scroll to position [3355, 0]
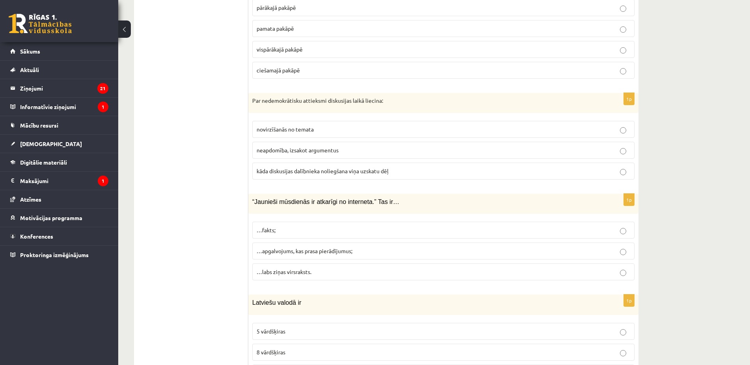
click at [303, 167] on span "kāda diskusijas dalībnieka noliegšana viņa uzskatu dēļ" at bounding box center [323, 170] width 132 height 7
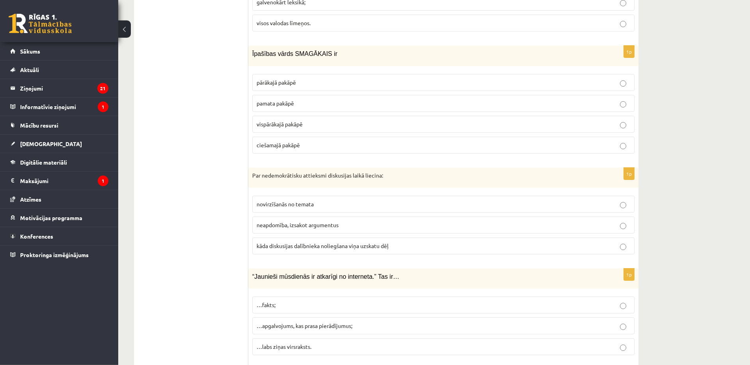
scroll to position [3275, 0]
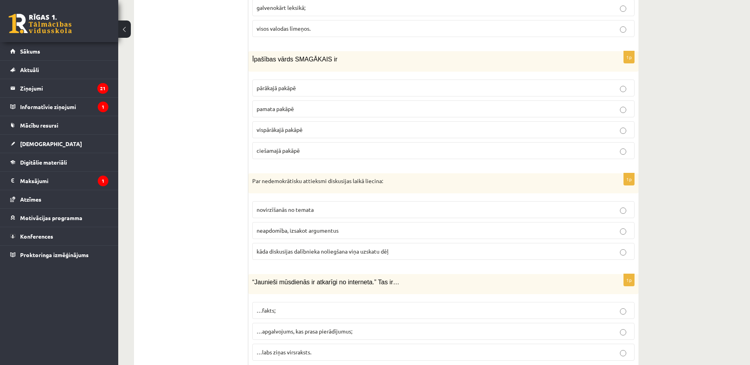
click at [289, 126] on span "vispārākajā pakāpē" at bounding box center [280, 129] width 46 height 7
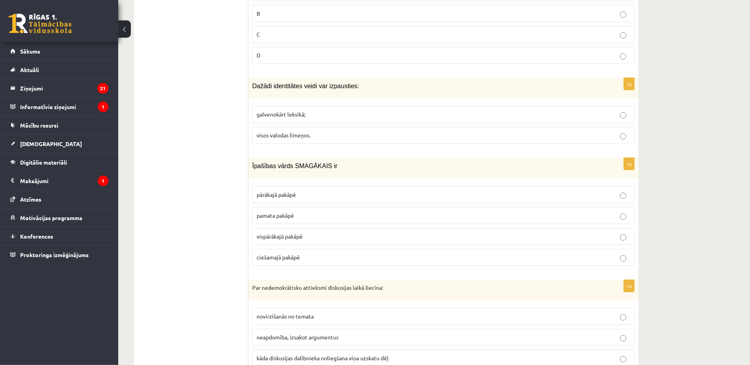
scroll to position [3154, 0]
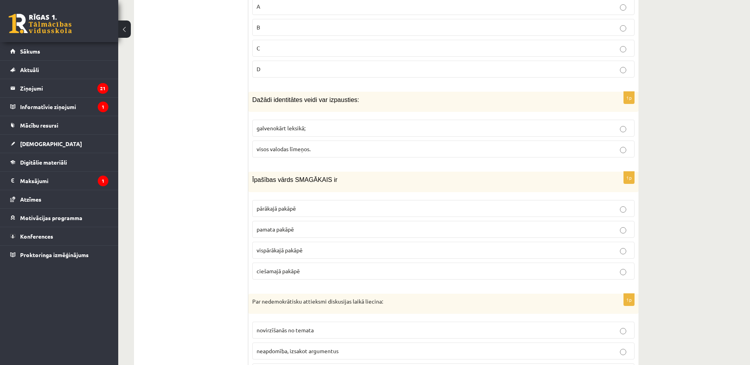
click at [310, 145] on span "visos valodas līmeņos." at bounding box center [284, 148] width 54 height 7
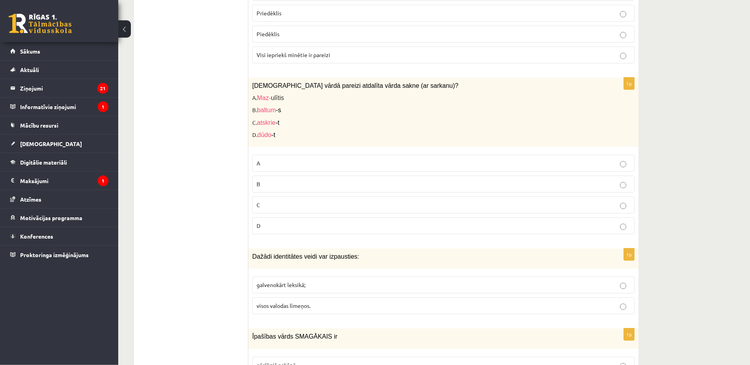
scroll to position [2993, 0]
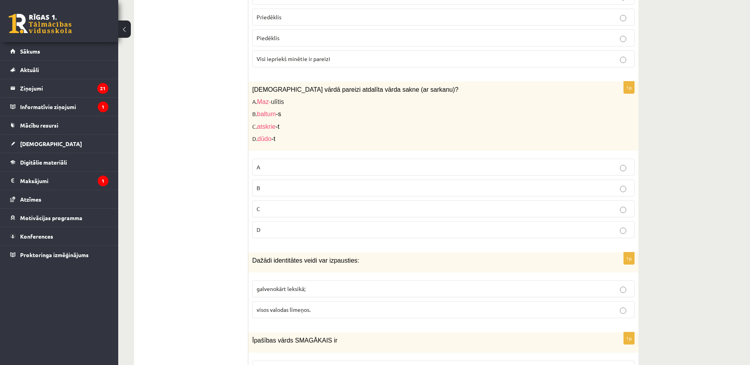
click at [276, 201] on label "C" at bounding box center [443, 209] width 382 height 17
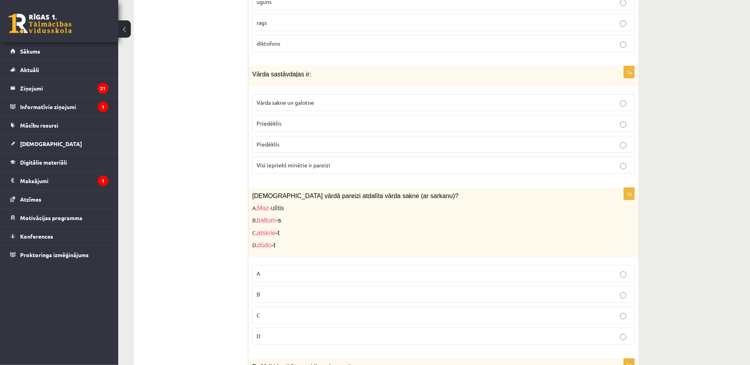
scroll to position [2873, 0]
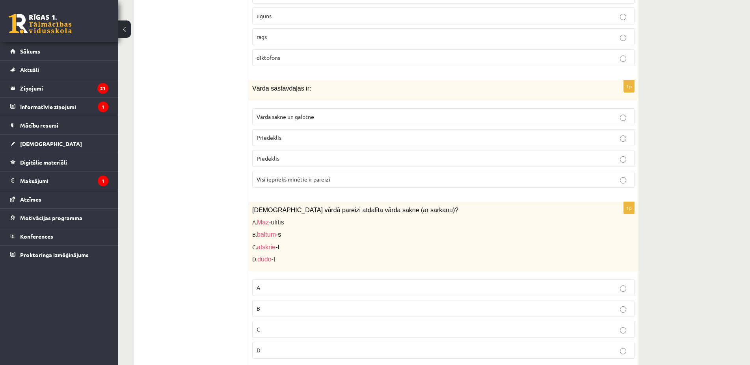
drag, startPoint x: 286, startPoint y: 172, endPoint x: 288, endPoint y: 166, distance: 6.6
click at [287, 176] on span "Visi iepriekš minētie ir pareizi" at bounding box center [294, 179] width 74 height 7
click at [268, 12] on p "uguns" at bounding box center [444, 16] width 374 height 8
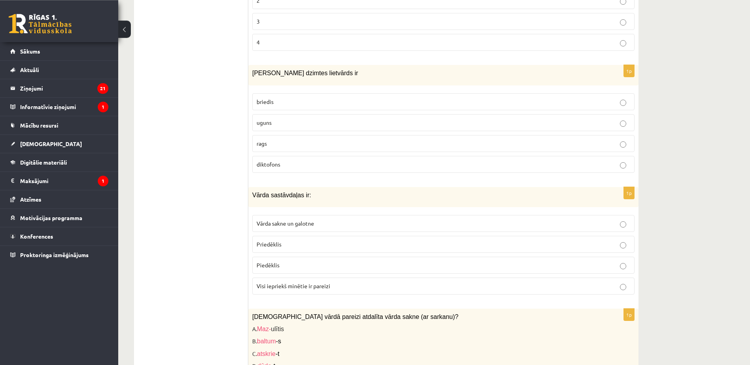
scroll to position [2752, 0]
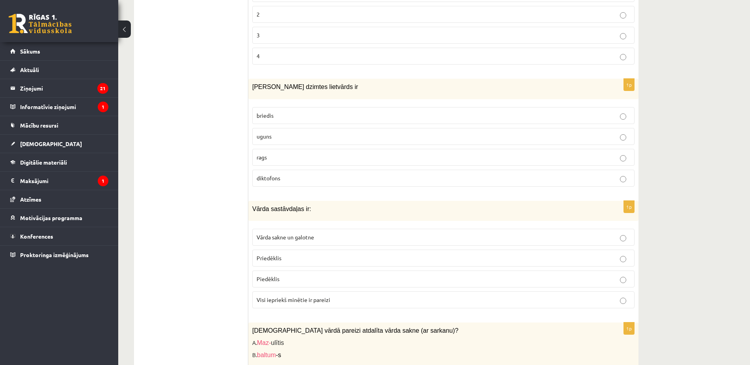
click at [314, 296] on span "Visi iepriekš minētie ir pareizi" at bounding box center [294, 299] width 74 height 7
click at [315, 292] on label "Visi iepriekš minētie ir pareizi" at bounding box center [443, 300] width 382 height 17
click at [316, 292] on label "Visi iepriekš minētie ir pareizi" at bounding box center [443, 300] width 382 height 17
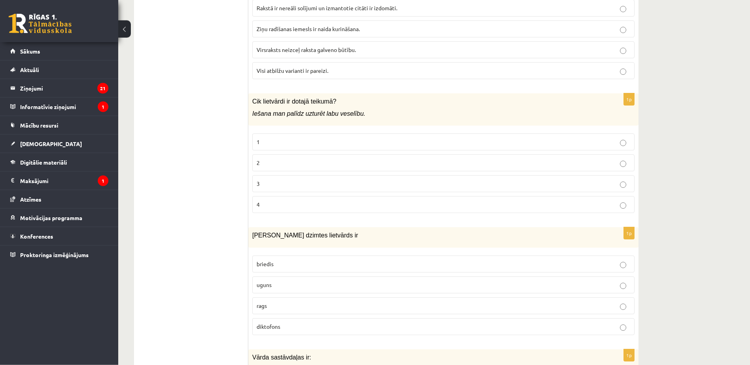
scroll to position [2591, 0]
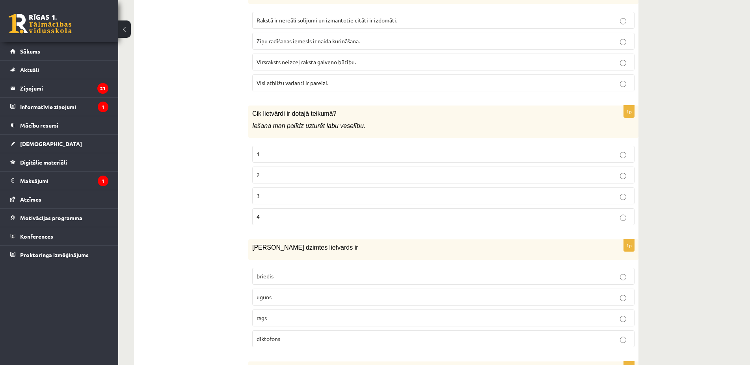
click at [295, 171] on p "2" at bounding box center [444, 175] width 374 height 8
click at [290, 79] on span "Visi atbilžu varianti ir pareizi." at bounding box center [293, 82] width 72 height 7
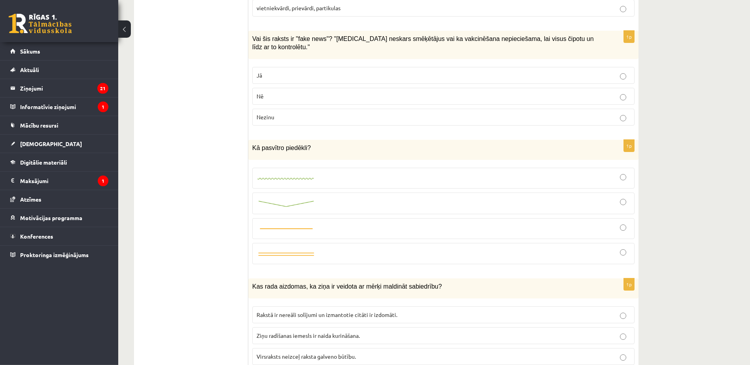
scroll to position [2270, 0]
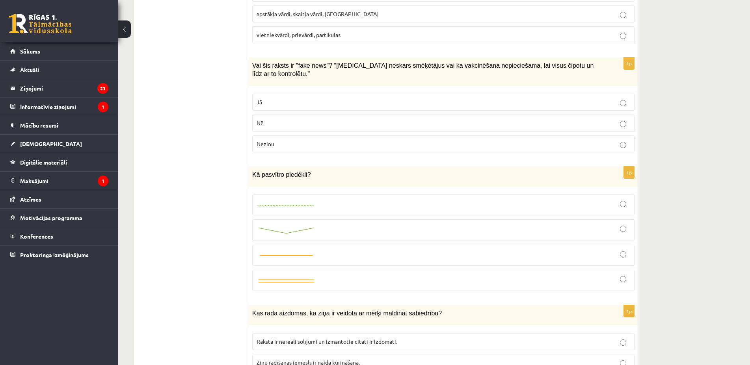
click at [292, 98] on p "Jā" at bounding box center [444, 102] width 374 height 8
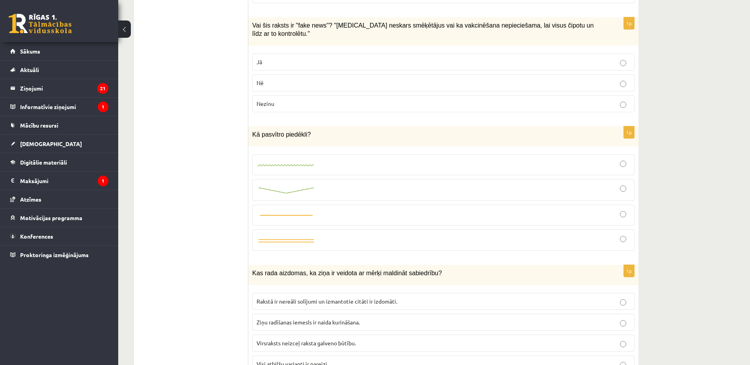
click at [360, 184] on div at bounding box center [444, 190] width 374 height 13
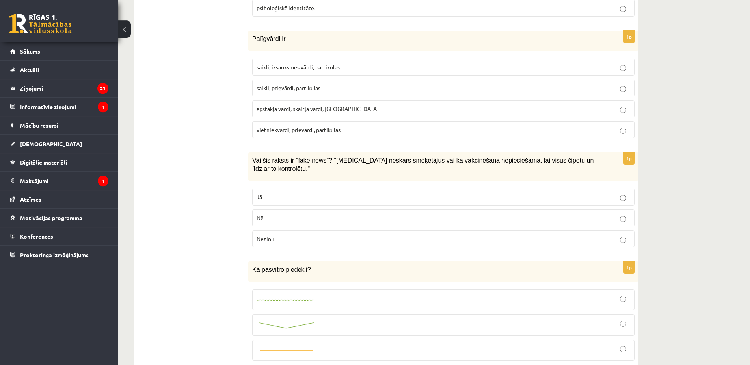
scroll to position [2149, 0]
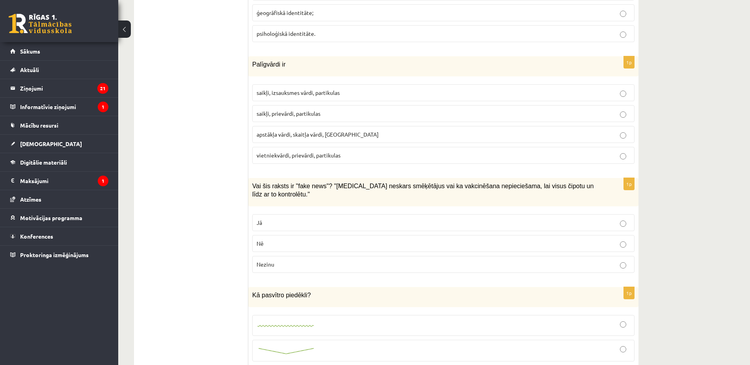
click at [318, 118] on p "saikļi, prievārdi, partikulas" at bounding box center [444, 114] width 374 height 8
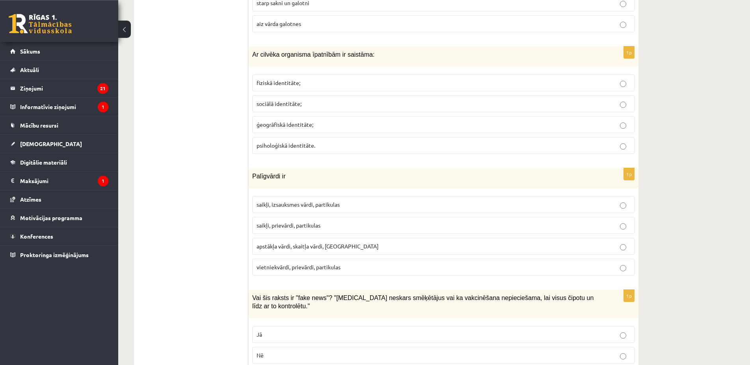
scroll to position [2028, 0]
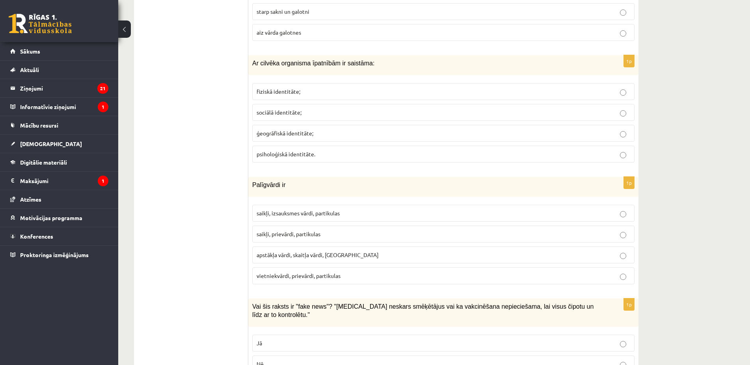
click at [290, 92] on span "fiziskā identitāte;" at bounding box center [279, 91] width 44 height 7
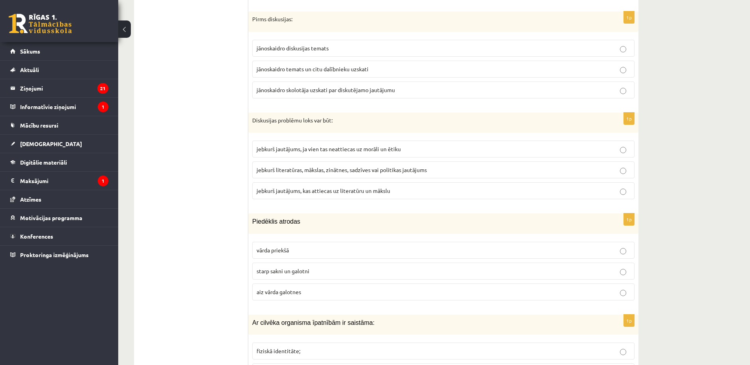
scroll to position [1809, 0]
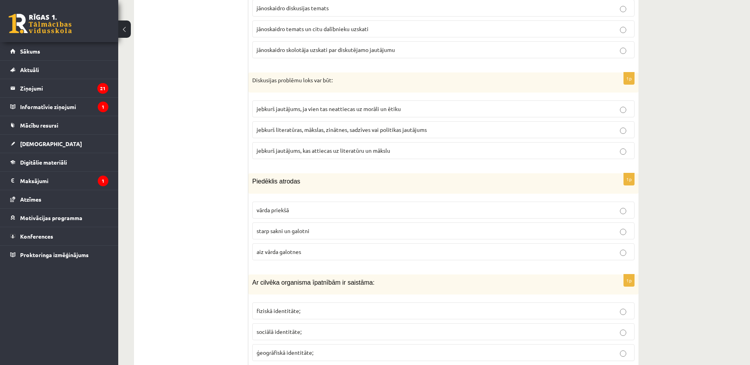
click at [308, 230] on span "starp sakni un galotni" at bounding box center [283, 230] width 53 height 7
click at [387, 129] on span "jebkurš literatūras, mākslas, zinātnes, sadzīves vai politikas jautājums" at bounding box center [342, 129] width 170 height 7
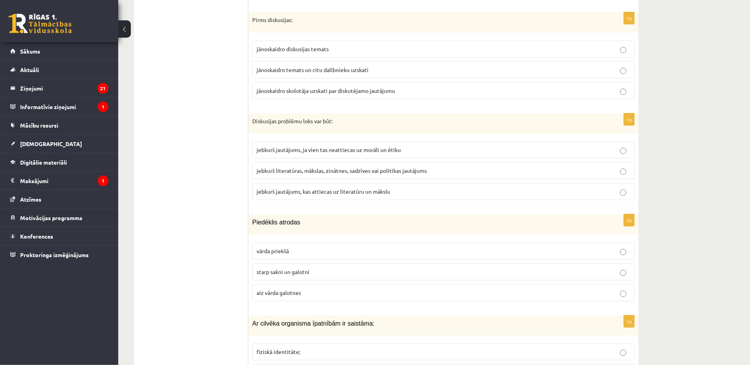
scroll to position [1688, 0]
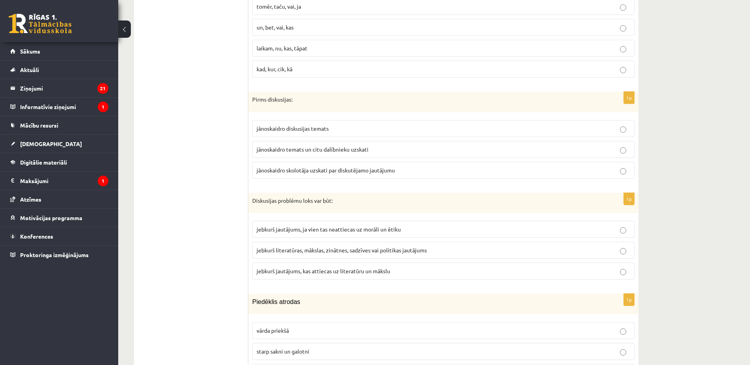
click at [315, 145] on label "jānoskaidro temats un citu dalībnieku uzskati" at bounding box center [443, 149] width 382 height 17
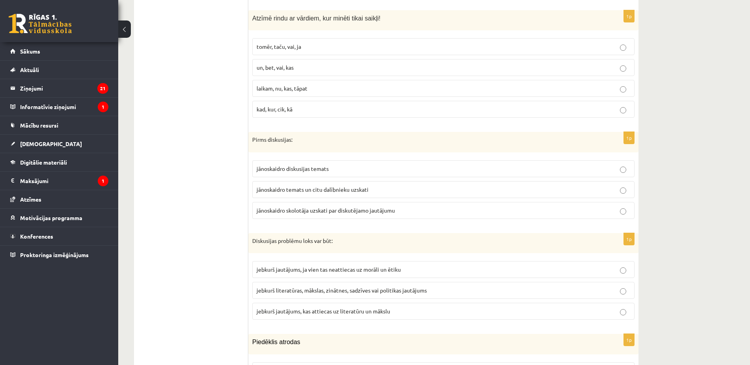
scroll to position [1608, 0]
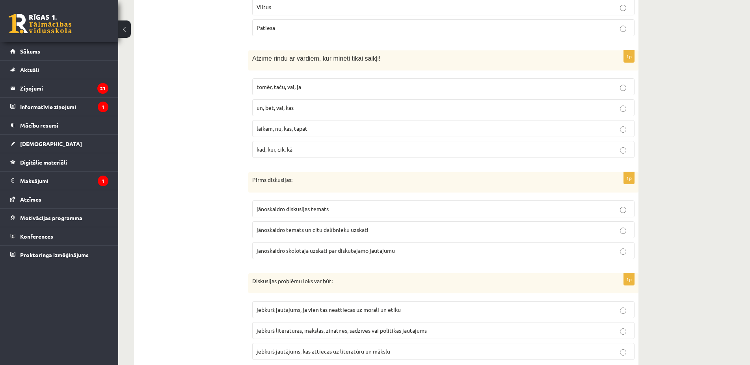
click at [292, 88] on span "tomēr, taču, vai, ja" at bounding box center [279, 86] width 45 height 7
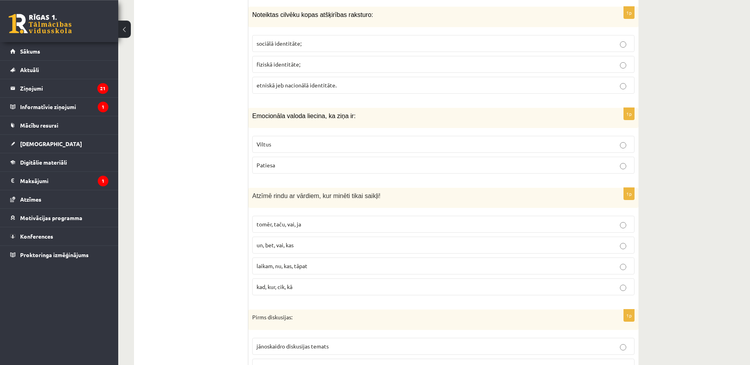
scroll to position [1447, 0]
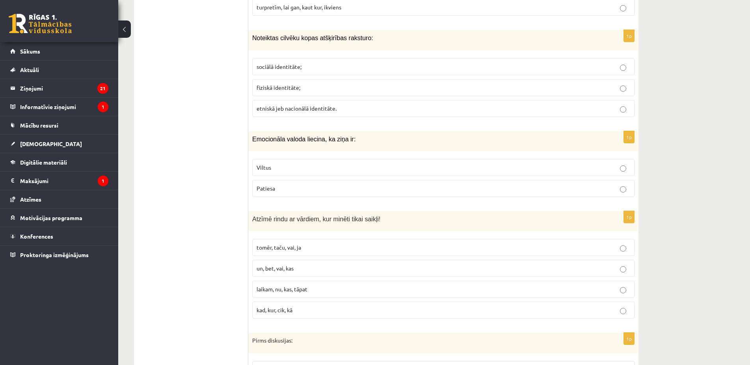
click at [299, 69] on span "sociālā identitāte;" at bounding box center [279, 66] width 45 height 7
drag, startPoint x: 290, startPoint y: 169, endPoint x: 279, endPoint y: 167, distance: 10.4
click at [288, 168] on p "Viltus" at bounding box center [444, 168] width 374 height 8
click at [282, 166] on p "Viltus" at bounding box center [444, 168] width 374 height 8
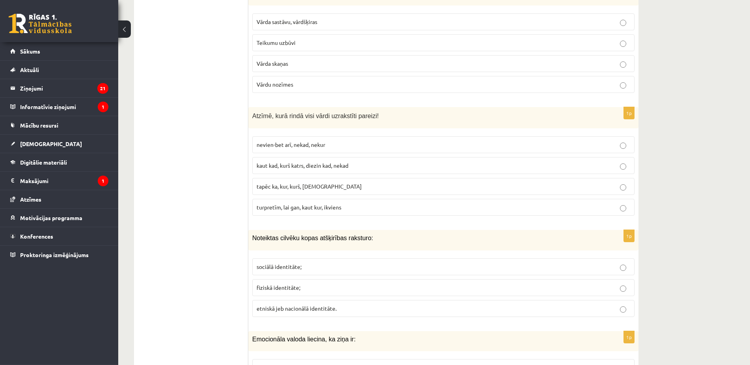
scroll to position [1246, 0]
click at [307, 165] on span "kaut kad, kurš katrs, diezin kad, nekad" at bounding box center [303, 166] width 92 height 7
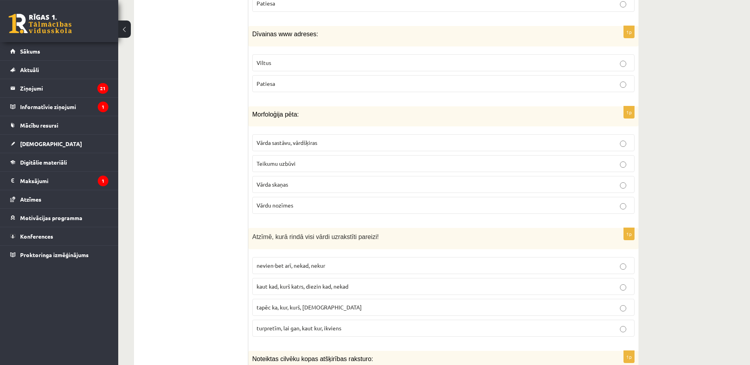
scroll to position [1126, 0]
click at [311, 144] on span "Vārda sastāvu, vārdšķiras" at bounding box center [287, 143] width 61 height 7
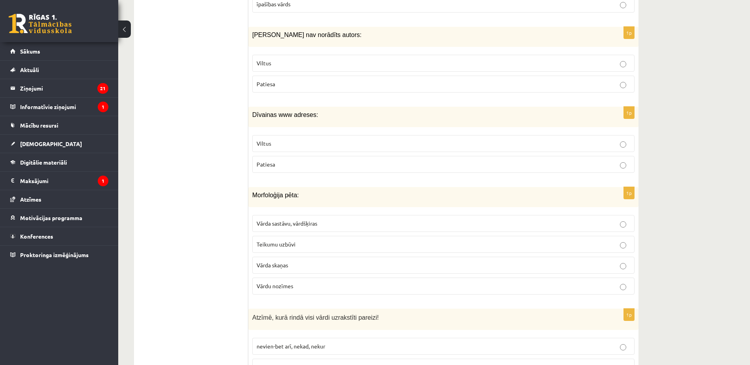
scroll to position [965, 0]
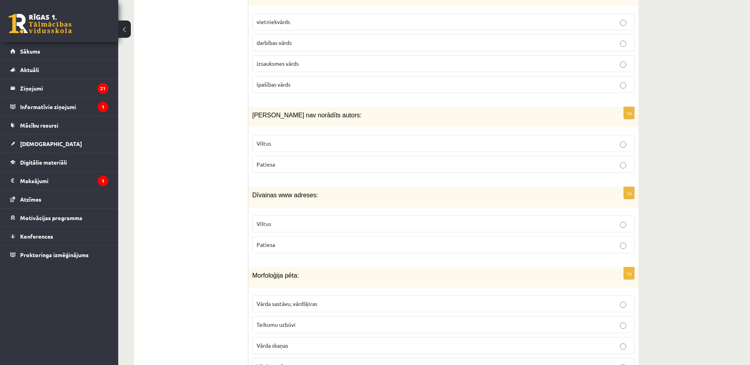
click at [307, 141] on p "Viltus" at bounding box center [444, 144] width 374 height 8
click at [314, 223] on p "Viltus" at bounding box center [444, 224] width 374 height 8
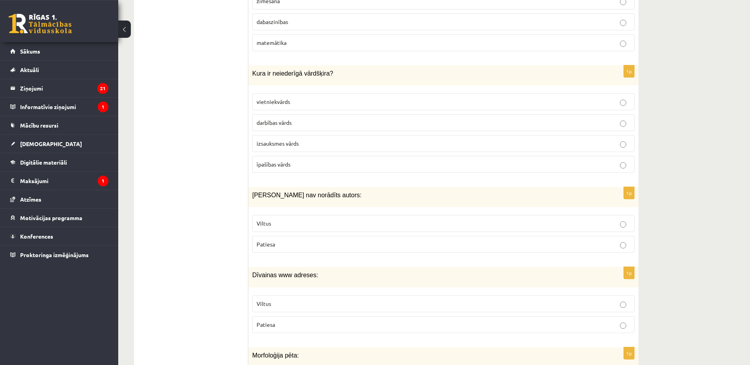
scroll to position [884, 0]
click at [301, 145] on p "izsauksmes vārds" at bounding box center [444, 144] width 374 height 8
click at [282, 25] on span "dabaszinības" at bounding box center [273, 22] width 32 height 7
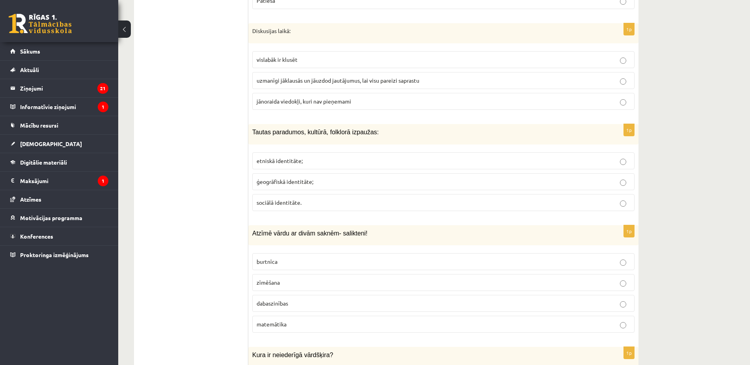
scroll to position [563, 0]
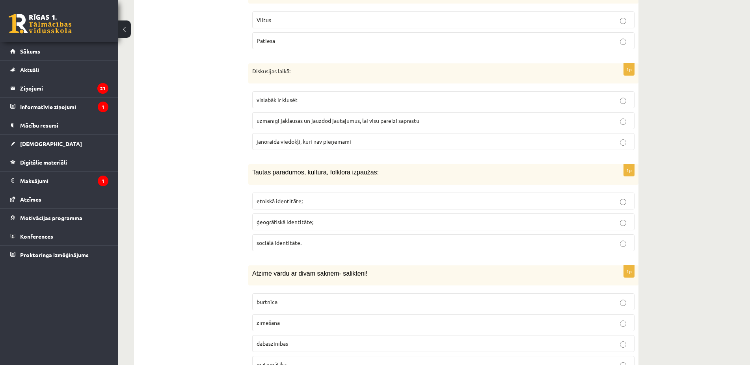
click at [279, 199] on span "etniskā identitāte;" at bounding box center [280, 200] width 46 height 7
click at [281, 120] on span "uzmanīgi jāklausās un jāuzdod jautājumus, lai visu pareizi saprastu" at bounding box center [338, 120] width 163 height 7
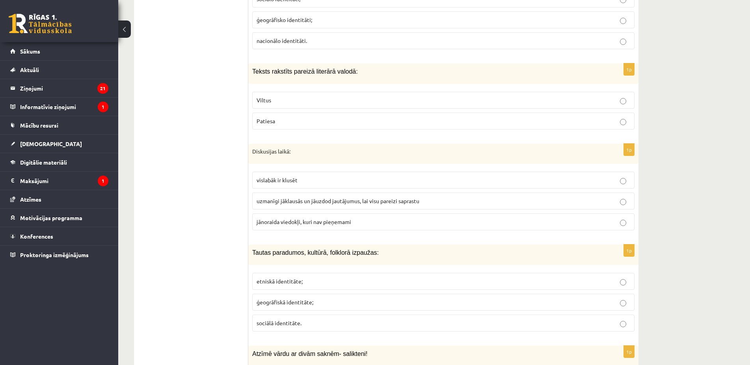
scroll to position [442, 0]
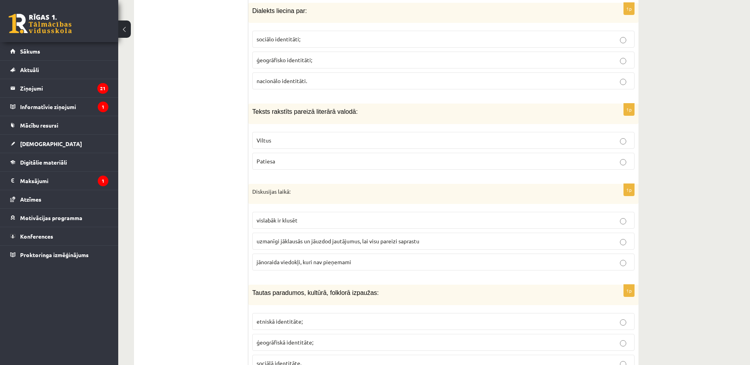
click at [297, 162] on p "Patiesa" at bounding box center [444, 161] width 374 height 8
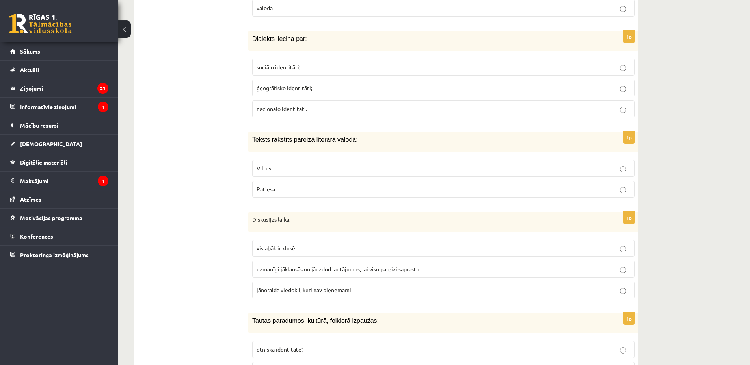
scroll to position [402, 0]
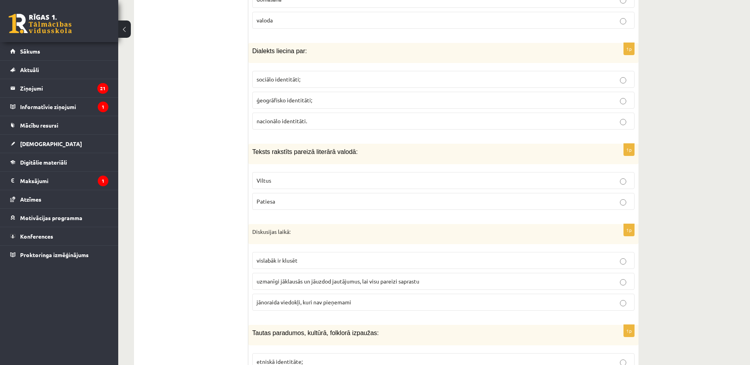
click at [290, 101] on span "ģeogrāfisko identitāti;" at bounding box center [285, 100] width 56 height 7
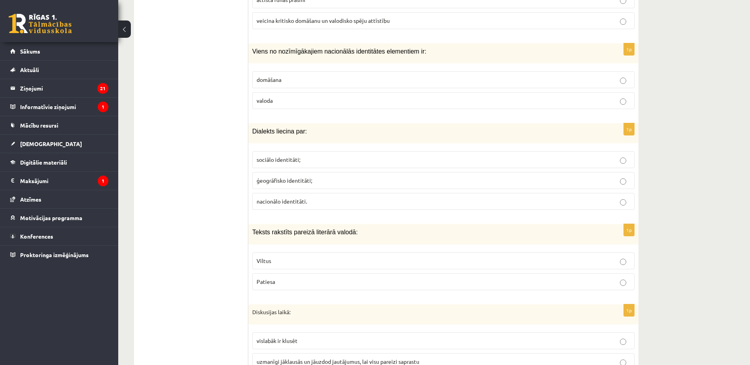
click at [288, 100] on p "valoda" at bounding box center [444, 101] width 374 height 8
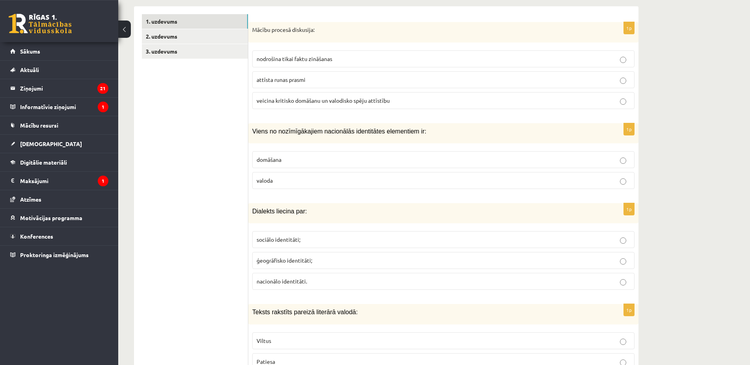
scroll to position [241, 0]
click at [283, 99] on span "veicina kritisko domāšanu un valodisko spēju attīstību" at bounding box center [323, 100] width 133 height 7
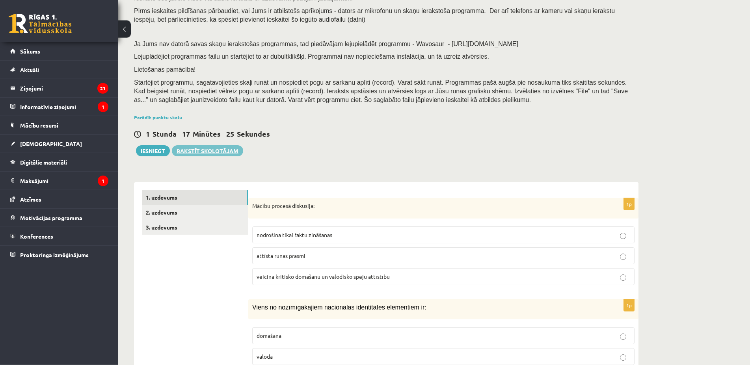
scroll to position [80, 0]
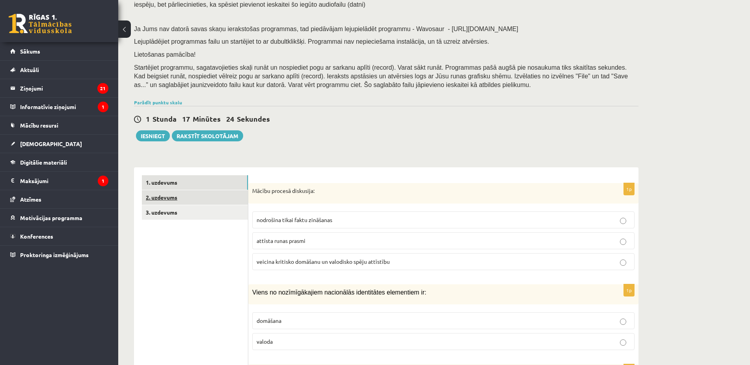
click at [195, 198] on link "2. uzdevums" at bounding box center [195, 197] width 106 height 15
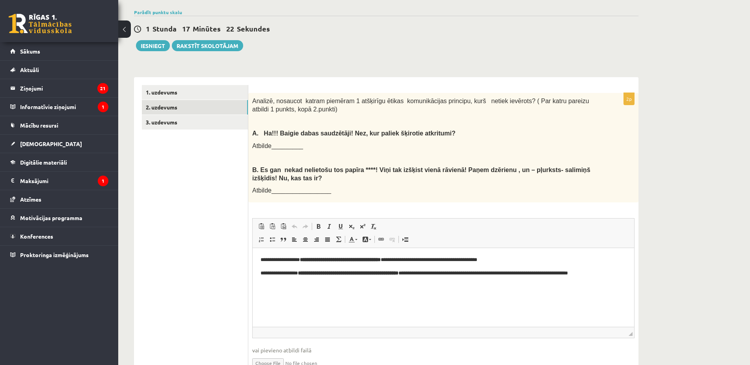
scroll to position [211, 0]
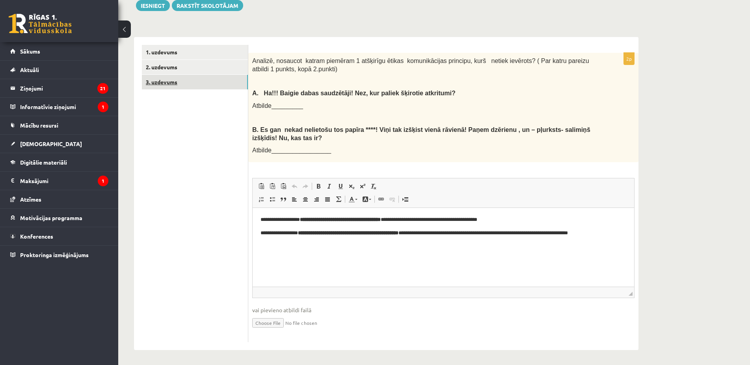
click at [169, 78] on link "3. uzdevums" at bounding box center [195, 82] width 106 height 15
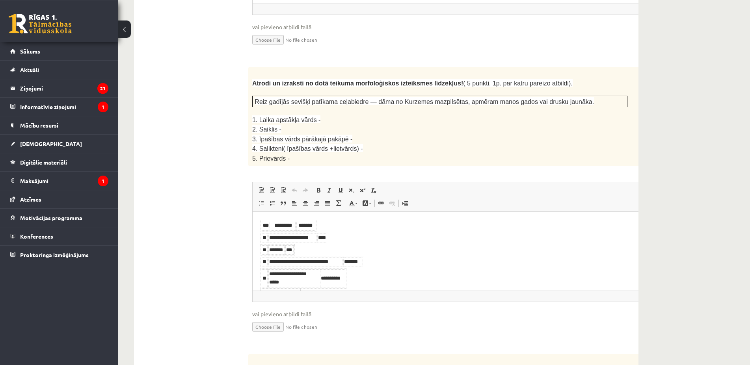
scroll to position [1336, 0]
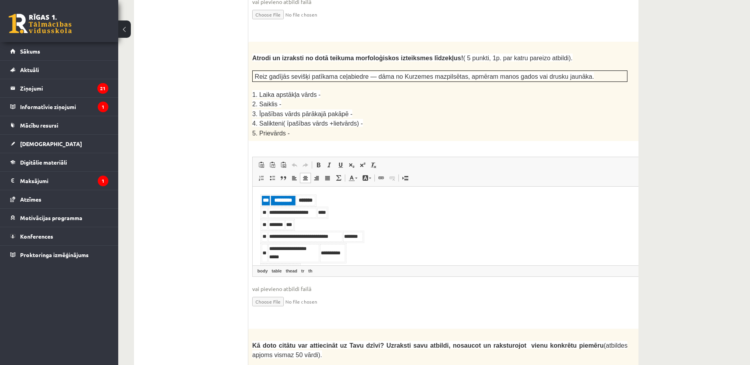
drag, startPoint x: 272, startPoint y: 199, endPoint x: 264, endPoint y: 201, distance: 7.7
click at [264, 201] on tr "*** ********* *******" at bounding box center [289, 201] width 54 height 10
click at [264, 201] on th "***" at bounding box center [266, 201] width 8 height 10
click at [266, 201] on th "***" at bounding box center [266, 201] width 8 height 10
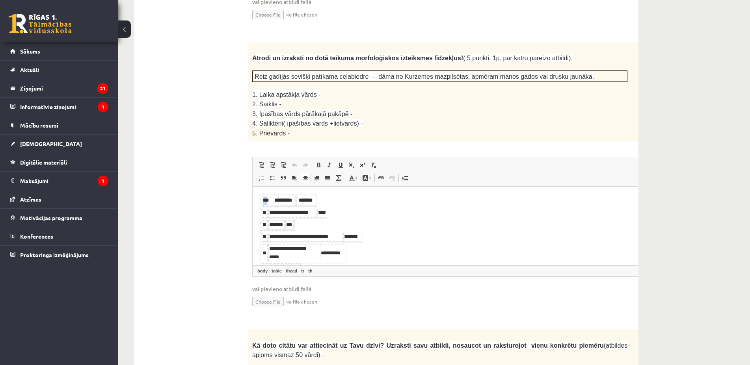
click at [266, 201] on th "***" at bounding box center [266, 201] width 8 height 10
click at [262, 200] on th "*" at bounding box center [263, 201] width 3 height 10
click at [265, 200] on table "* ********* *******" at bounding box center [286, 201] width 50 height 12
click at [298, 265] on td "**" at bounding box center [295, 270] width 7 height 10
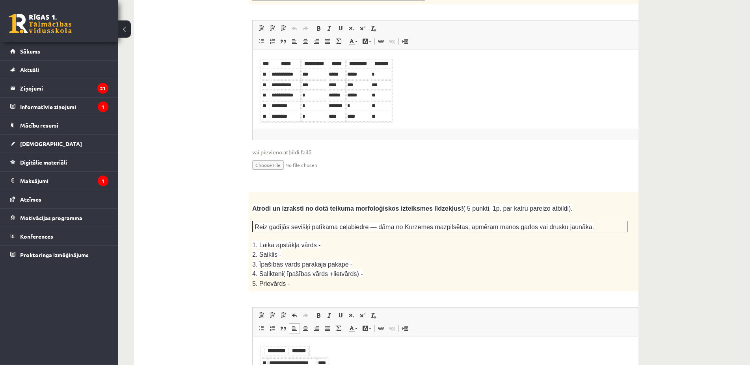
scroll to position [1135, 0]
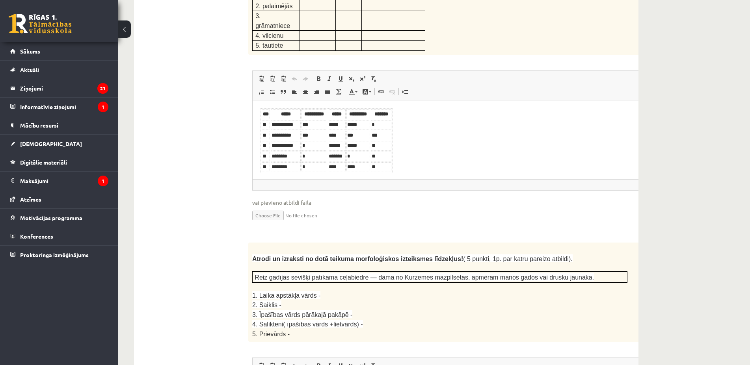
click at [268, 115] on th "***" at bounding box center [266, 114] width 8 height 10
click at [265, 114] on th "*" at bounding box center [265, 114] width 6 height 10
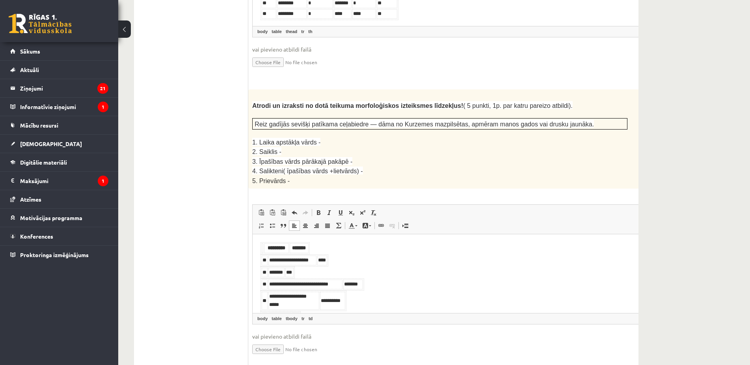
scroll to position [1296, 0]
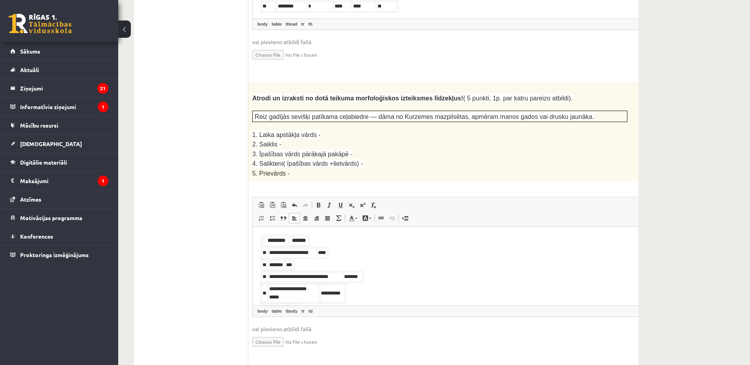
click at [262, 238] on th "Bagātinātā teksta redaktors, wiswyg-editor-user-answer-47433965515580" at bounding box center [263, 241] width 2 height 10
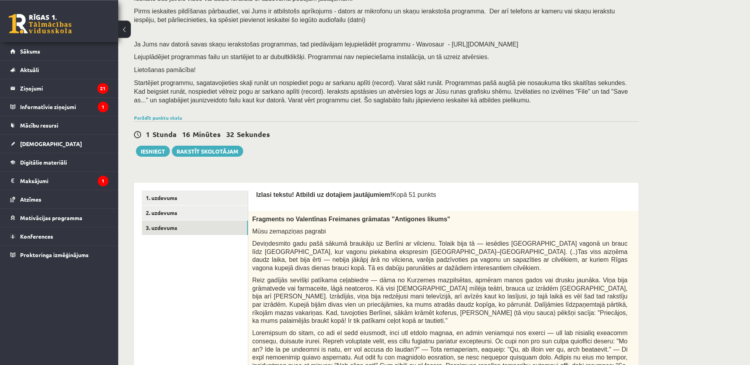
scroll to position [50, 0]
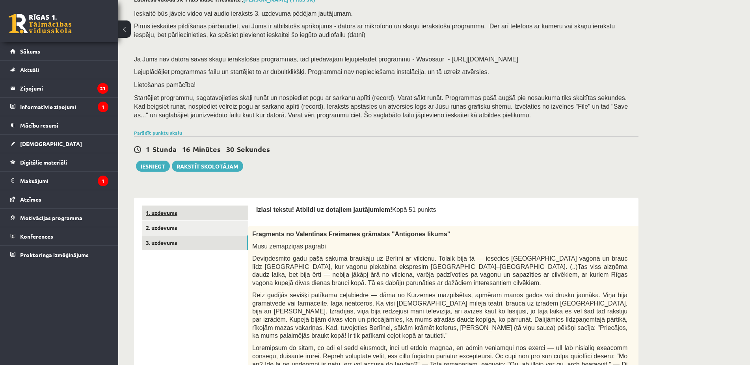
click at [194, 212] on link "1. uzdevums" at bounding box center [195, 213] width 106 height 15
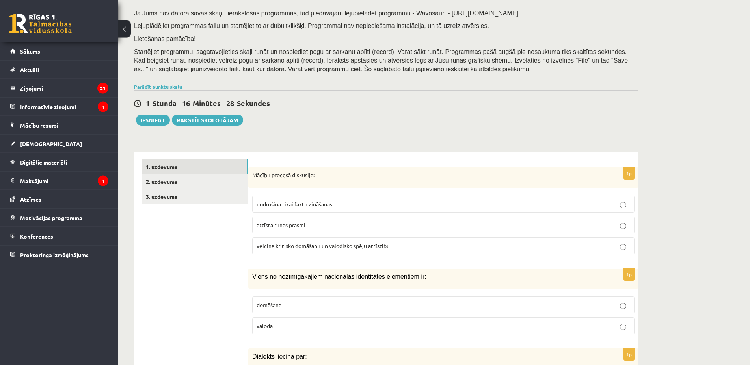
scroll to position [130, 0]
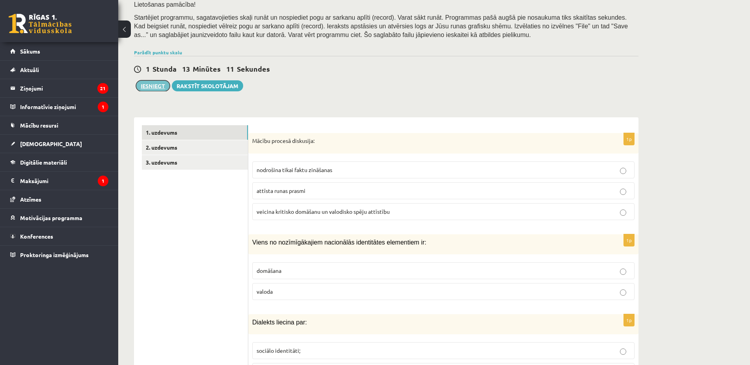
click at [152, 82] on button "Iesniegt" at bounding box center [153, 85] width 34 height 11
click at [205, 163] on link "3. uzdevums" at bounding box center [195, 162] width 106 height 15
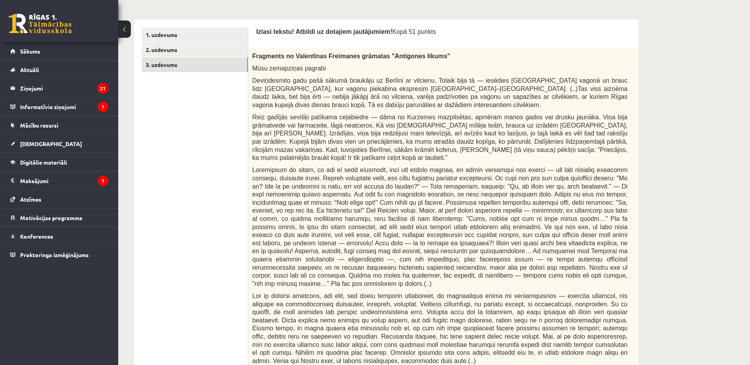
scroll to position [67, 0]
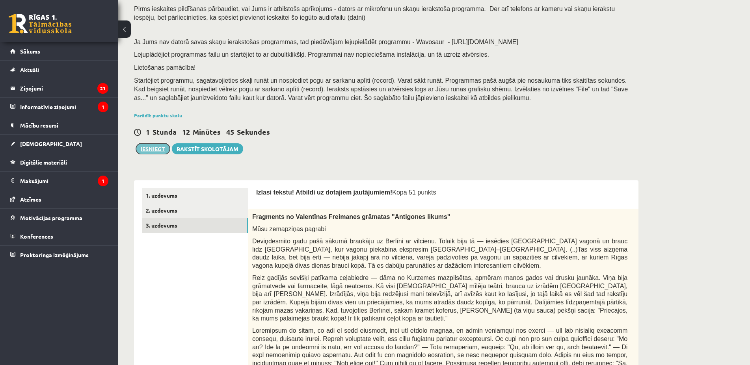
click at [154, 148] on button "Iesniegt" at bounding box center [153, 148] width 34 height 11
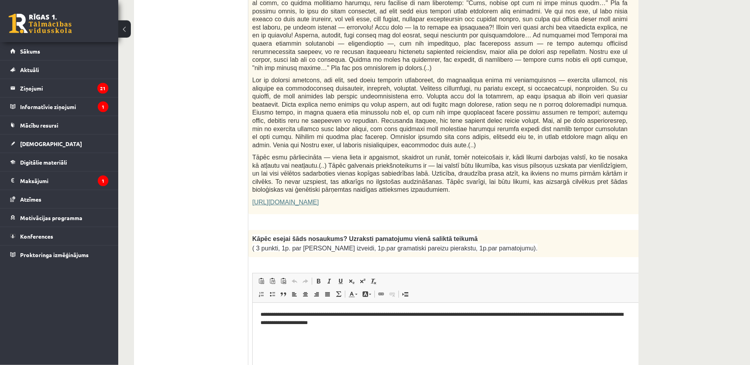
scroll to position [469, 0]
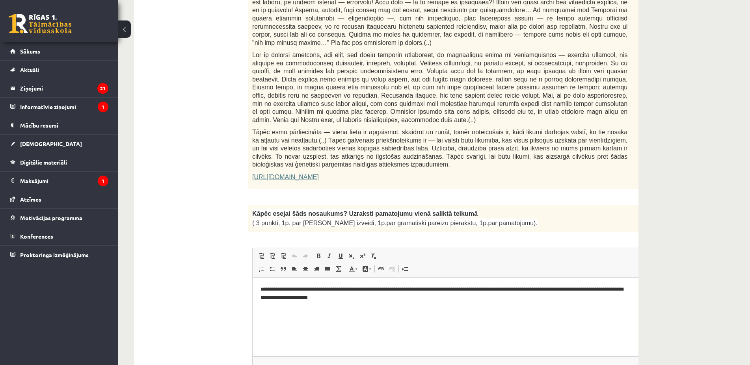
click at [300, 192] on div "0p Fragments no Valentīnas Freimanes grāmatas "Antigones likums" Mūsu zemapziņa…" at bounding box center [459, 2] width 422 height 390
click at [294, 233] on div "**********" at bounding box center [459, 308] width 422 height 207
click at [295, 180] on link "https://satori.lv/article/musu-zemapzinas-pagrabi" at bounding box center [285, 177] width 67 height 7
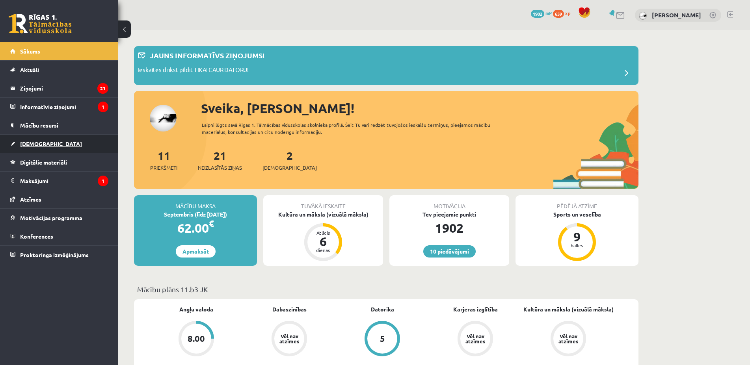
click at [20, 141] on link "[DEMOGRAPHIC_DATA]" at bounding box center [59, 144] width 98 height 18
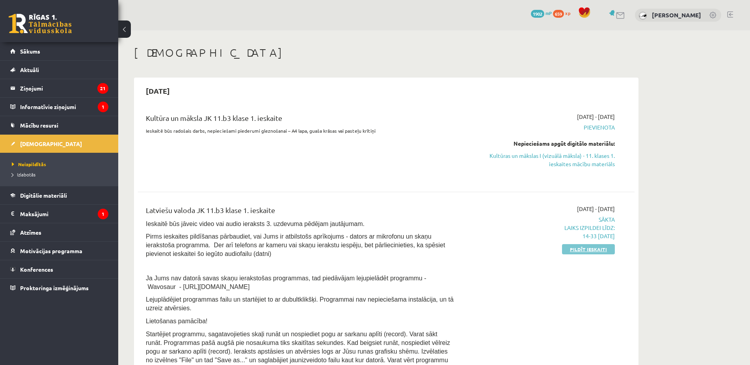
click at [595, 248] on link "Pildīt ieskaiti" at bounding box center [588, 249] width 53 height 10
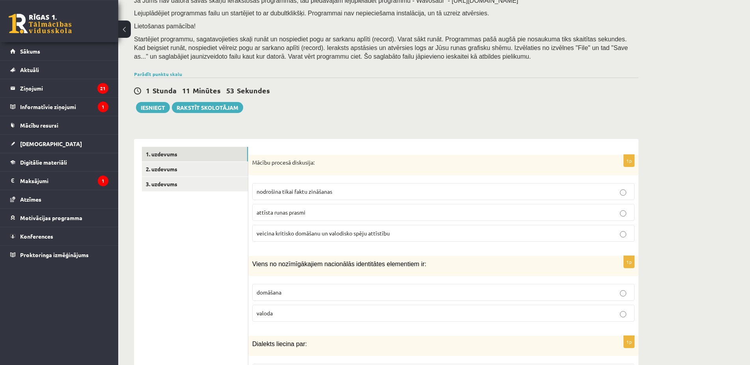
scroll to position [121, 0]
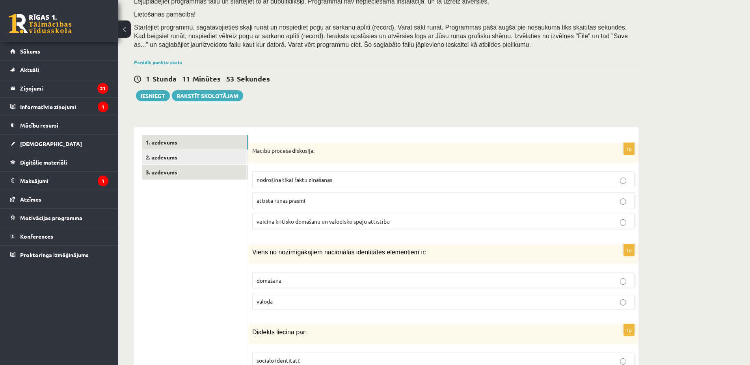
click at [205, 167] on link "3. uzdevums" at bounding box center [195, 172] width 106 height 15
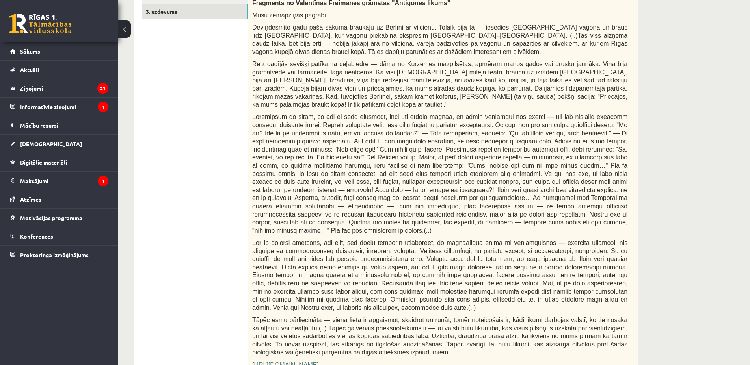
scroll to position [161, 0]
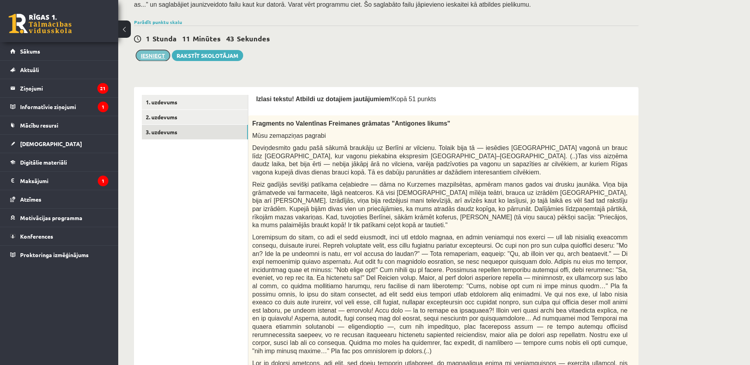
click at [140, 53] on button "Iesniegt" at bounding box center [153, 55] width 34 height 11
